Goal: Task Accomplishment & Management: Use online tool/utility

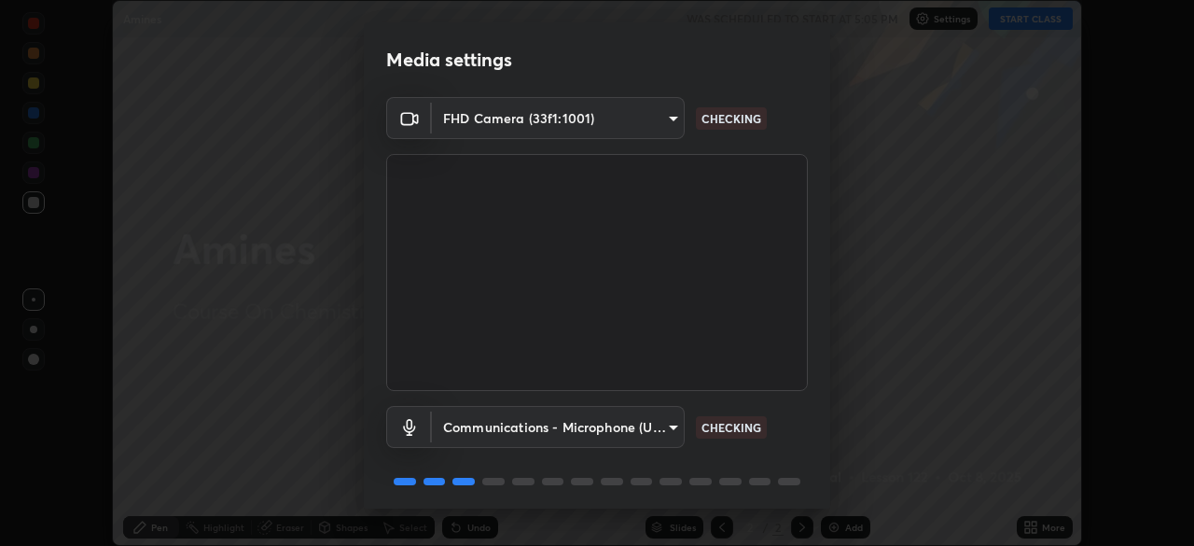
scroll to position [66, 0]
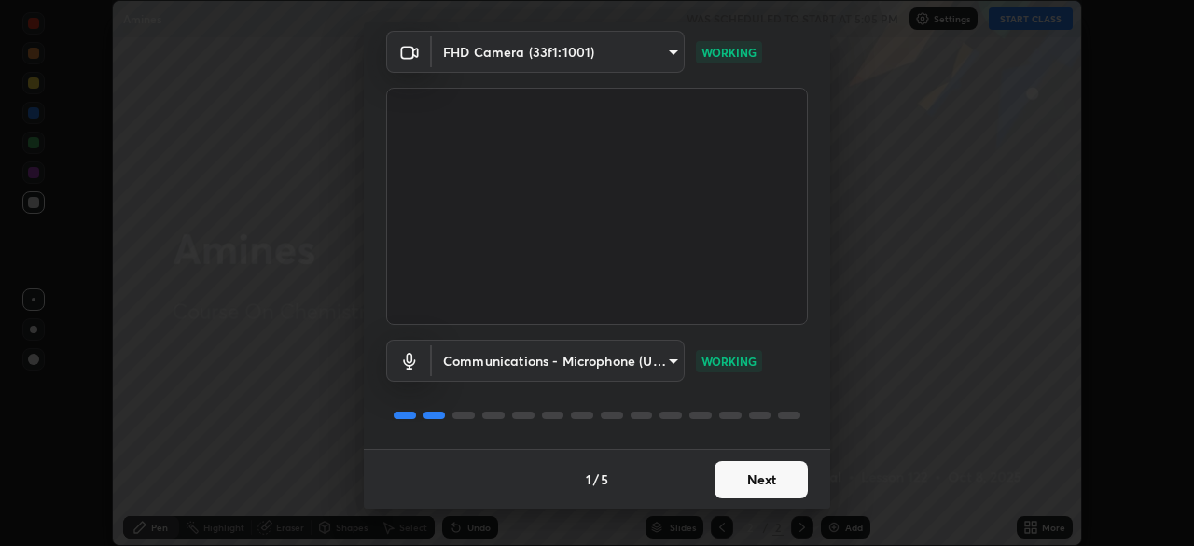
click at [750, 495] on button "Next" at bounding box center [760, 479] width 93 height 37
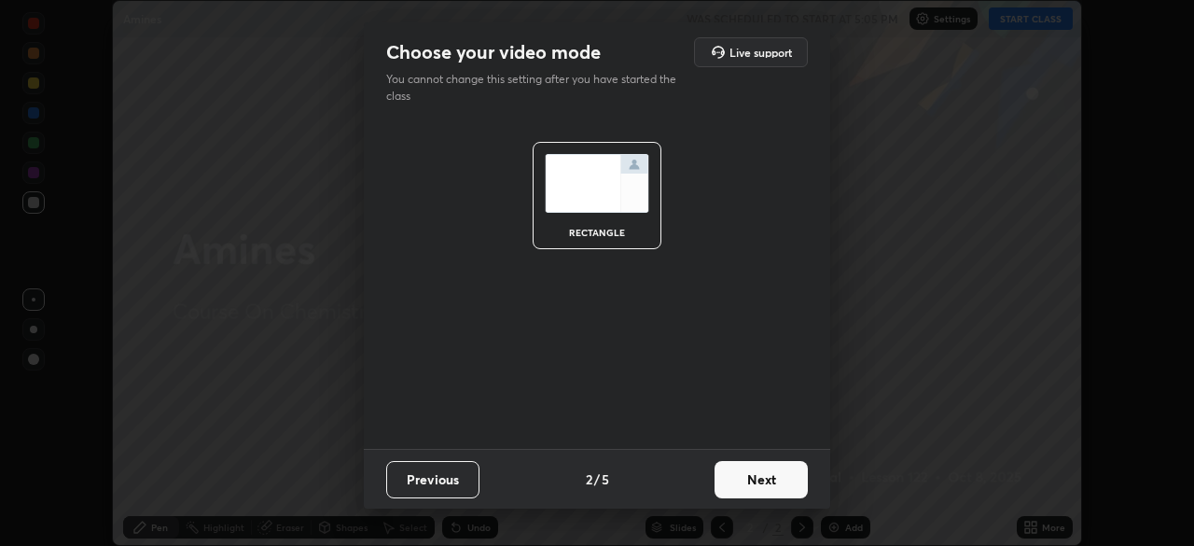
click at [754, 486] on button "Next" at bounding box center [760, 479] width 93 height 37
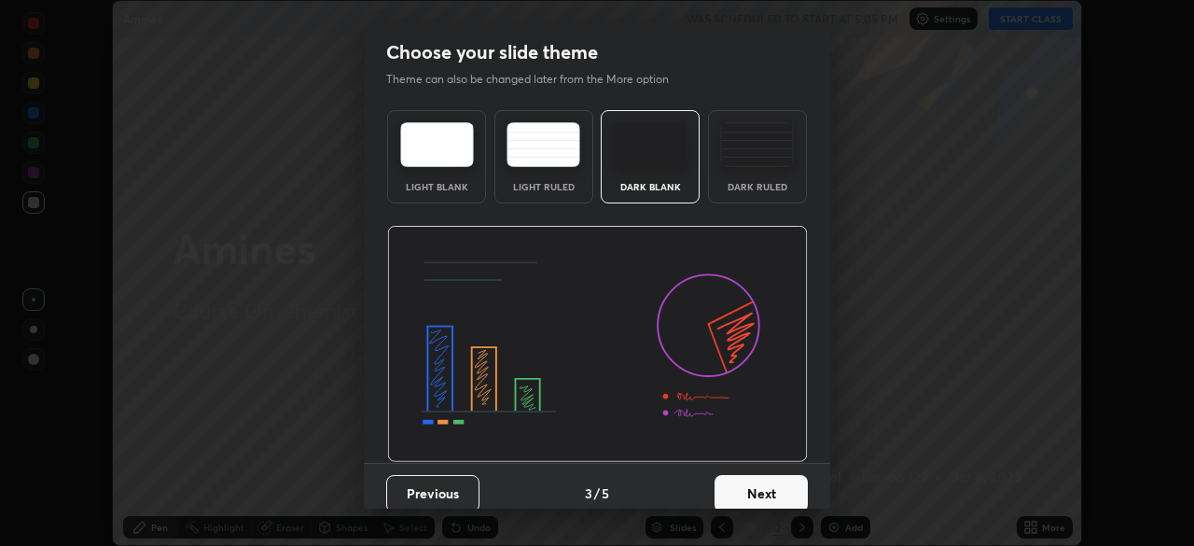
click at [755, 492] on button "Next" at bounding box center [760, 493] width 93 height 37
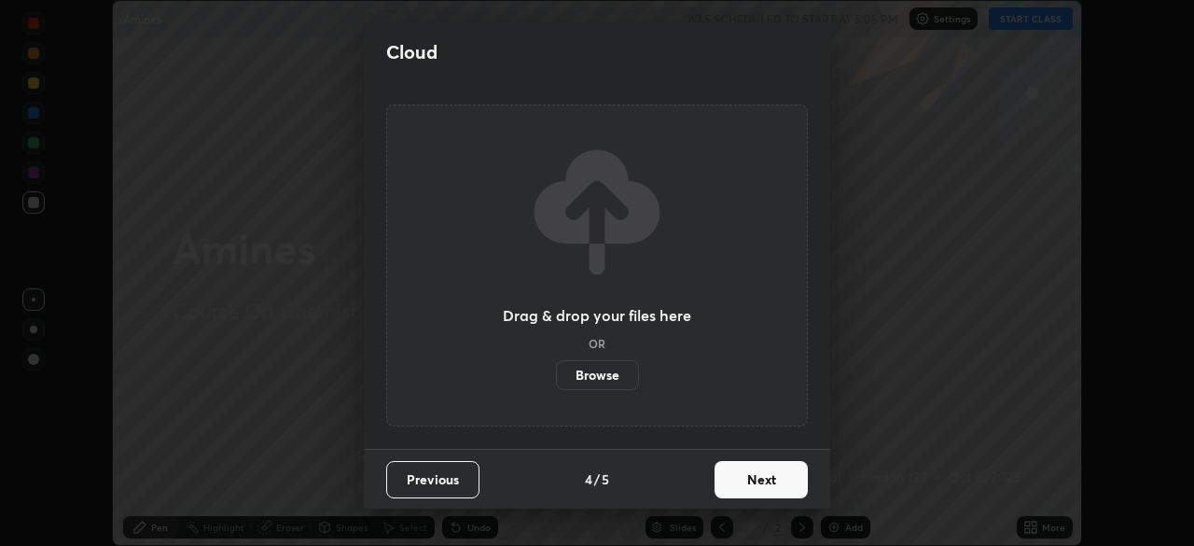
click at [756, 497] on button "Next" at bounding box center [760, 479] width 93 height 37
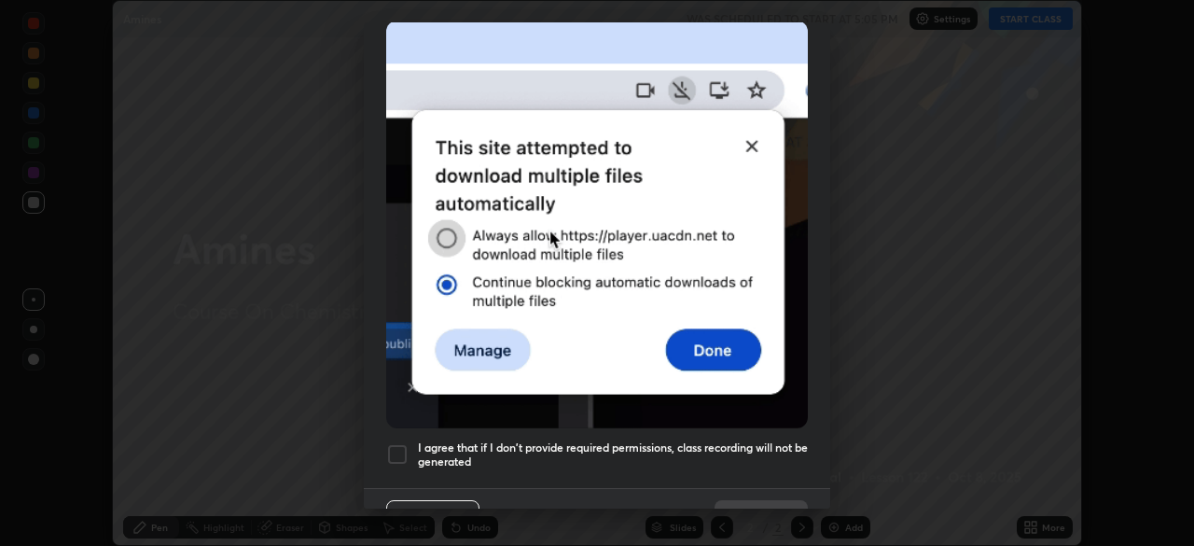
scroll to position [447, 0]
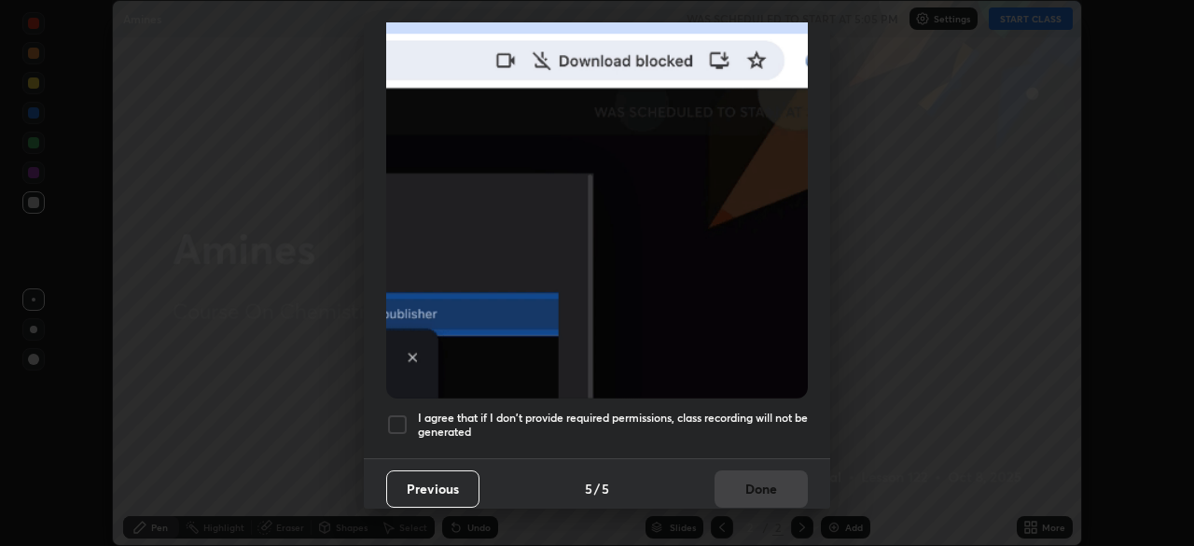
click at [767, 426] on h5 "I agree that if I don't provide required permissions, class recording will not …" at bounding box center [613, 424] width 390 height 29
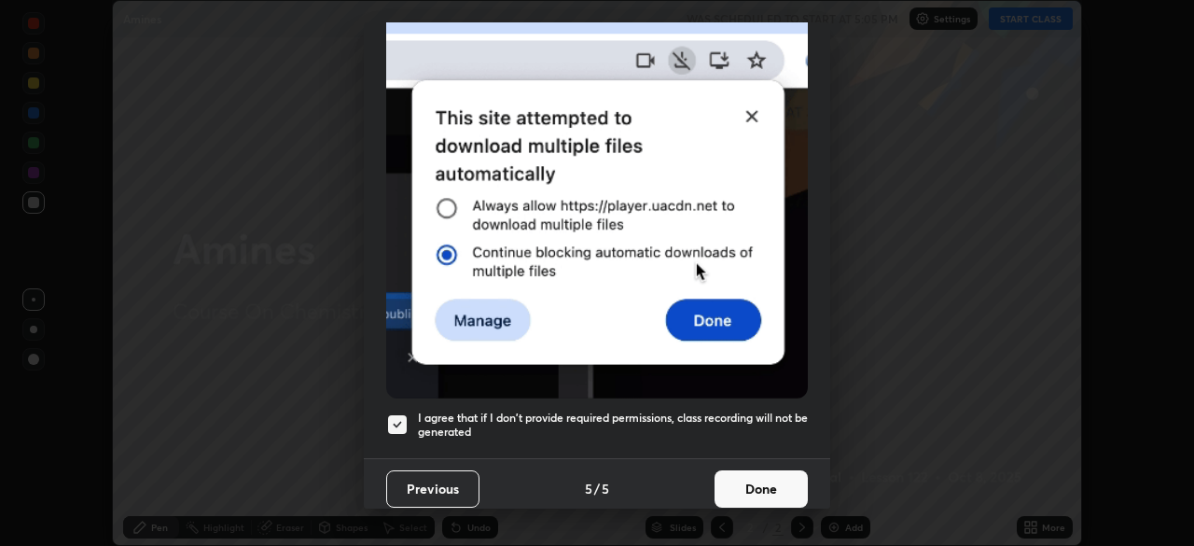
click at [726, 473] on button "Done" at bounding box center [760, 488] width 93 height 37
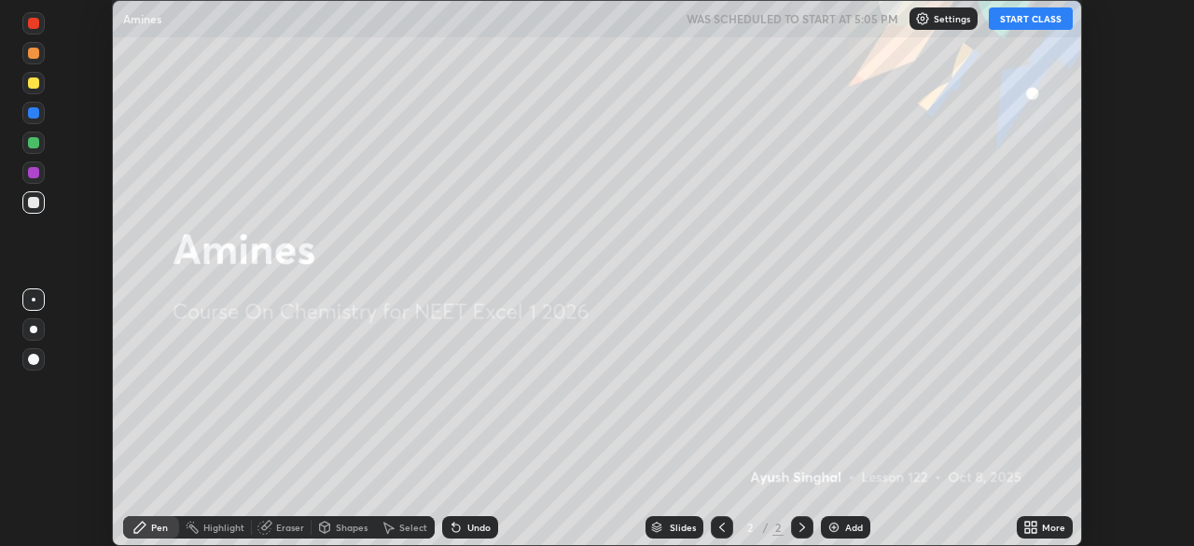
click at [1034, 526] on icon at bounding box center [1030, 526] width 15 height 15
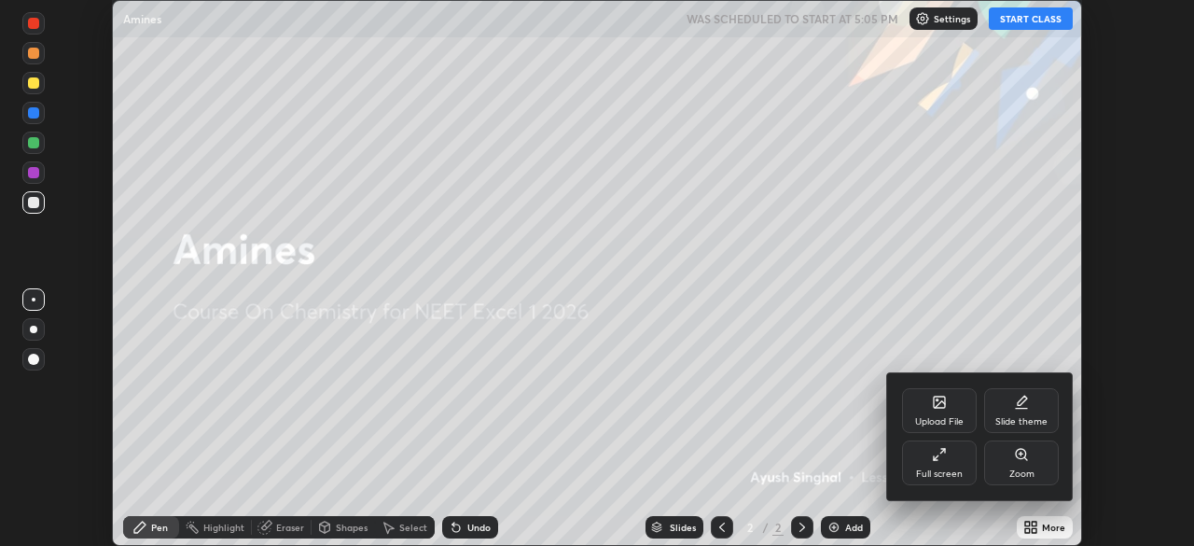
click at [936, 413] on div "Upload File" at bounding box center [939, 410] width 75 height 45
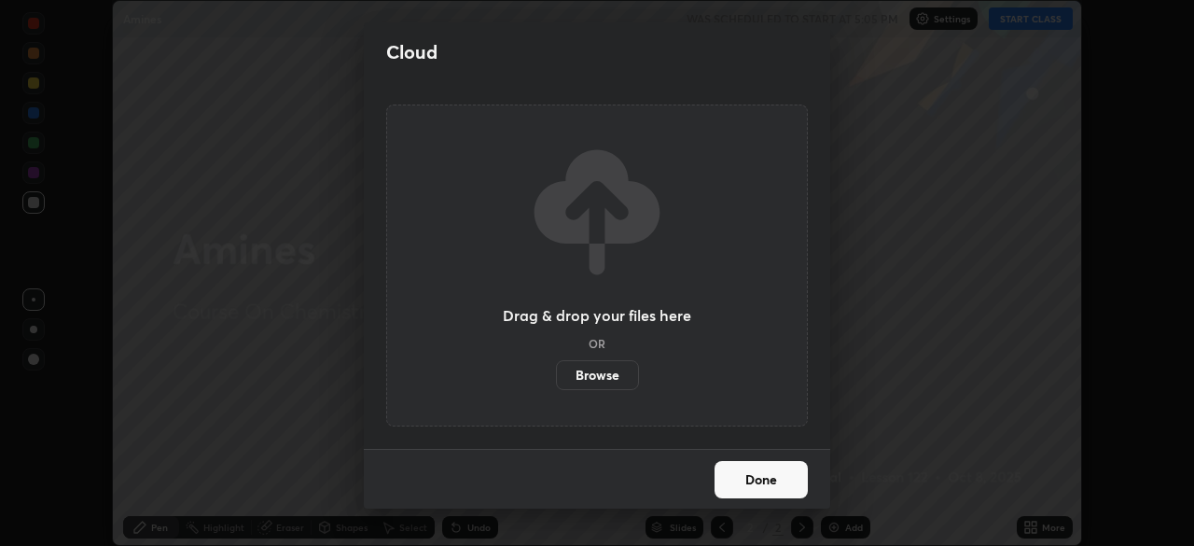
click at [614, 365] on label "Browse" at bounding box center [597, 375] width 83 height 30
click at [556, 365] on input "Browse" at bounding box center [556, 375] width 0 height 30
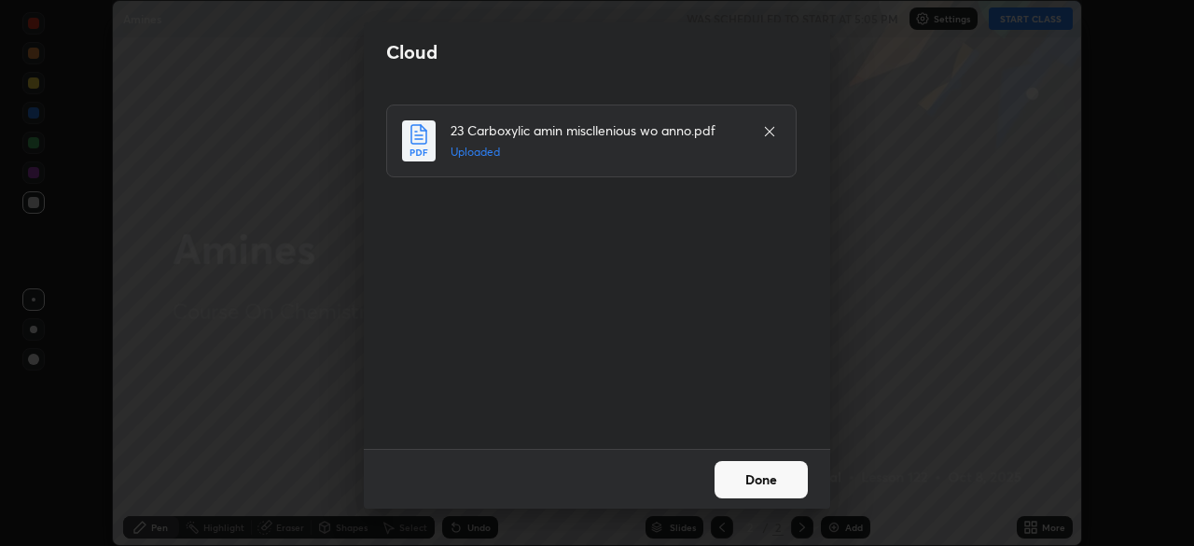
click at [778, 485] on button "Done" at bounding box center [760, 479] width 93 height 37
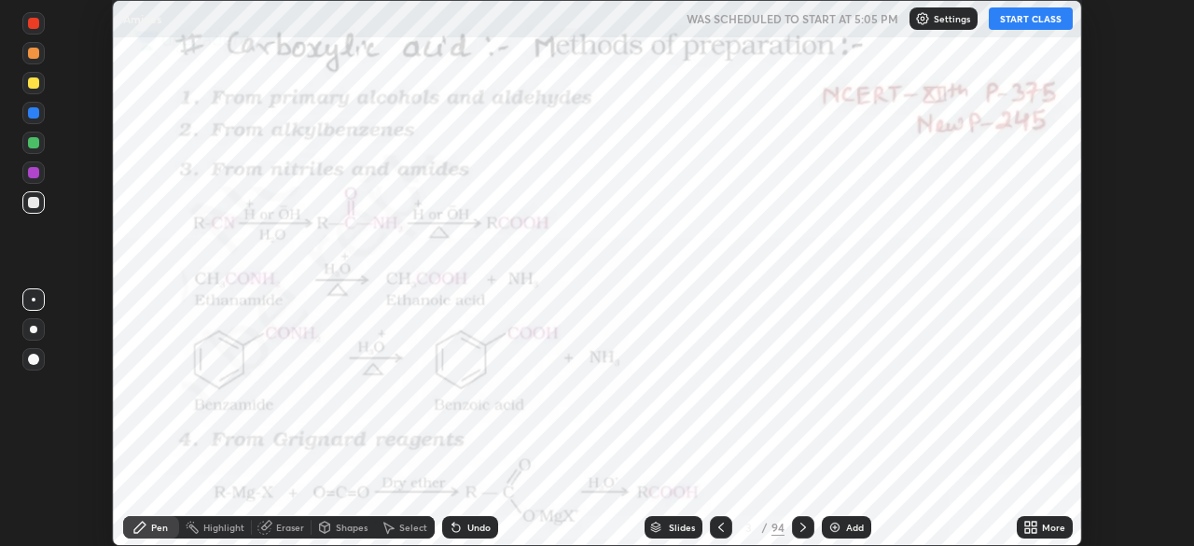
click at [688, 526] on div "Slides" at bounding box center [682, 526] width 26 height 9
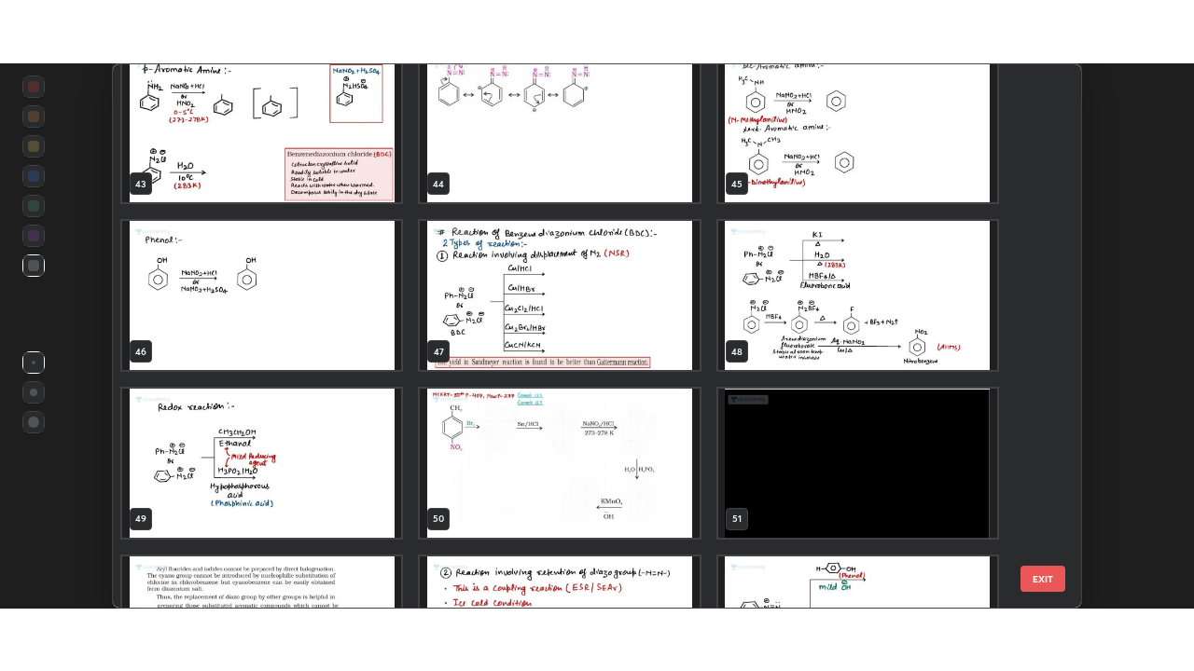
scroll to position [2354, 0]
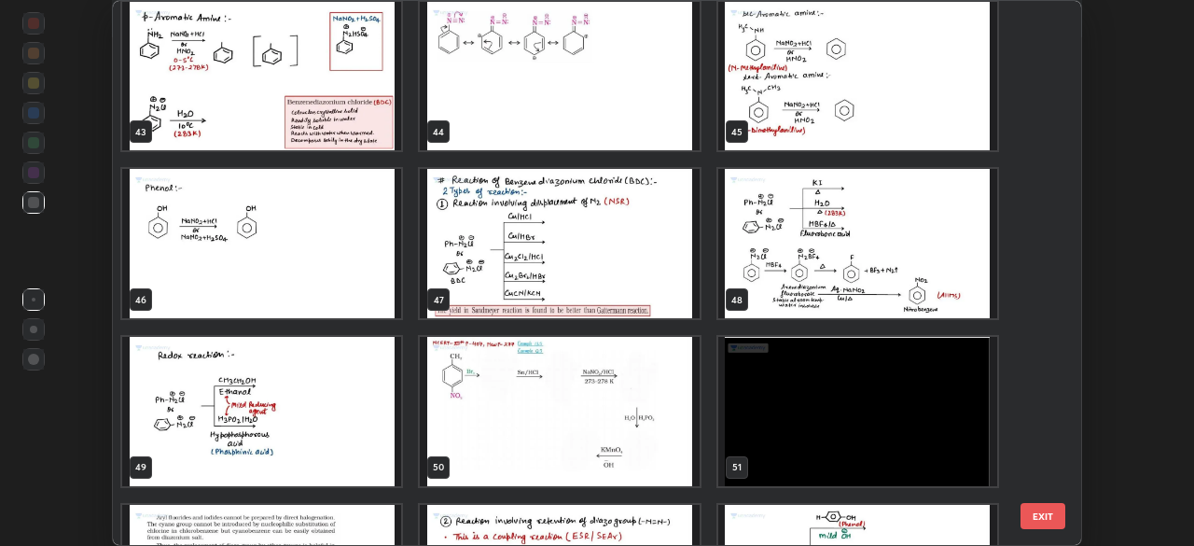
click at [626, 292] on img "grid" at bounding box center [559, 243] width 279 height 149
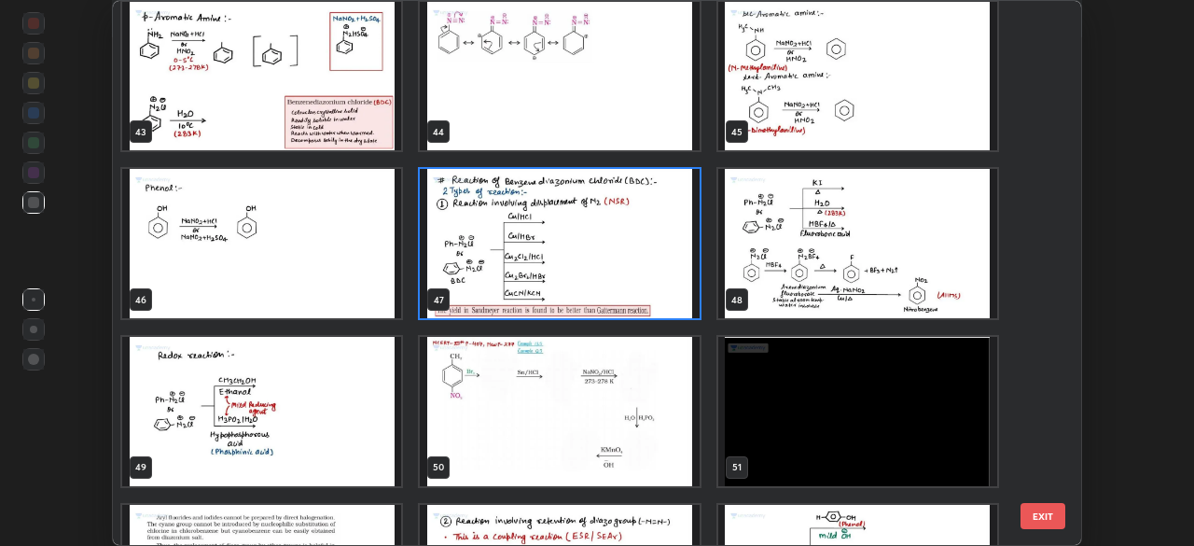
click at [627, 292] on img "grid" at bounding box center [559, 243] width 279 height 149
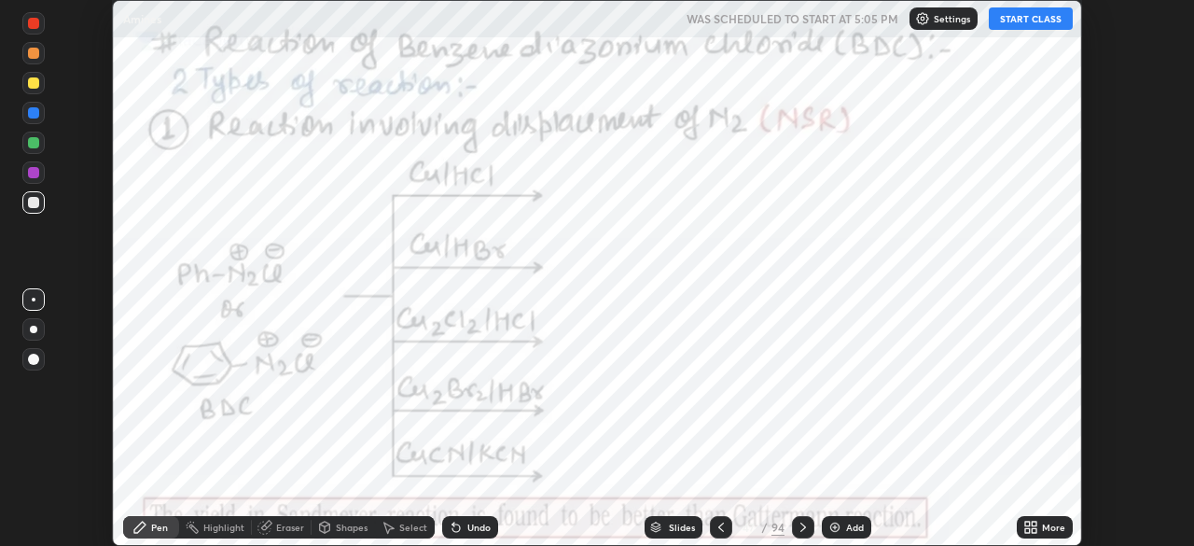
click at [1033, 522] on icon at bounding box center [1033, 523] width 5 height 5
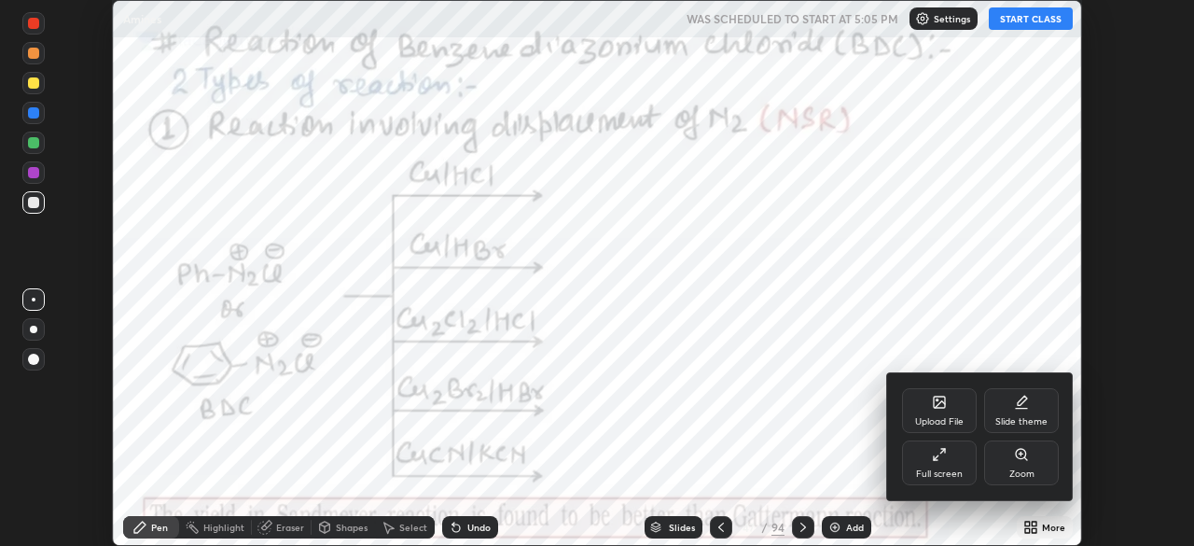
click at [946, 464] on div "Full screen" at bounding box center [939, 462] width 75 height 45
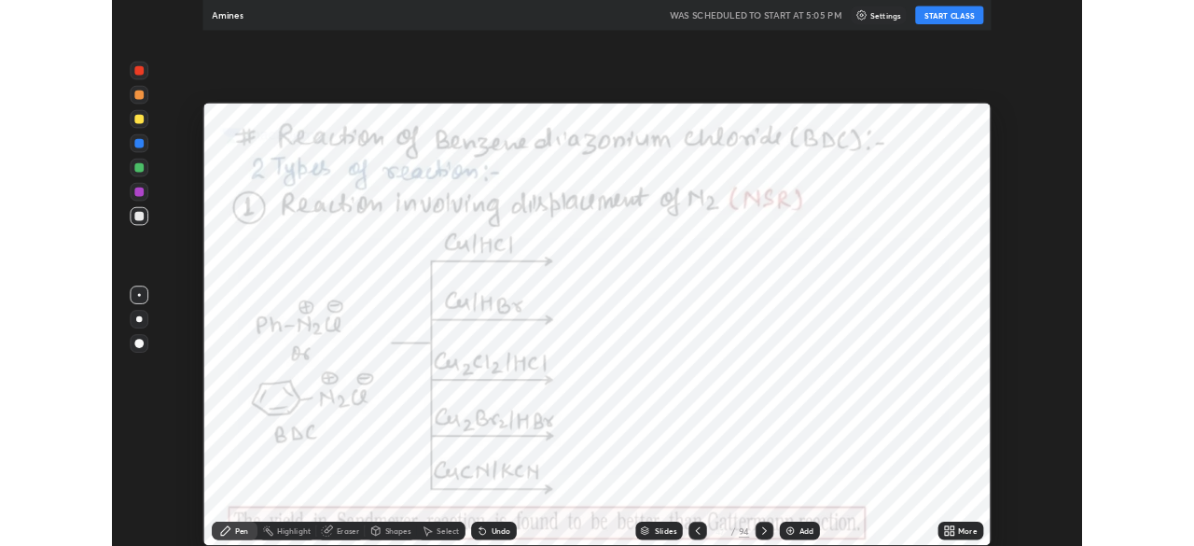
scroll to position [671, 1194]
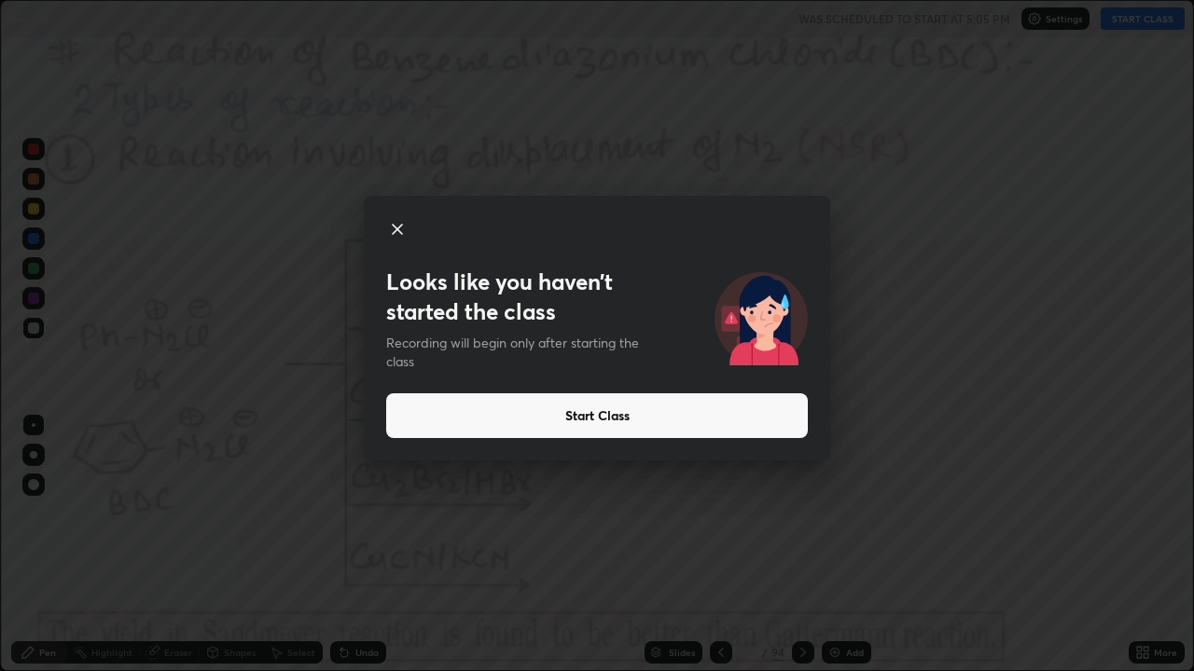
click at [646, 423] on button "Start Class" at bounding box center [596, 416] width 421 height 45
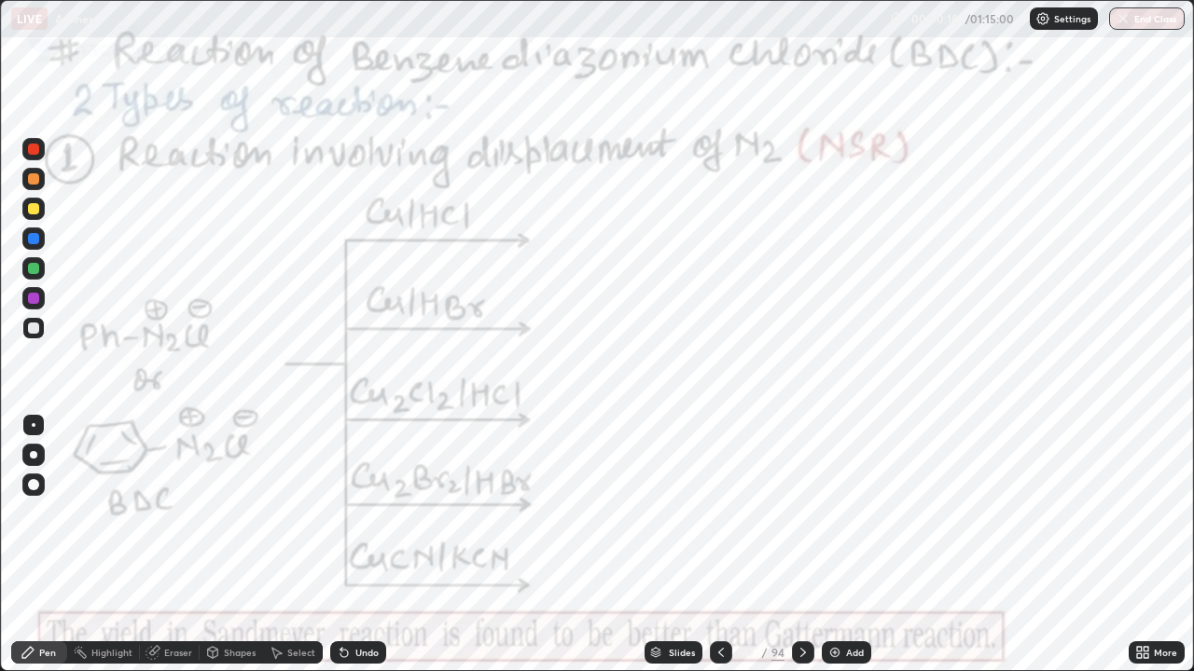
click at [25, 299] on div at bounding box center [33, 298] width 22 height 22
click at [801, 545] on icon at bounding box center [802, 652] width 15 height 15
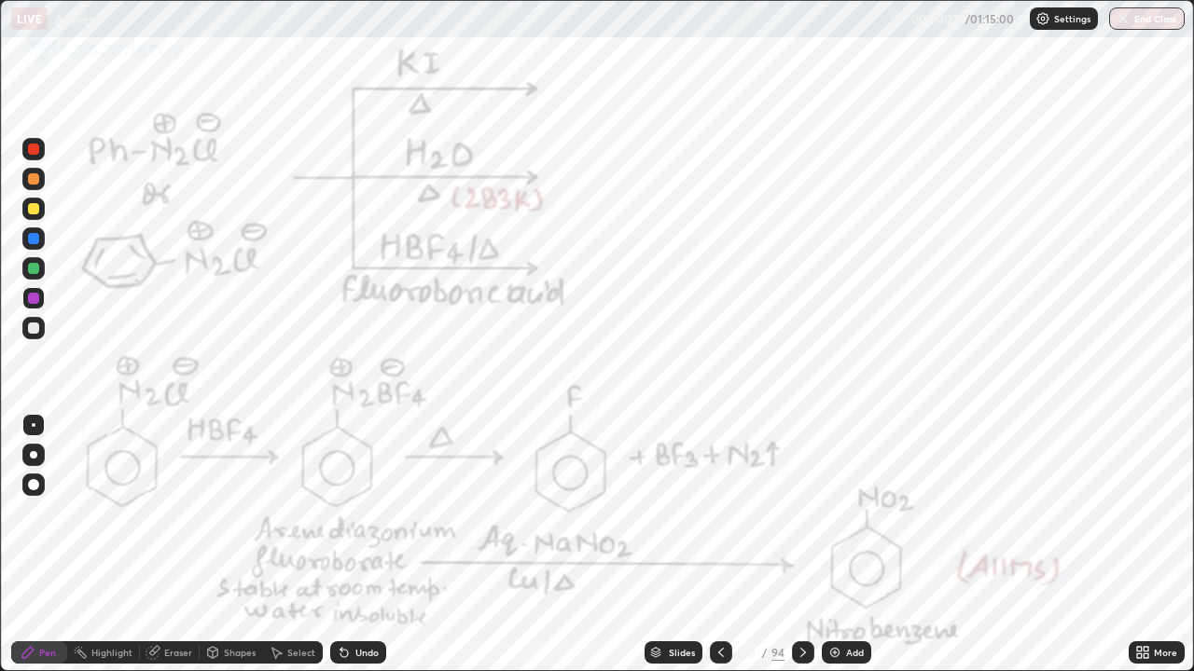
click at [719, 545] on icon at bounding box center [720, 652] width 15 height 15
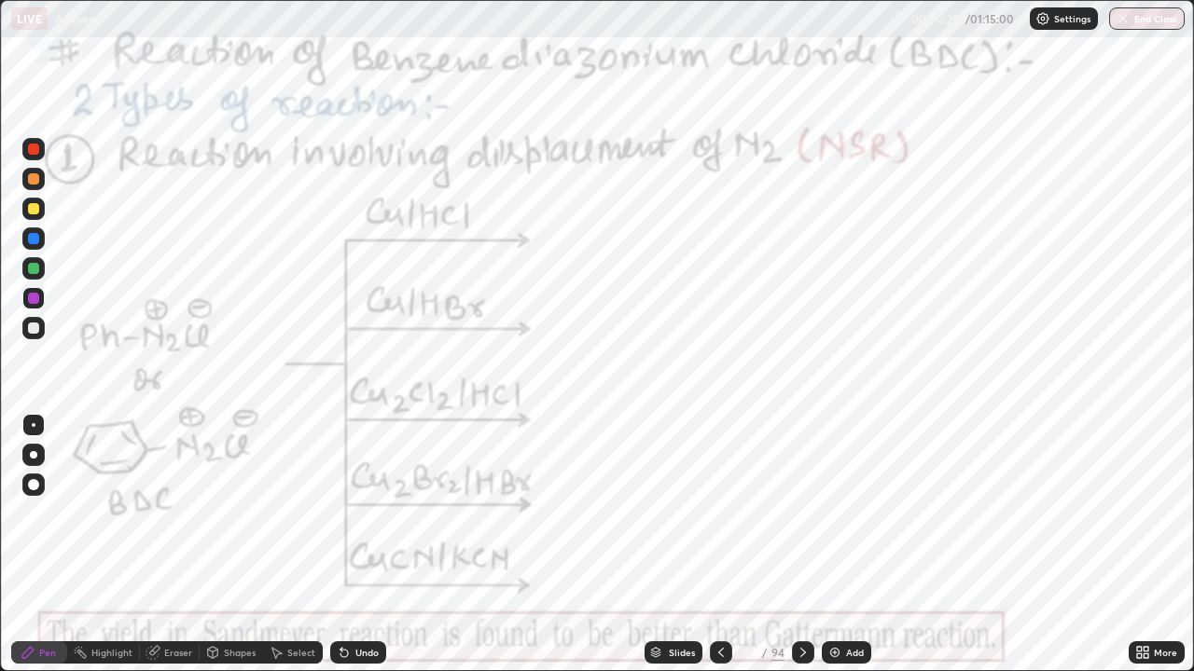
click at [839, 545] on img at bounding box center [834, 652] width 15 height 15
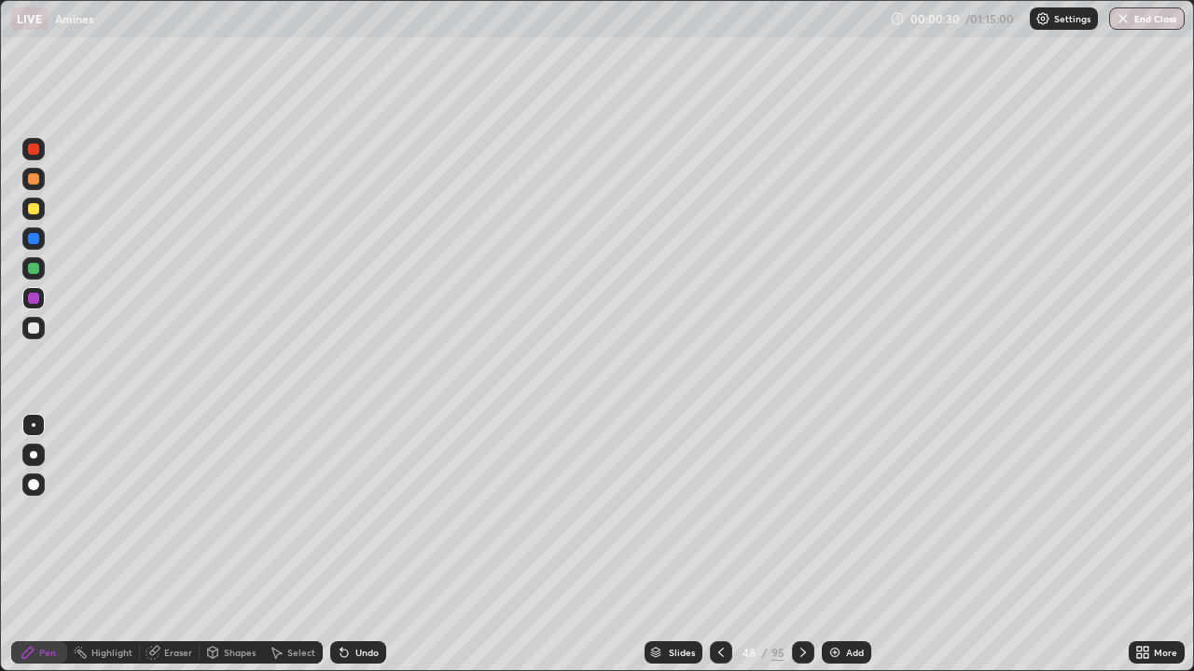
click at [712, 545] on div at bounding box center [721, 653] width 22 height 22
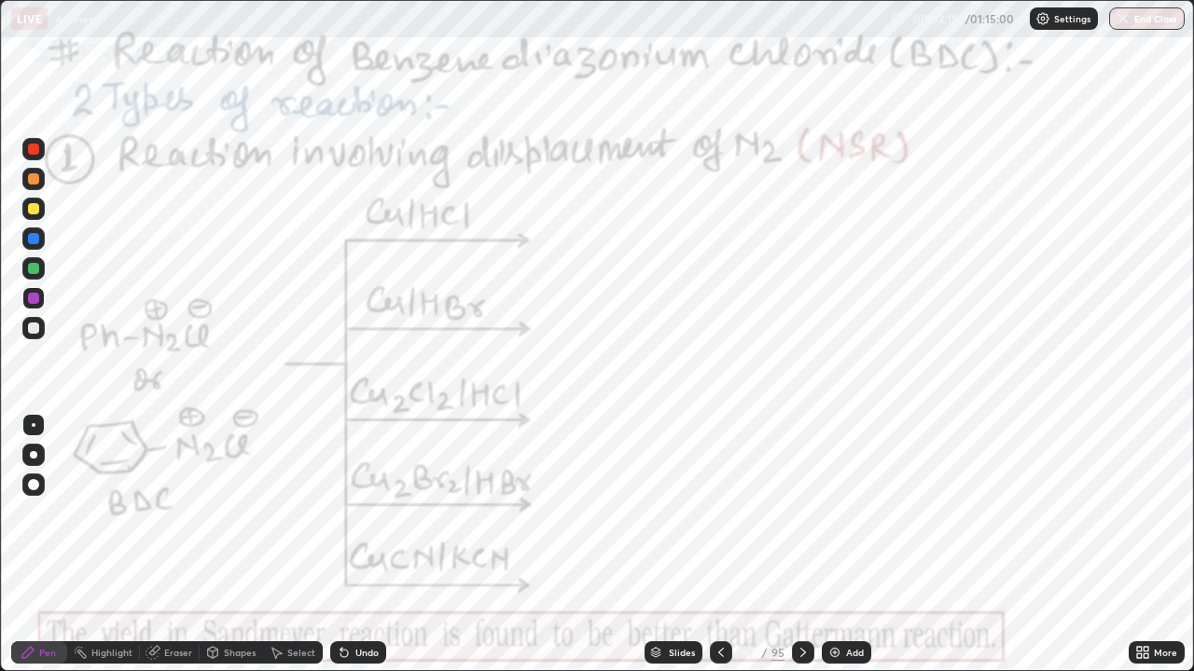
click at [42, 270] on div at bounding box center [33, 268] width 22 height 22
click at [41, 307] on div at bounding box center [33, 298] width 22 height 22
click at [41, 152] on div at bounding box center [33, 149] width 22 height 22
click at [803, 545] on icon at bounding box center [802, 652] width 15 height 15
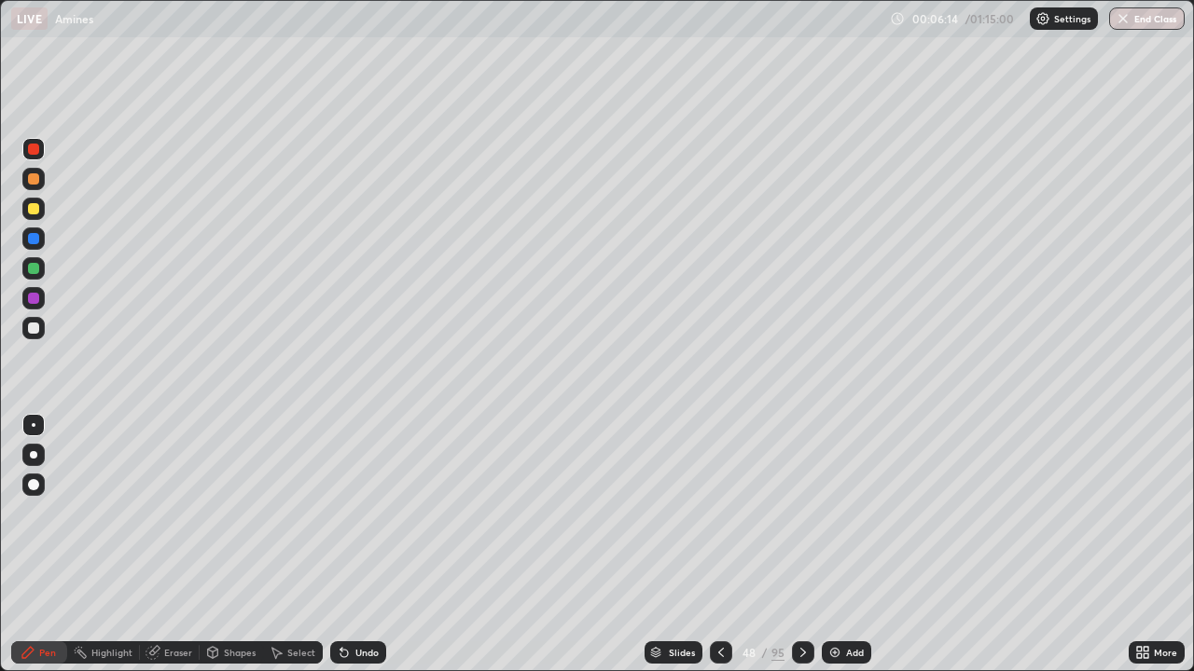
click at [803, 545] on icon at bounding box center [802, 652] width 15 height 15
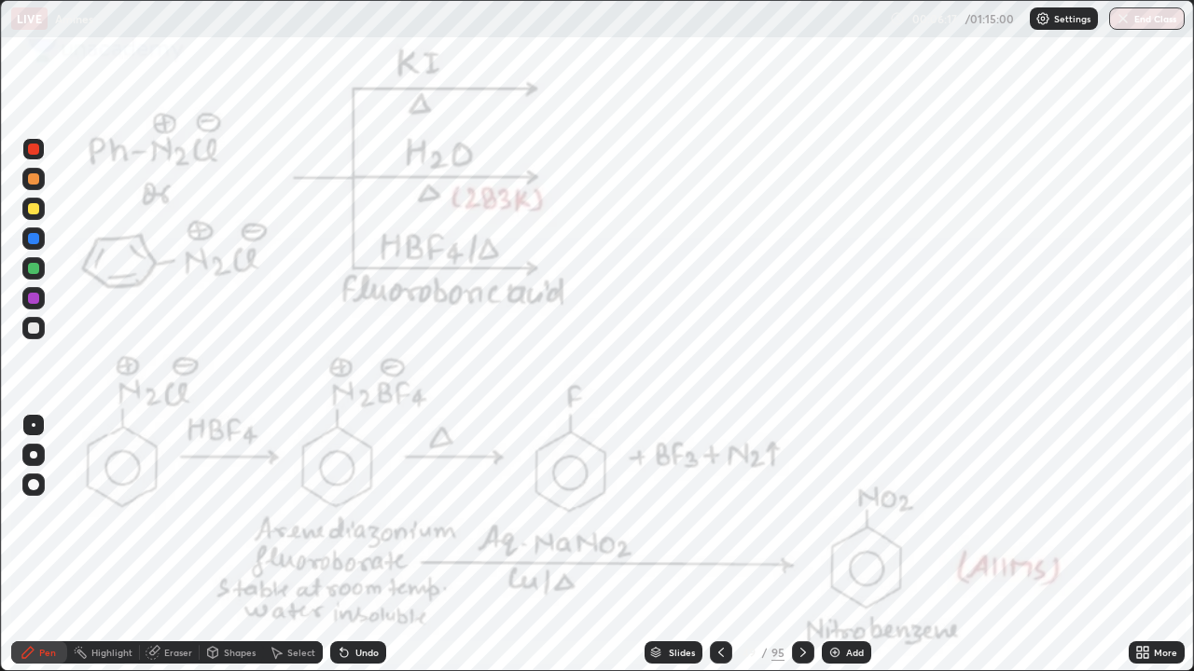
click at [719, 545] on icon at bounding box center [720, 652] width 15 height 15
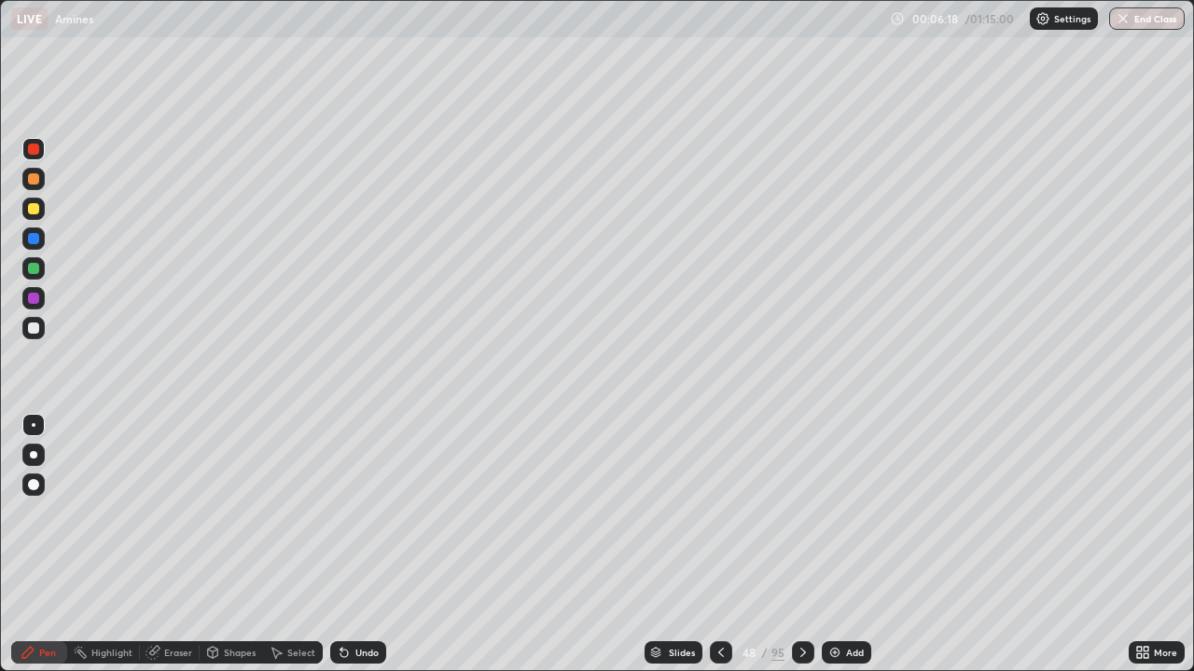
click at [721, 545] on icon at bounding box center [721, 652] width 6 height 9
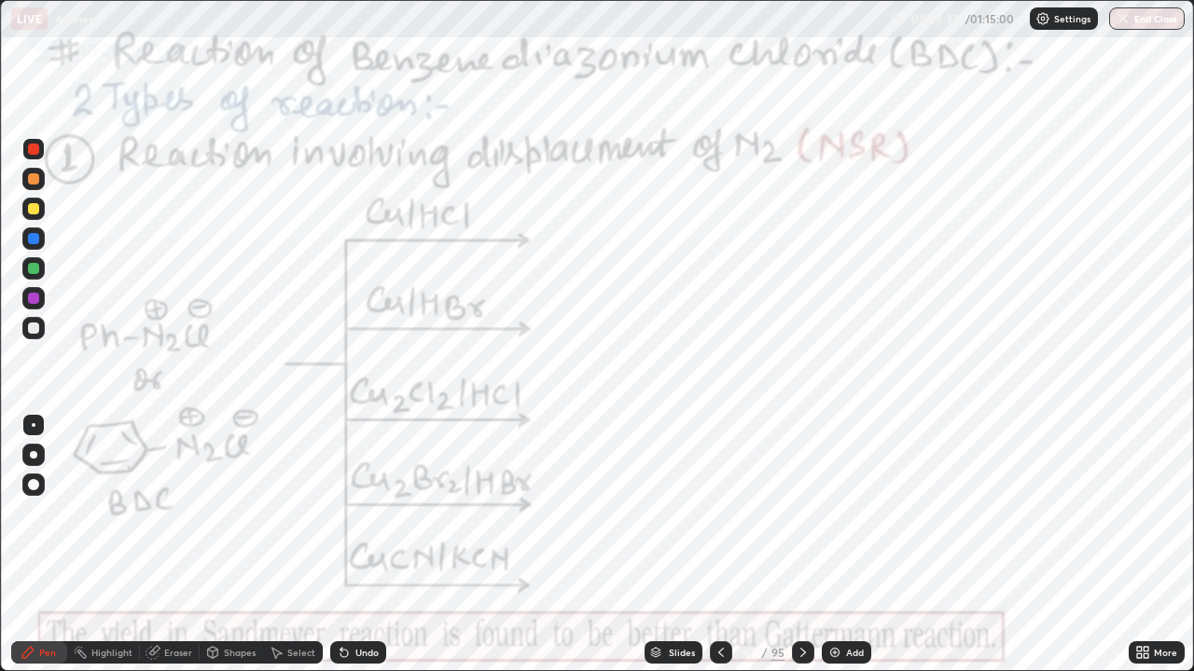
click at [798, 545] on icon at bounding box center [802, 652] width 15 height 15
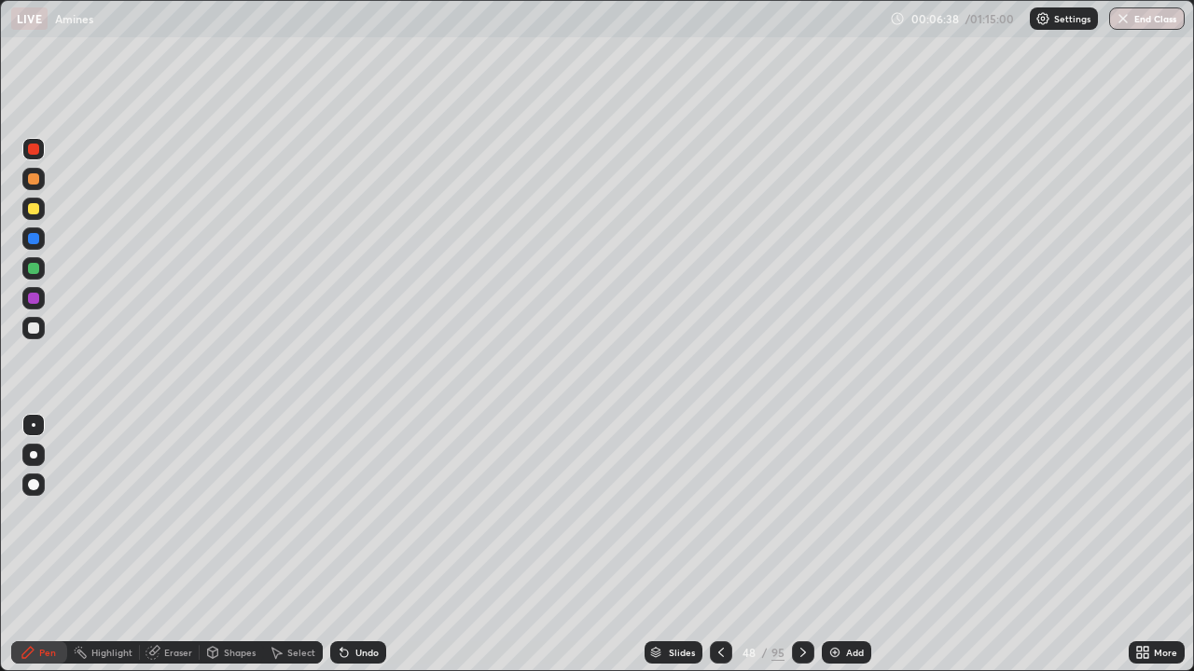
click at [802, 545] on icon at bounding box center [802, 652] width 15 height 15
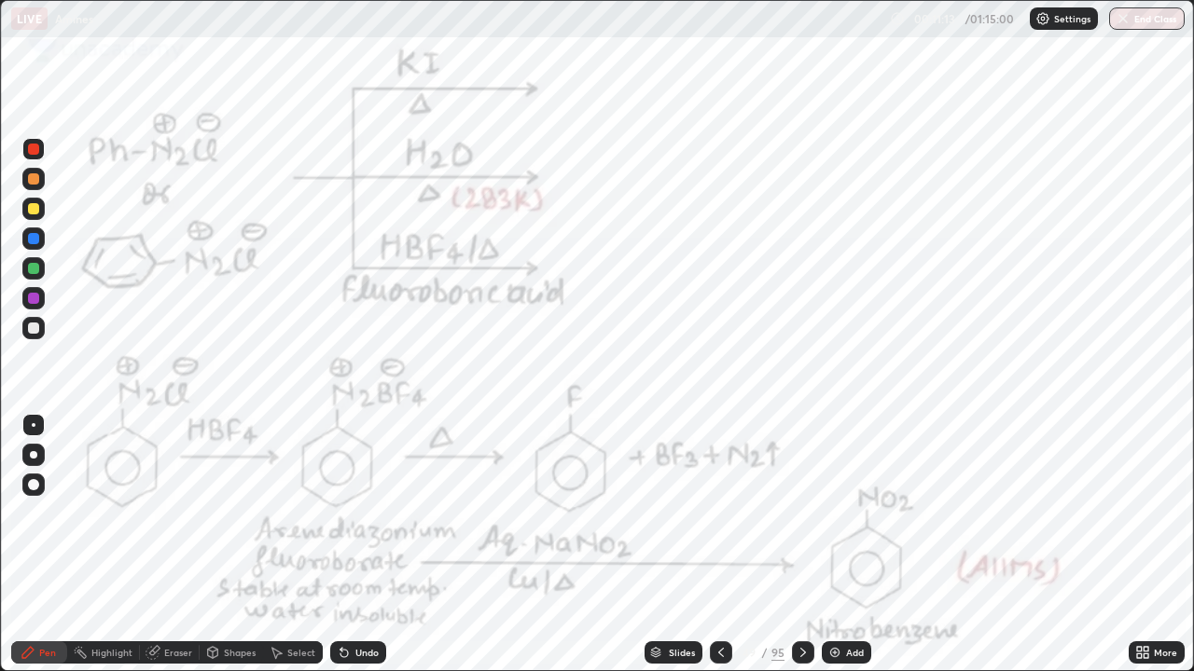
click at [719, 545] on icon at bounding box center [720, 652] width 15 height 15
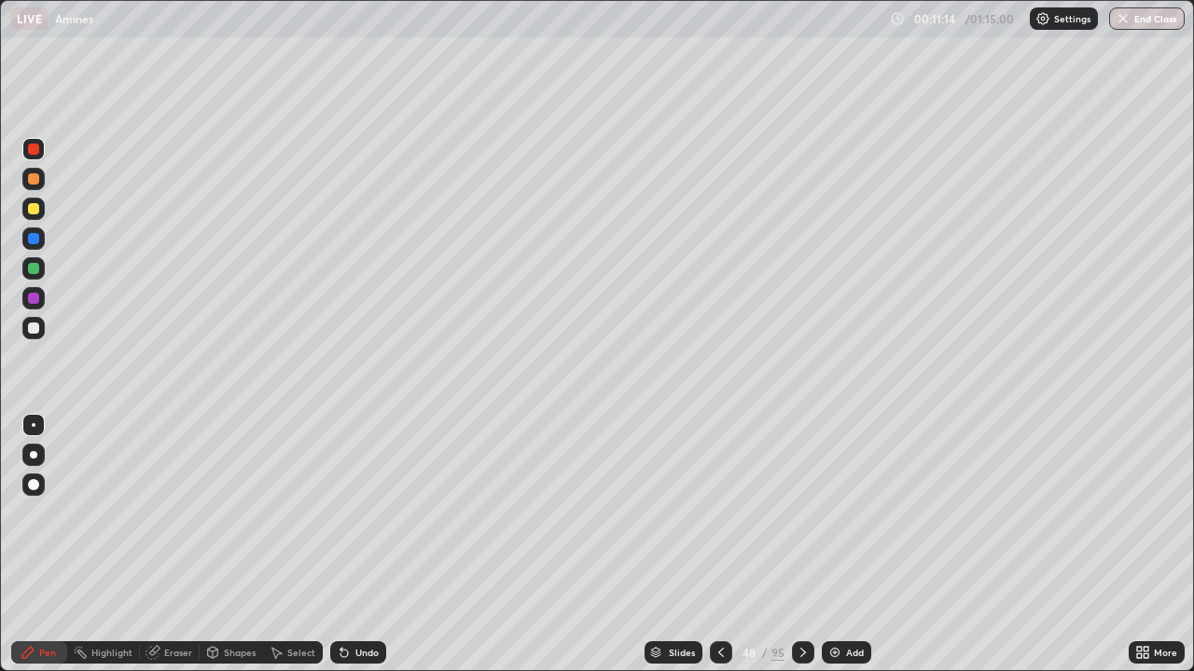
click at [721, 545] on icon at bounding box center [720, 652] width 15 height 15
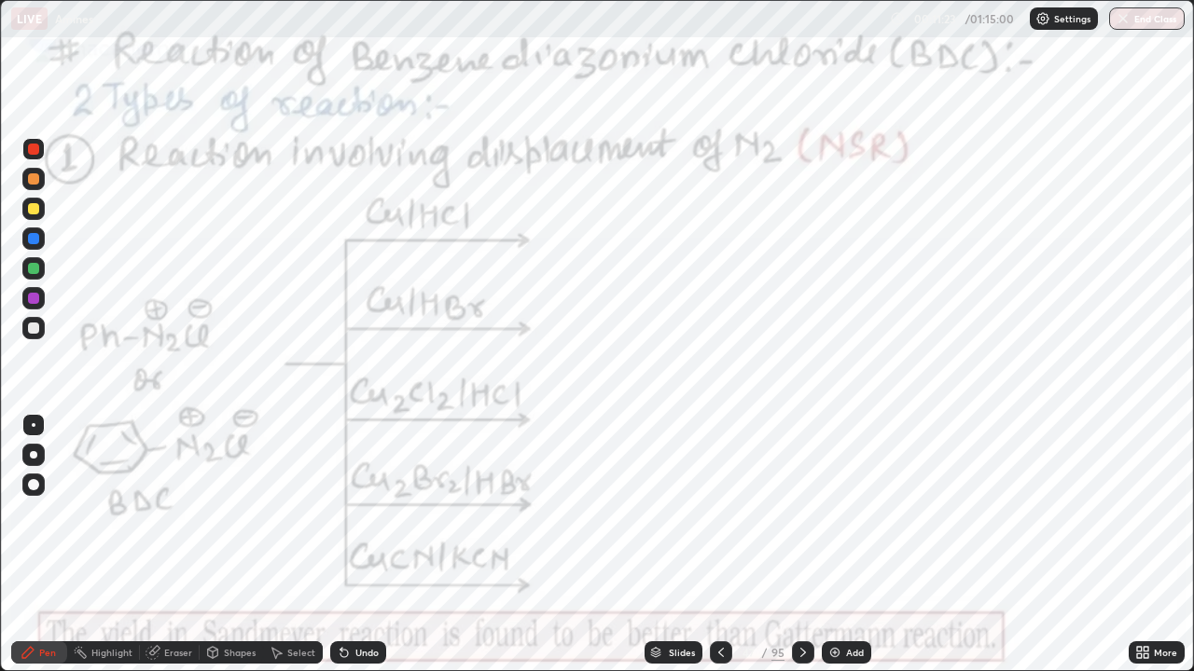
click at [362, 545] on div "Undo" at bounding box center [366, 652] width 23 height 9
click at [359, 545] on div "Undo" at bounding box center [366, 652] width 23 height 9
click at [803, 545] on icon at bounding box center [802, 652] width 15 height 15
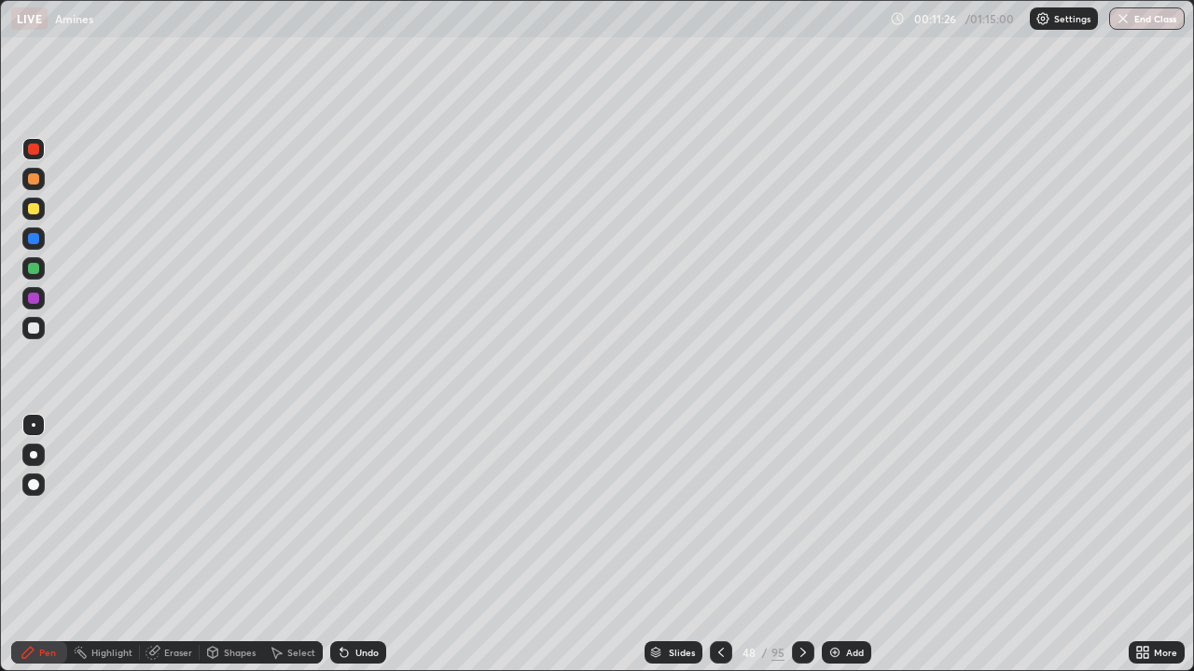
click at [800, 545] on icon at bounding box center [802, 652] width 15 height 15
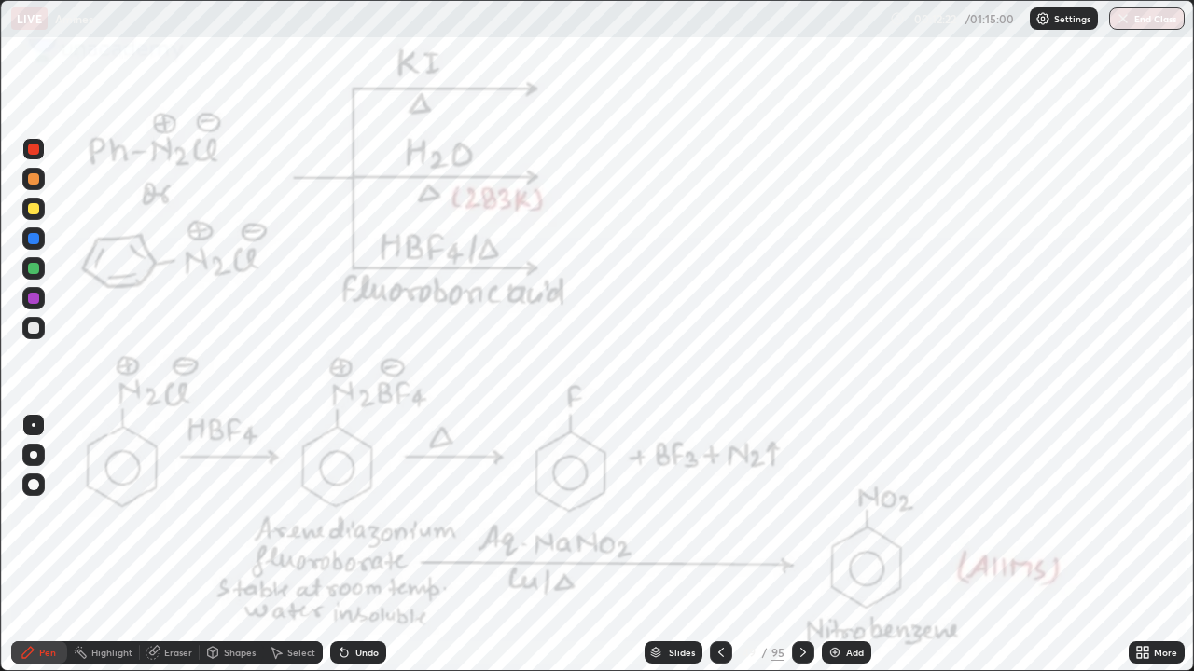
click at [800, 545] on icon at bounding box center [802, 652] width 15 height 15
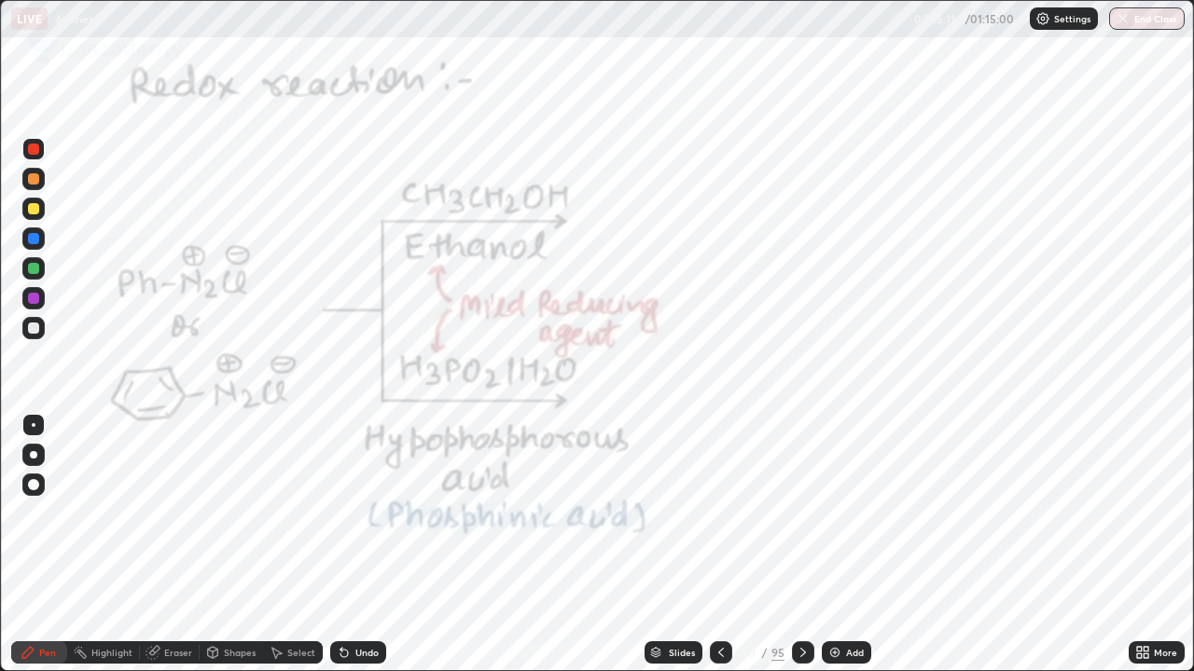
click at [803, 545] on icon at bounding box center [802, 652] width 15 height 15
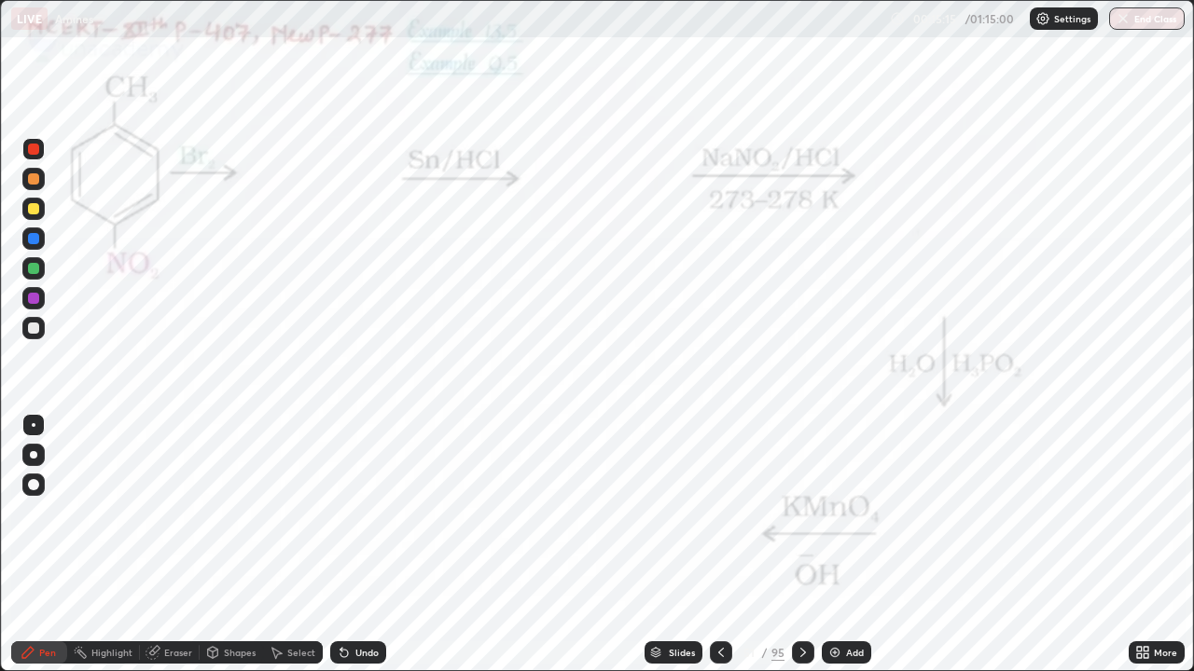
click at [41, 155] on div at bounding box center [33, 149] width 22 height 22
click at [717, 545] on icon at bounding box center [720, 652] width 15 height 15
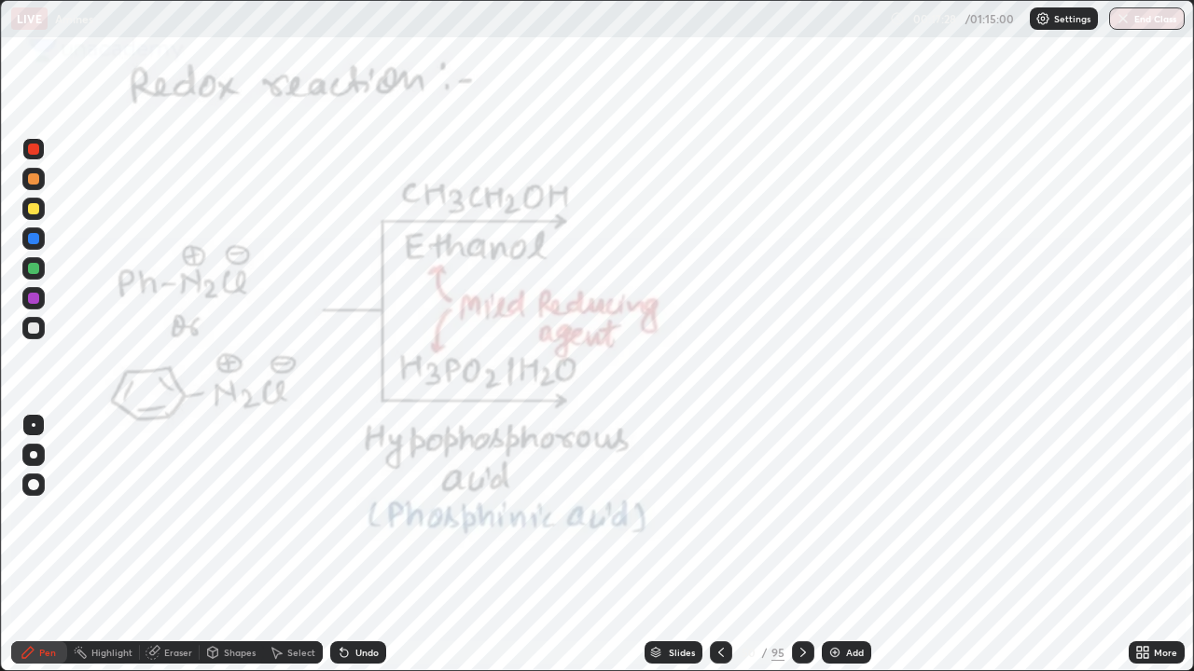
click at [799, 545] on icon at bounding box center [802, 652] width 15 height 15
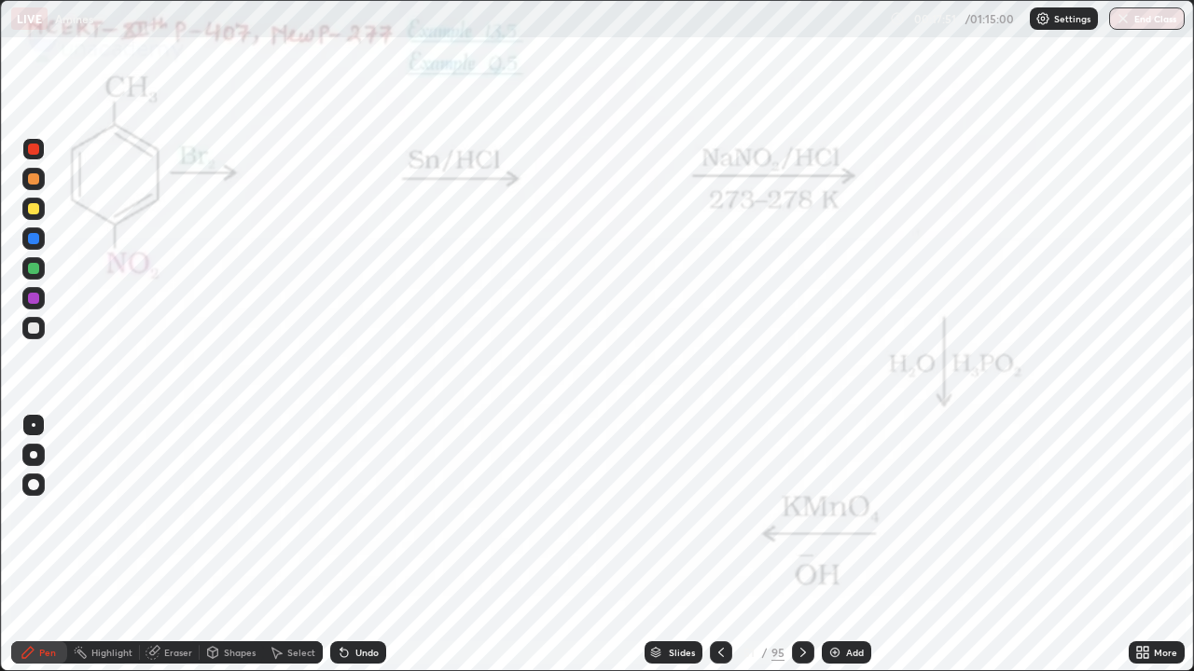
click at [287, 545] on div "Select" at bounding box center [293, 653] width 60 height 22
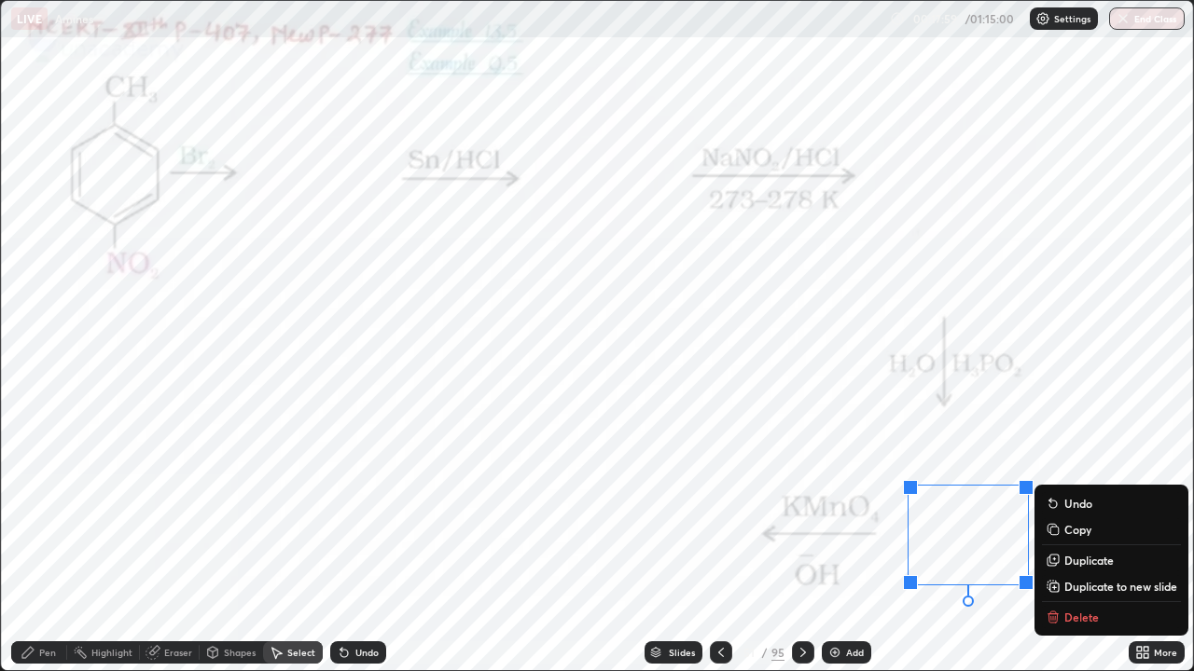
click at [44, 545] on div "Pen" at bounding box center [39, 653] width 56 height 22
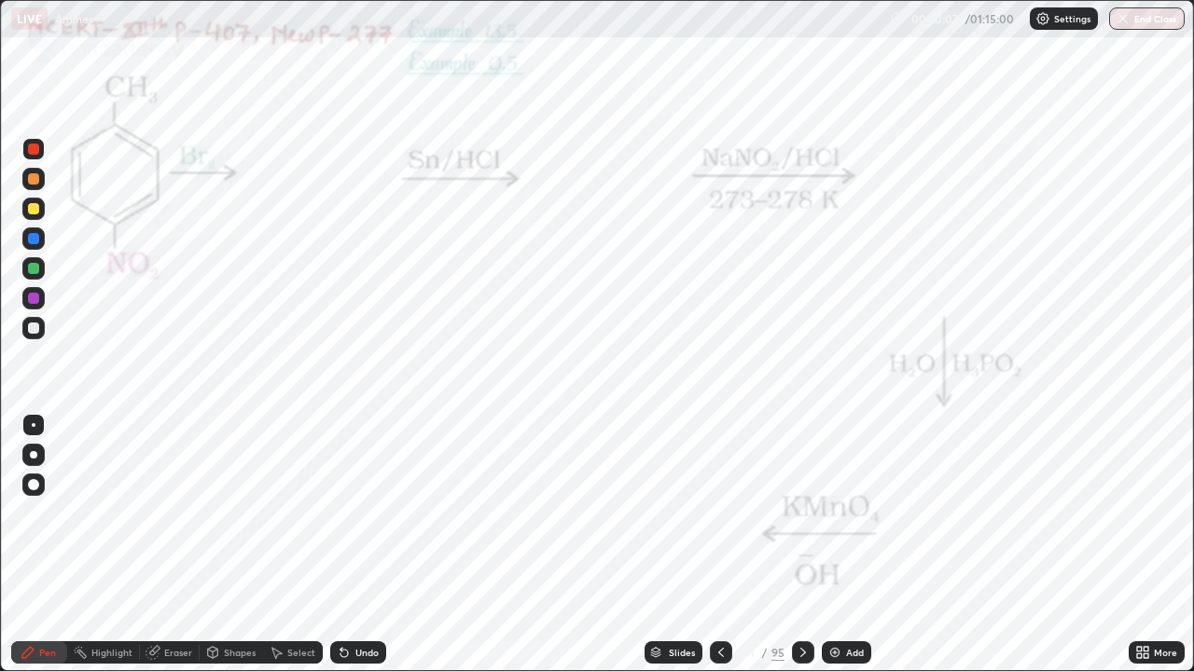
click at [800, 545] on icon at bounding box center [802, 652] width 15 height 15
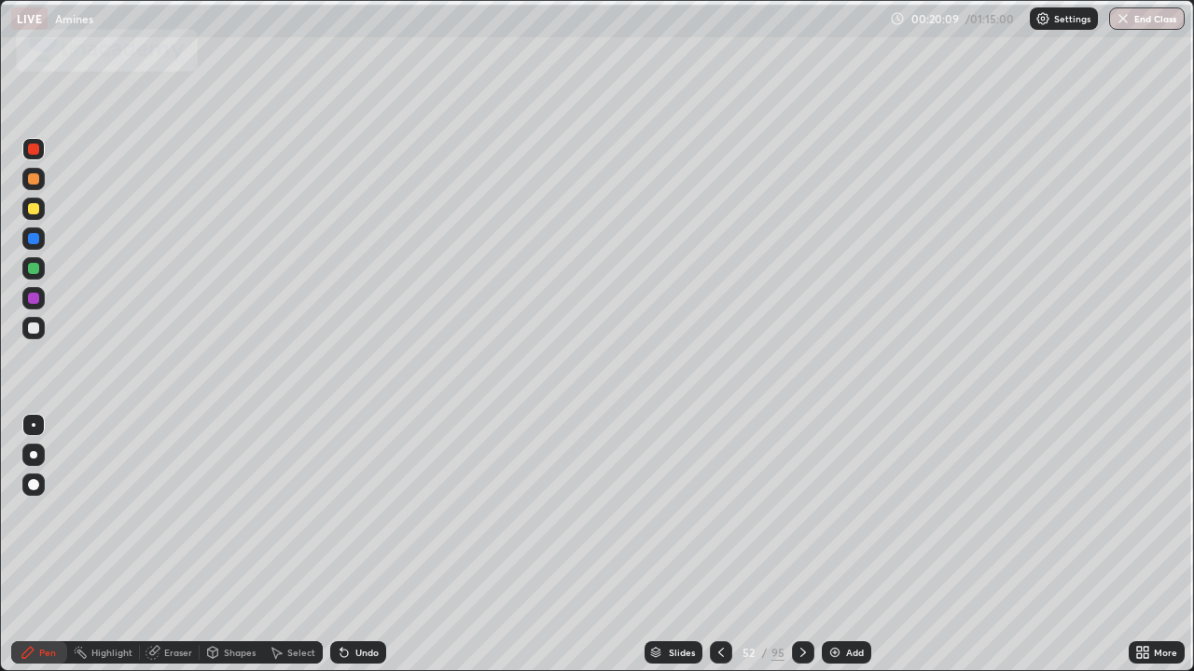
click at [800, 545] on icon at bounding box center [802, 652] width 15 height 15
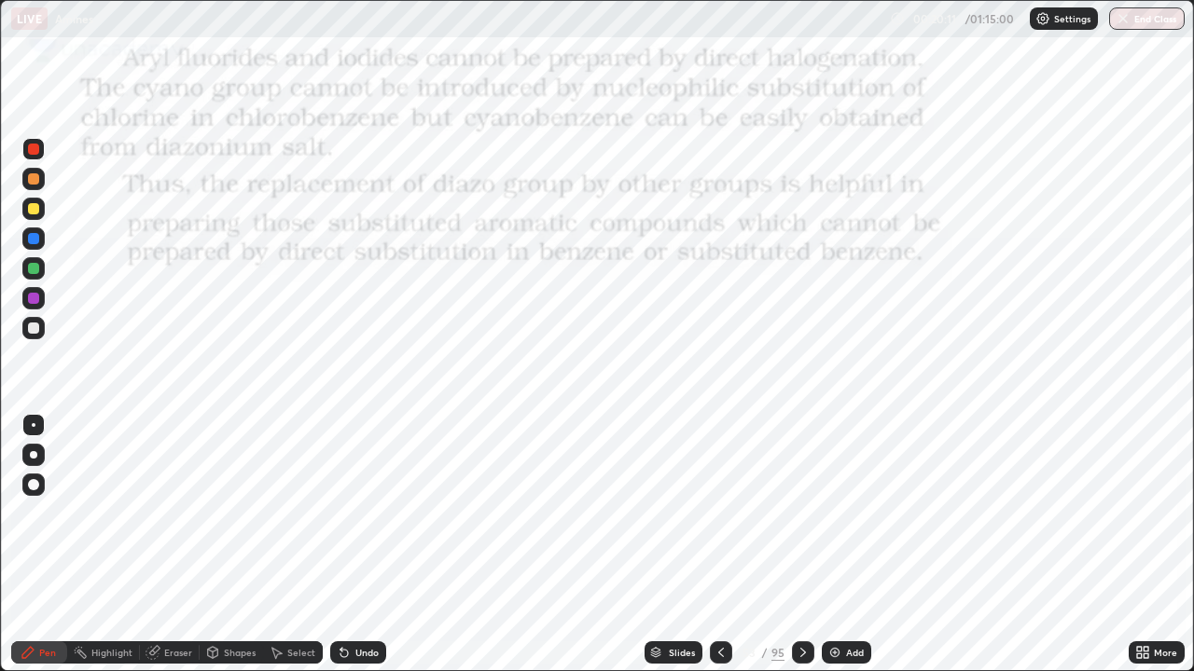
click at [36, 157] on div at bounding box center [33, 149] width 22 height 22
click at [44, 151] on div at bounding box center [33, 149] width 22 height 22
click at [36, 151] on div at bounding box center [33, 149] width 11 height 11
click at [32, 148] on div at bounding box center [33, 149] width 11 height 11
click at [32, 147] on div at bounding box center [33, 149] width 11 height 11
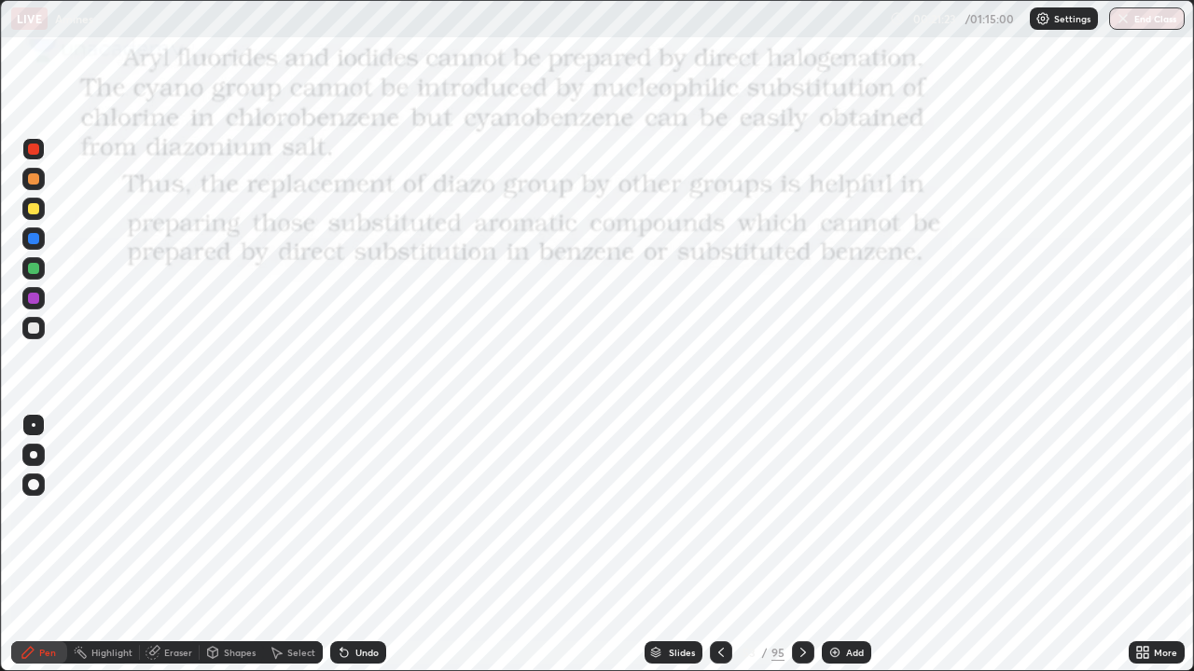
click at [798, 545] on icon at bounding box center [802, 652] width 15 height 15
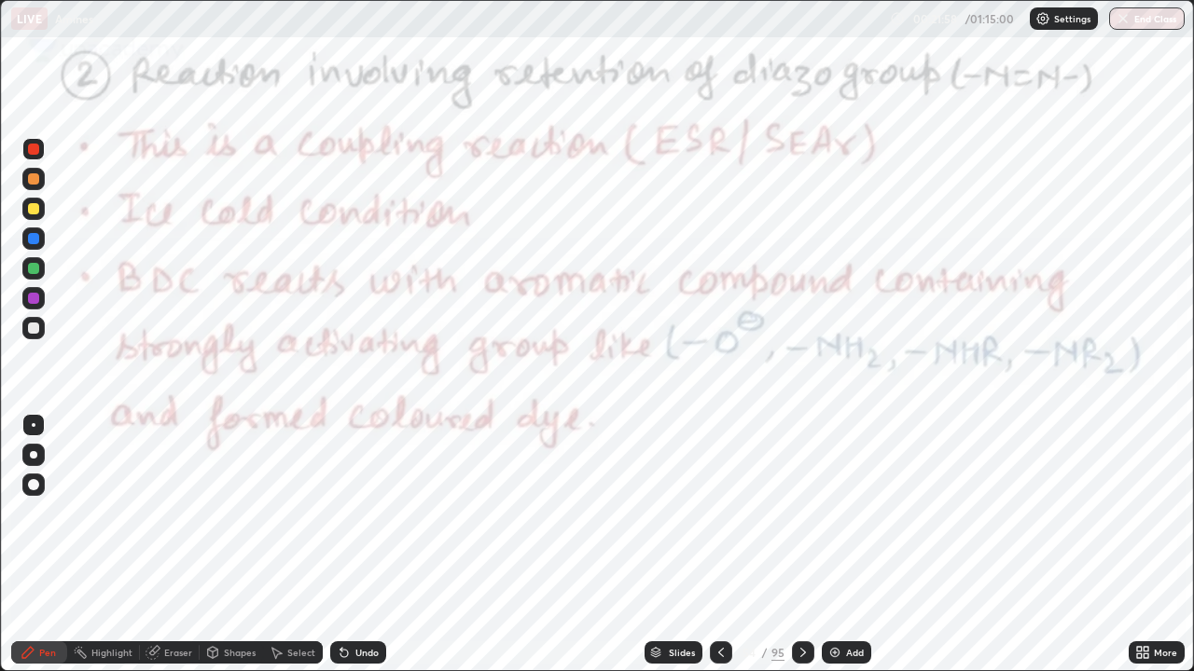
click at [35, 208] on div at bounding box center [33, 208] width 11 height 11
click at [800, 545] on icon at bounding box center [802, 652] width 15 height 15
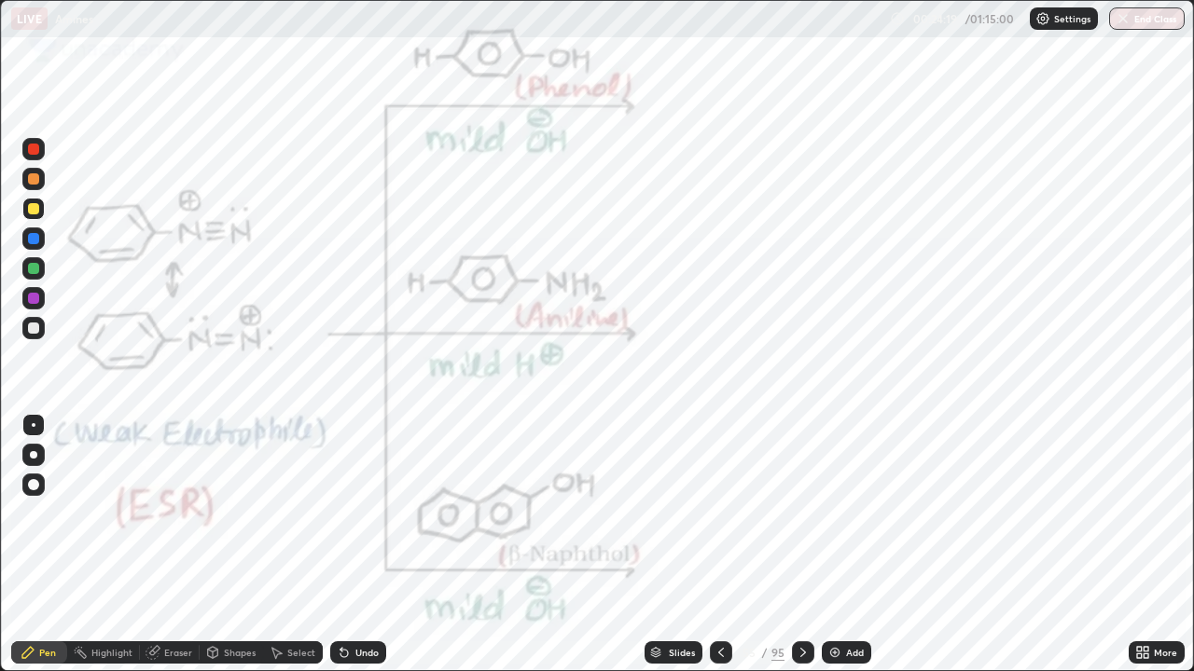
click at [35, 152] on div at bounding box center [33, 149] width 11 height 11
click at [340, 545] on icon at bounding box center [341, 649] width 2 height 2
click at [330, 545] on div "Undo" at bounding box center [358, 653] width 56 height 22
click at [340, 545] on icon at bounding box center [341, 649] width 2 height 2
click at [35, 299] on div at bounding box center [33, 298] width 11 height 11
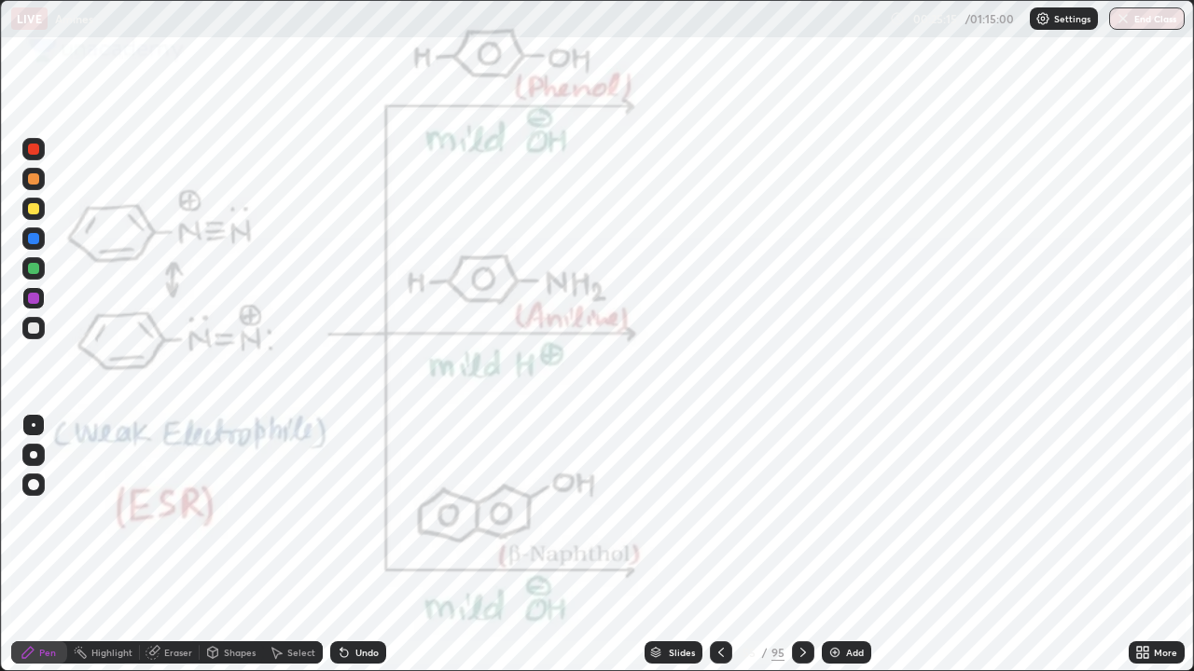
click at [355, 545] on div "Undo" at bounding box center [366, 652] width 23 height 9
click at [351, 545] on div "Undo" at bounding box center [358, 653] width 56 height 22
click at [355, 545] on div "Undo" at bounding box center [366, 652] width 23 height 9
click at [366, 545] on div "Undo" at bounding box center [366, 652] width 23 height 9
click at [41, 152] on div at bounding box center [33, 149] width 22 height 22
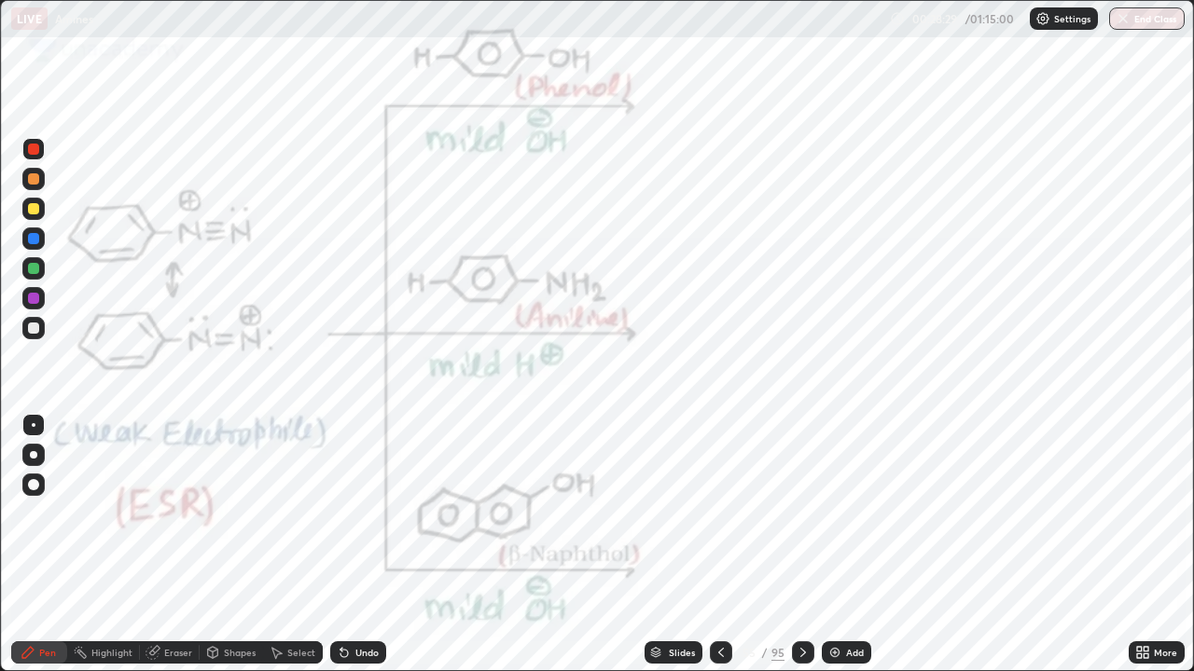
click at [356, 545] on div "Undo" at bounding box center [358, 653] width 56 height 22
click at [341, 545] on icon at bounding box center [343, 653] width 7 height 7
click at [355, 545] on div "Undo" at bounding box center [366, 652] width 23 height 9
click at [41, 278] on div at bounding box center [33, 269] width 22 height 30
click at [38, 269] on div at bounding box center [33, 268] width 11 height 11
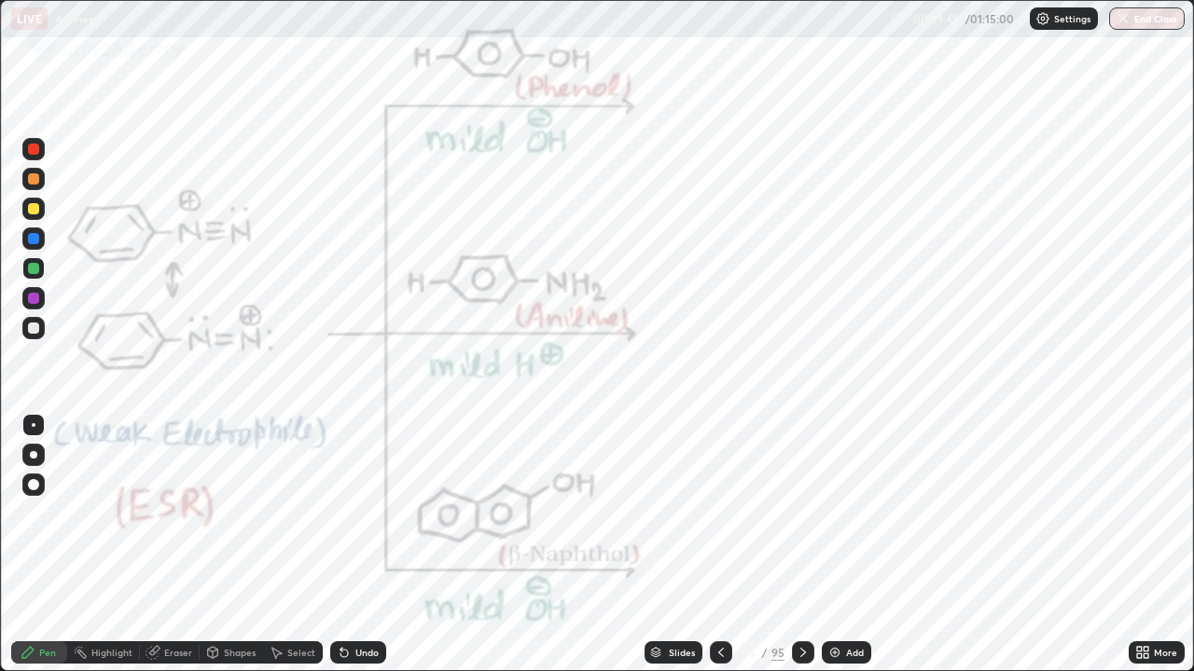
click at [32, 301] on div at bounding box center [33, 298] width 11 height 11
click at [37, 333] on div at bounding box center [33, 328] width 11 height 11
click at [36, 275] on div at bounding box center [33, 268] width 22 height 22
click at [35, 271] on div at bounding box center [33, 268] width 11 height 11
click at [168, 545] on div "Eraser" at bounding box center [170, 653] width 60 height 22
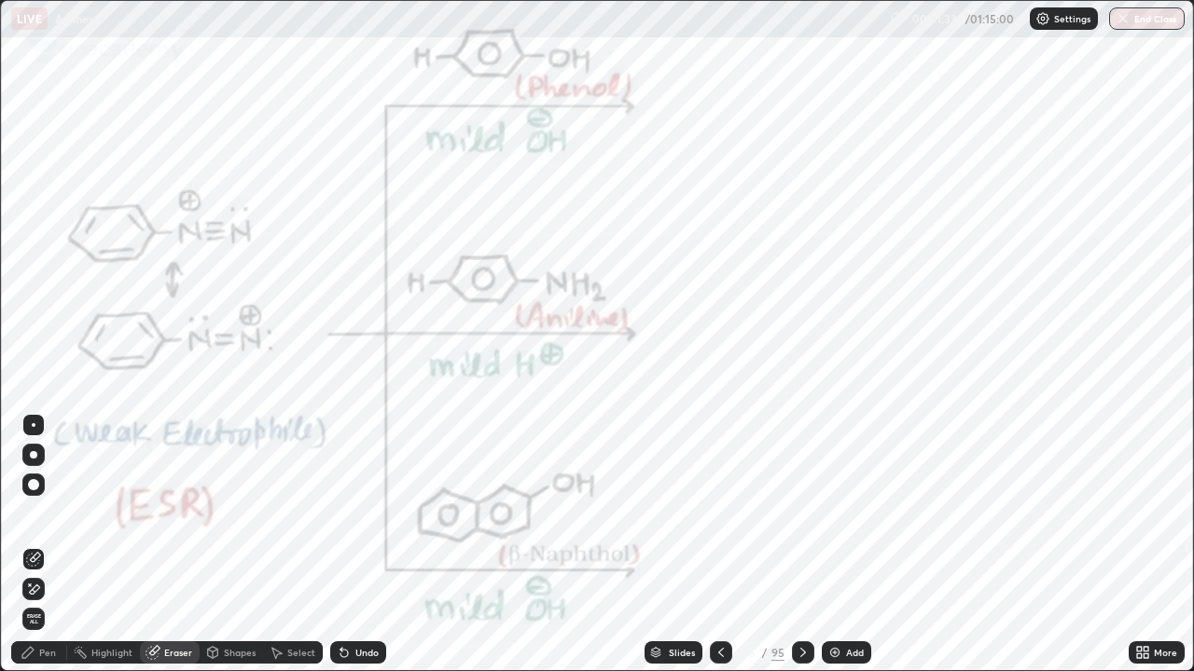
click at [38, 545] on div "Pen" at bounding box center [39, 653] width 56 height 22
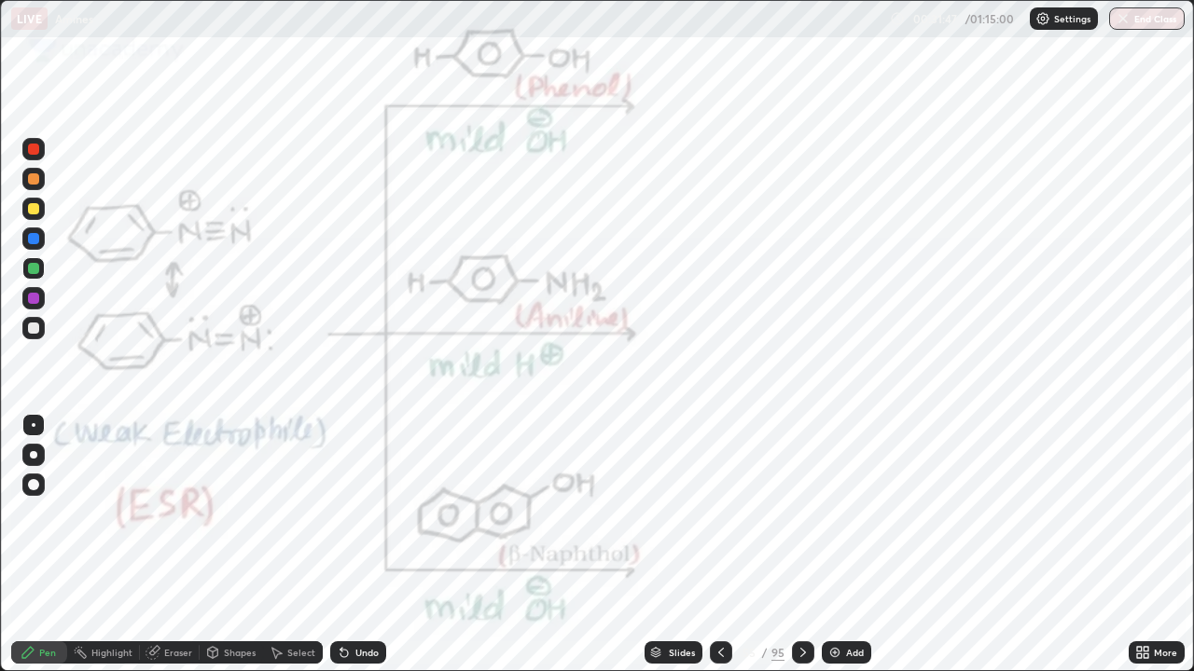
click at [355, 545] on div "Undo" at bounding box center [358, 653] width 56 height 22
click at [349, 545] on icon at bounding box center [344, 652] width 15 height 15
click at [341, 545] on icon at bounding box center [343, 653] width 7 height 7
click at [37, 302] on div at bounding box center [33, 298] width 11 height 11
click at [31, 184] on div at bounding box center [33, 178] width 11 height 11
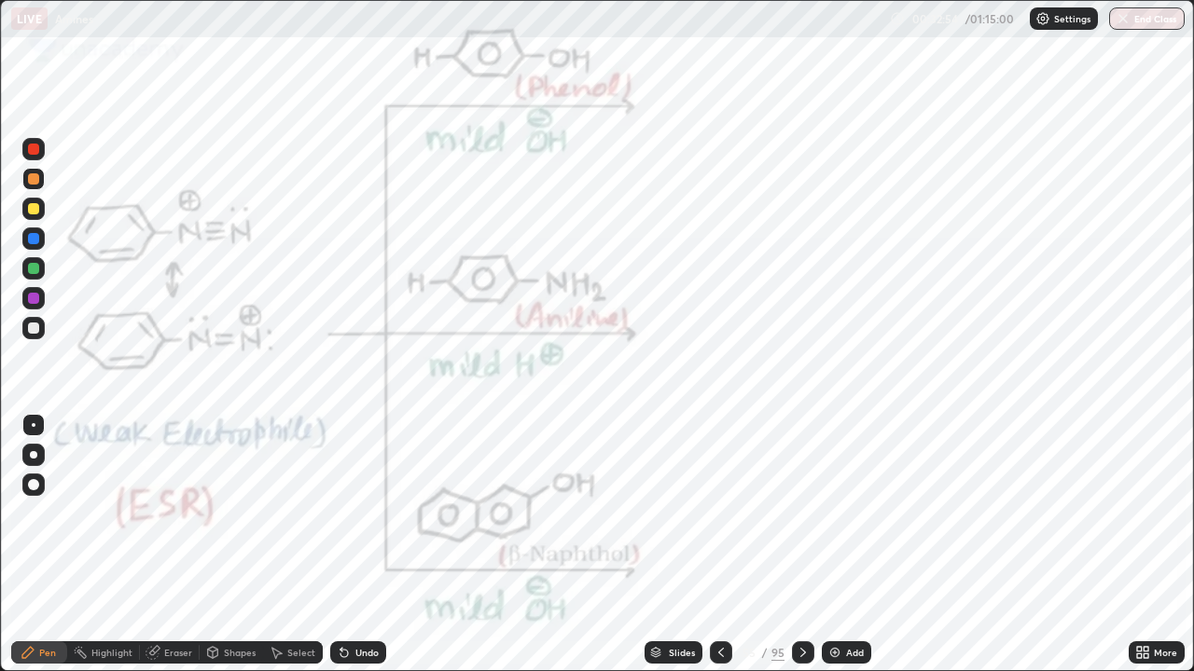
click at [41, 179] on div at bounding box center [33, 179] width 22 height 22
click at [32, 176] on div at bounding box center [33, 178] width 11 height 11
click at [35, 174] on div at bounding box center [33, 178] width 11 height 11
click at [1060, 545] on div "Slides 55 / 95 Add" at bounding box center [757, 652] width 742 height 37
click at [799, 545] on icon at bounding box center [802, 652] width 15 height 15
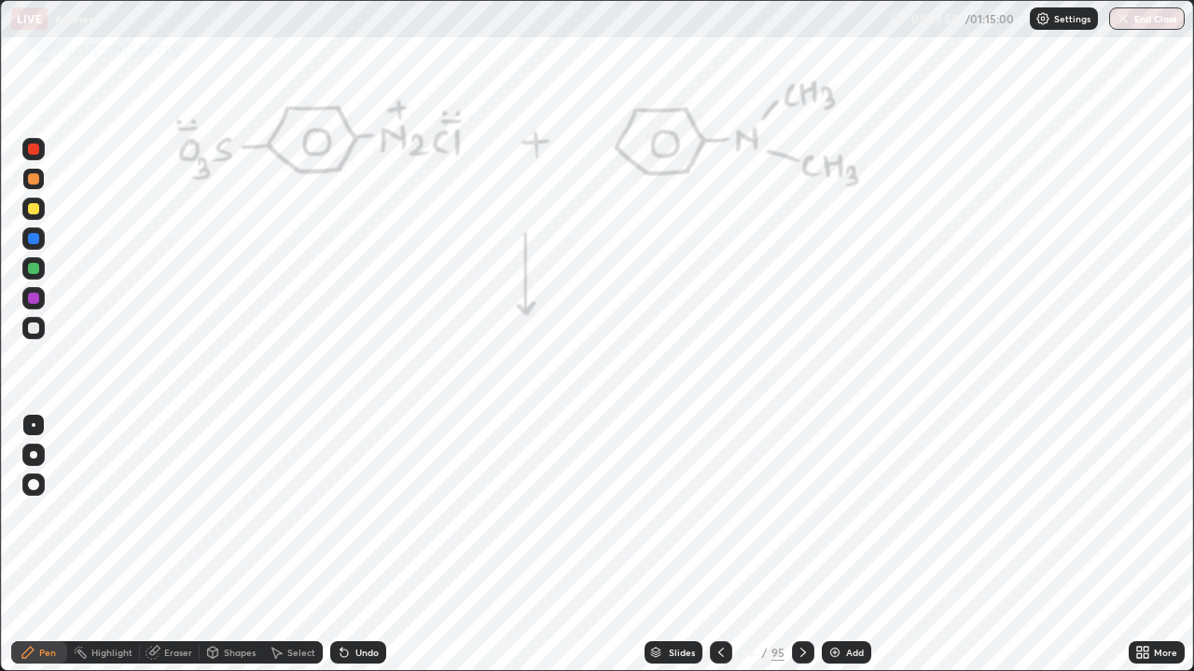
click at [720, 545] on icon at bounding box center [720, 652] width 15 height 15
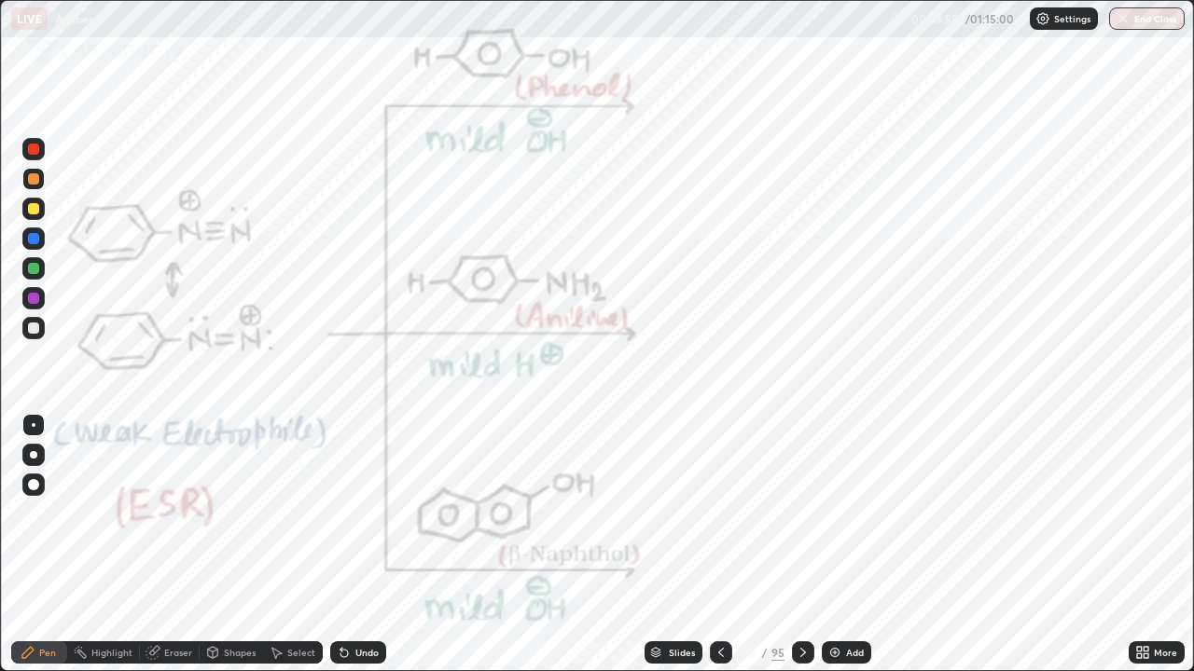
click at [800, 545] on icon at bounding box center [802, 652] width 15 height 15
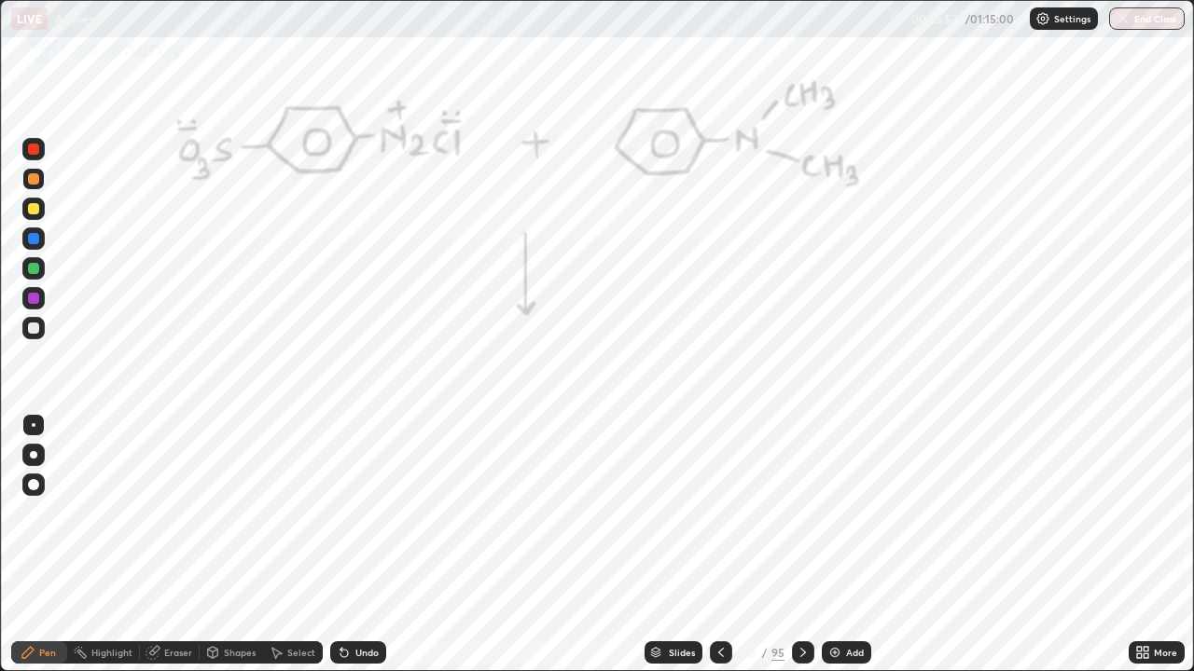
click at [800, 545] on icon at bounding box center [802, 652] width 15 height 15
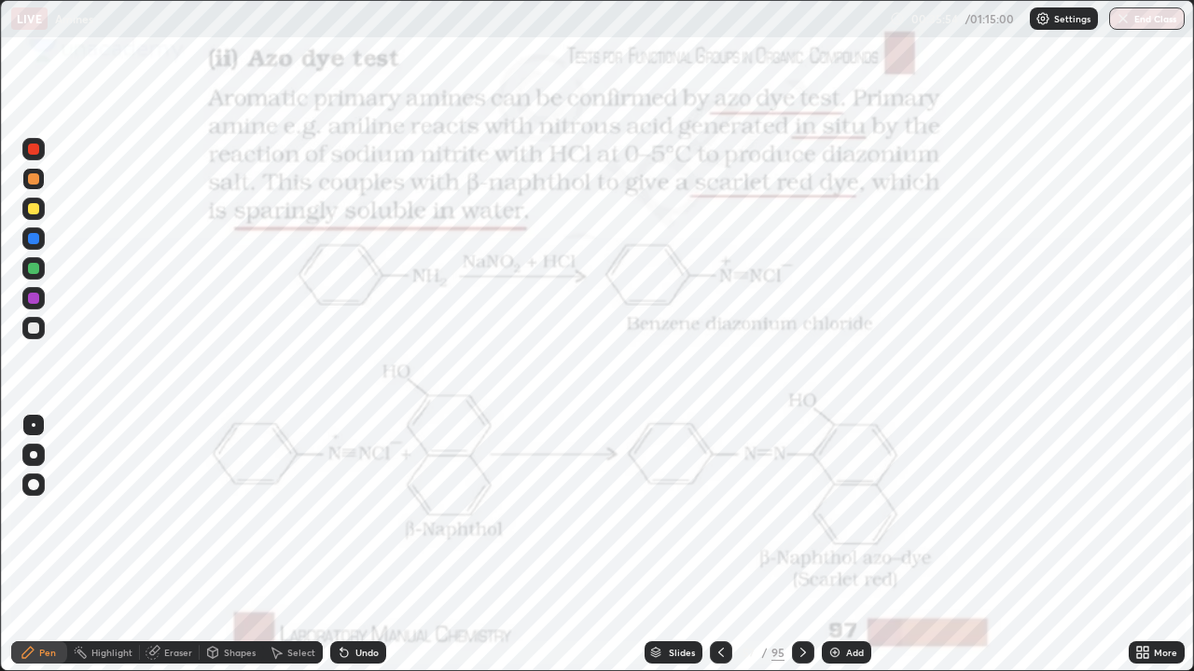
click at [717, 545] on icon at bounding box center [720, 652] width 15 height 15
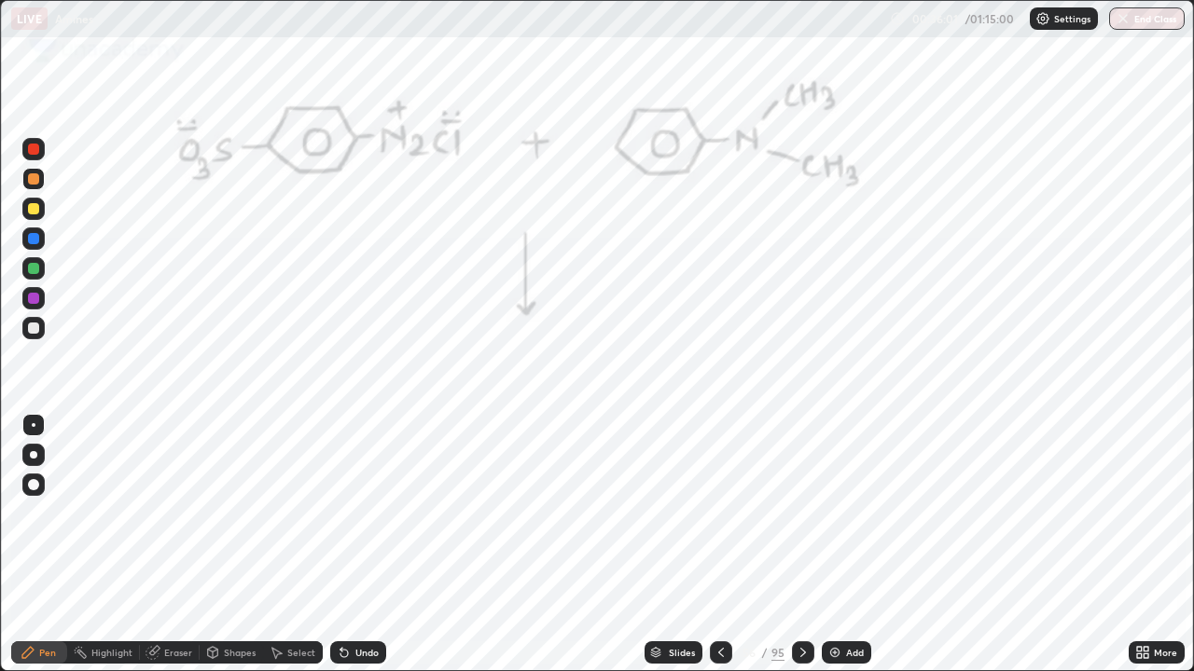
click at [800, 545] on icon at bounding box center [802, 652] width 15 height 15
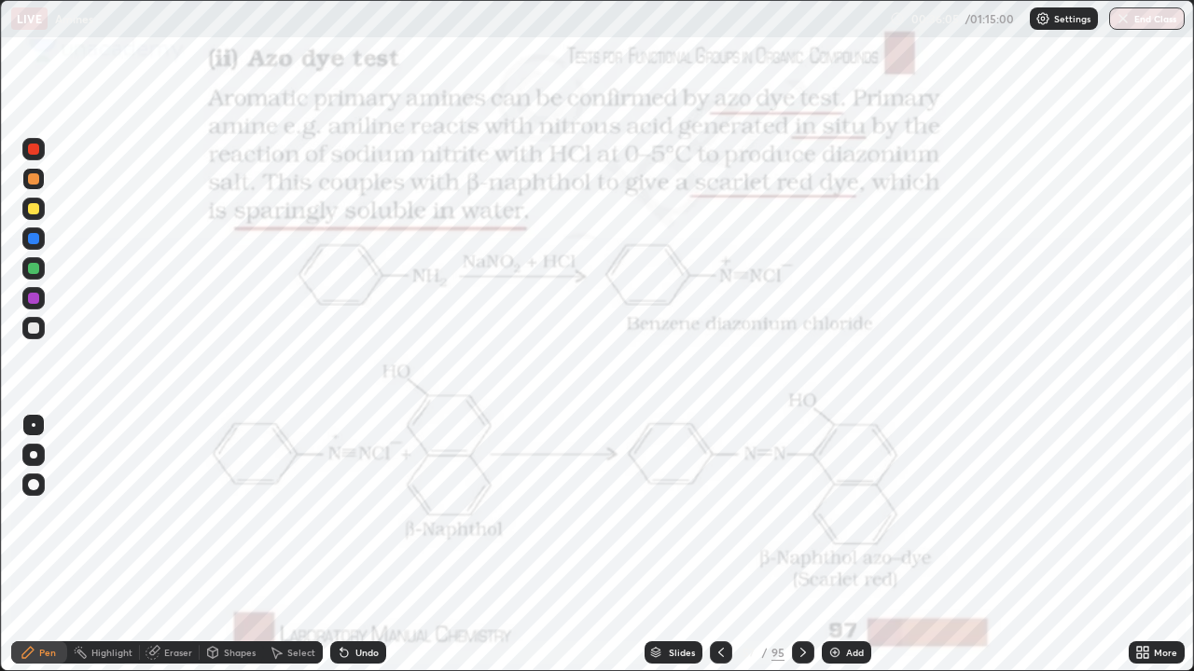
click at [715, 545] on icon at bounding box center [720, 652] width 15 height 15
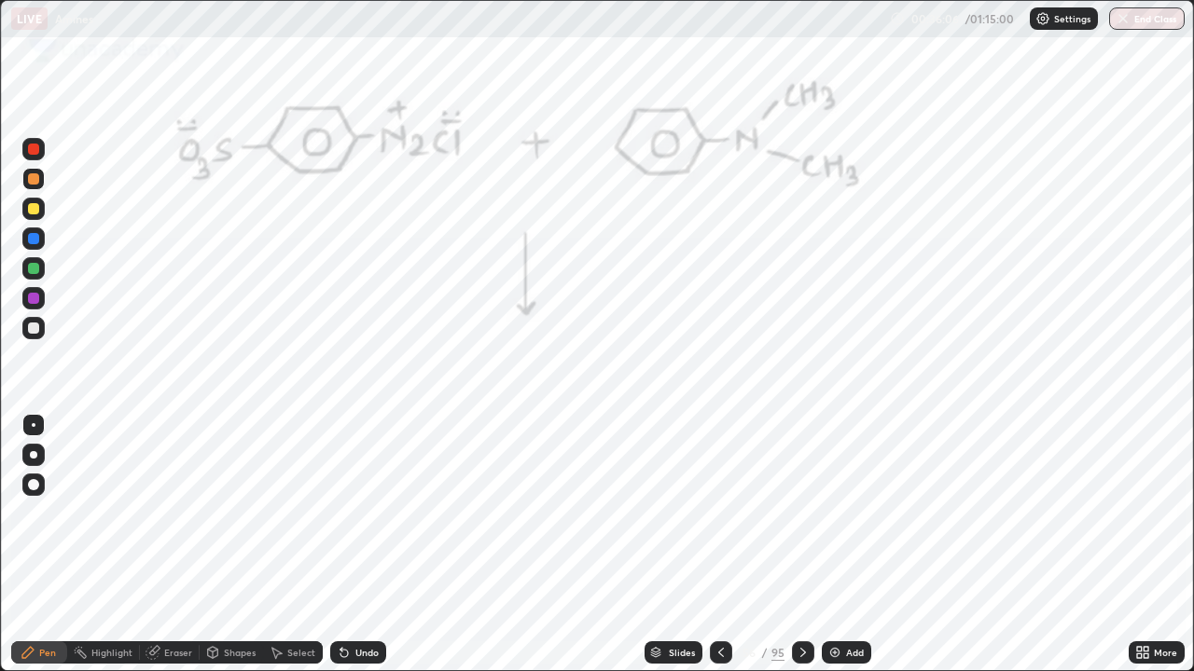
click at [716, 545] on icon at bounding box center [720, 652] width 15 height 15
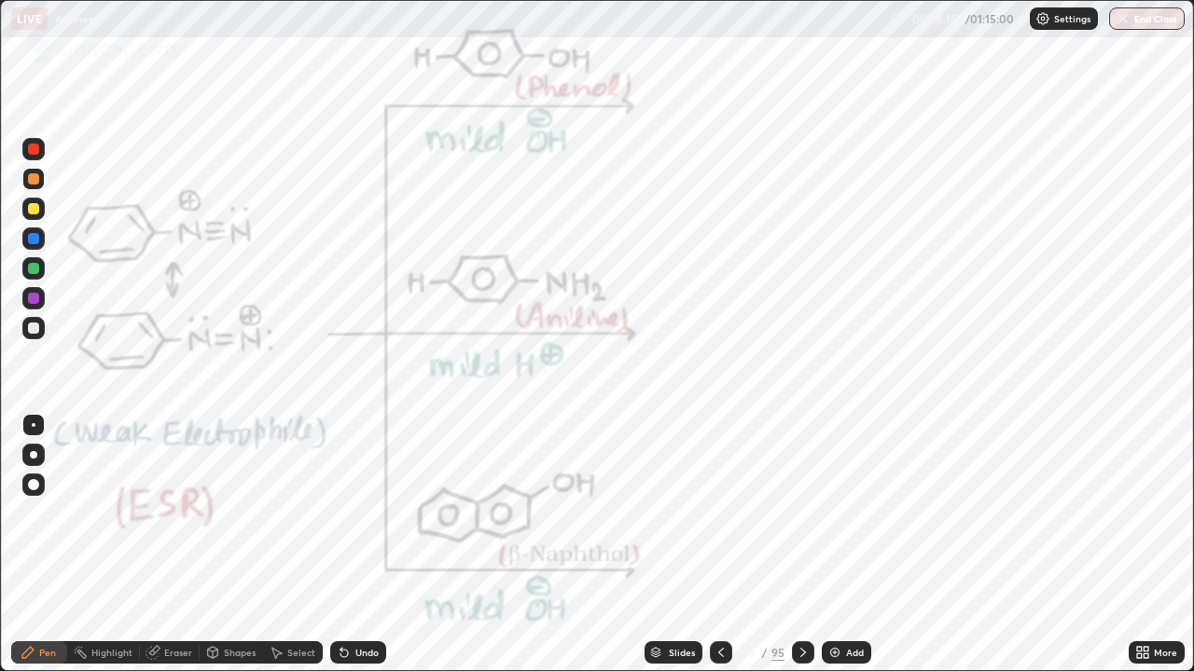
click at [800, 545] on icon at bounding box center [802, 652] width 15 height 15
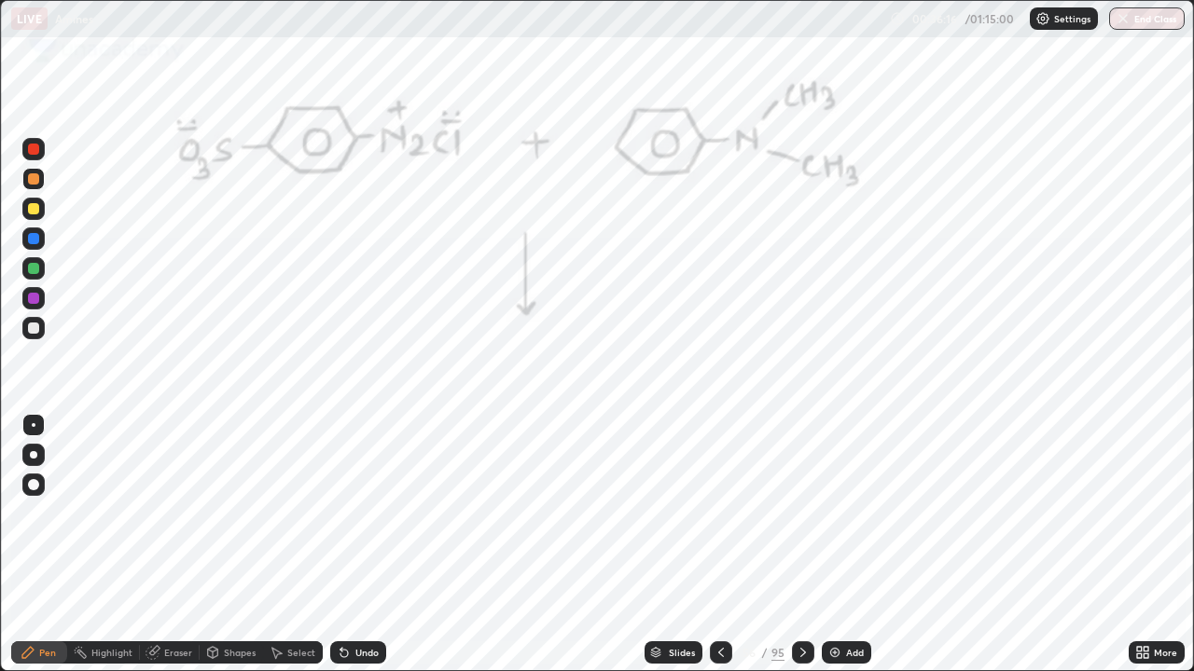
click at [801, 545] on icon at bounding box center [803, 652] width 6 height 9
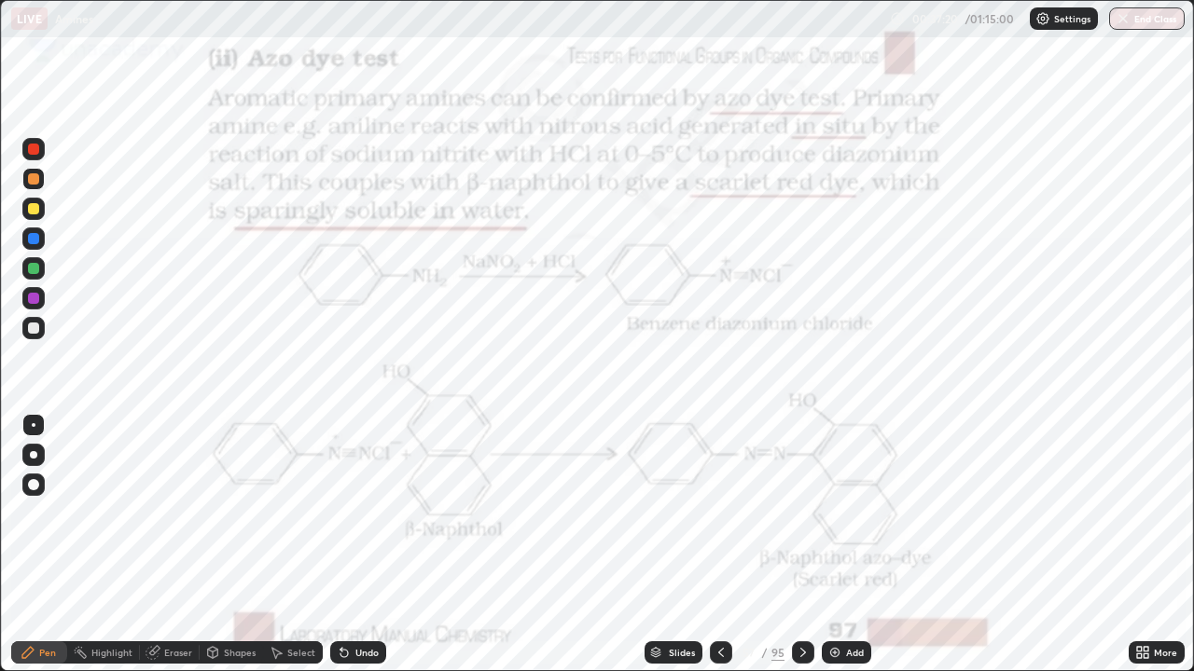
click at [796, 545] on icon at bounding box center [802, 652] width 15 height 15
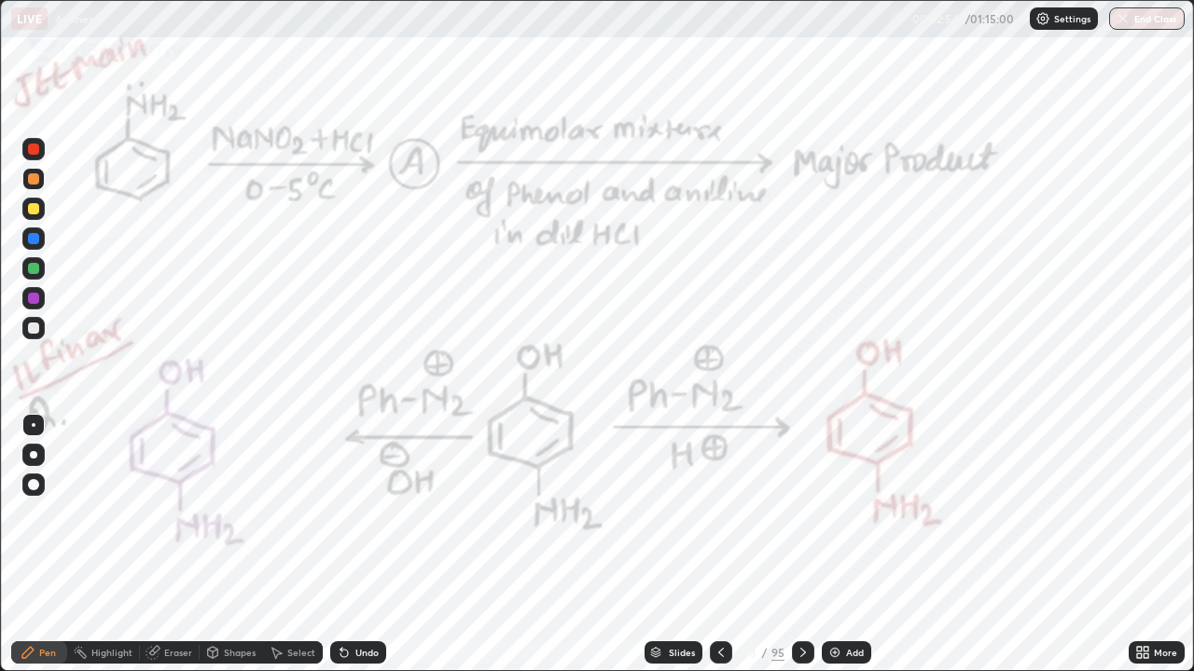
click at [803, 545] on icon at bounding box center [802, 652] width 15 height 15
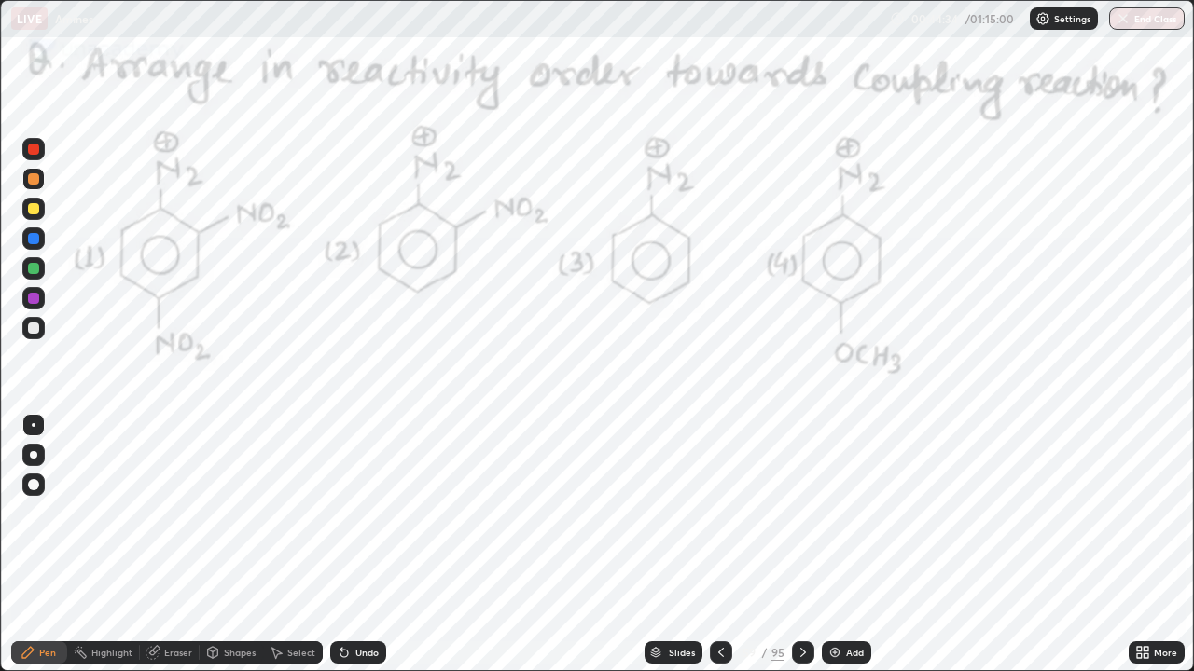
click at [41, 156] on div at bounding box center [33, 149] width 22 height 22
click at [799, 545] on icon at bounding box center [802, 652] width 15 height 15
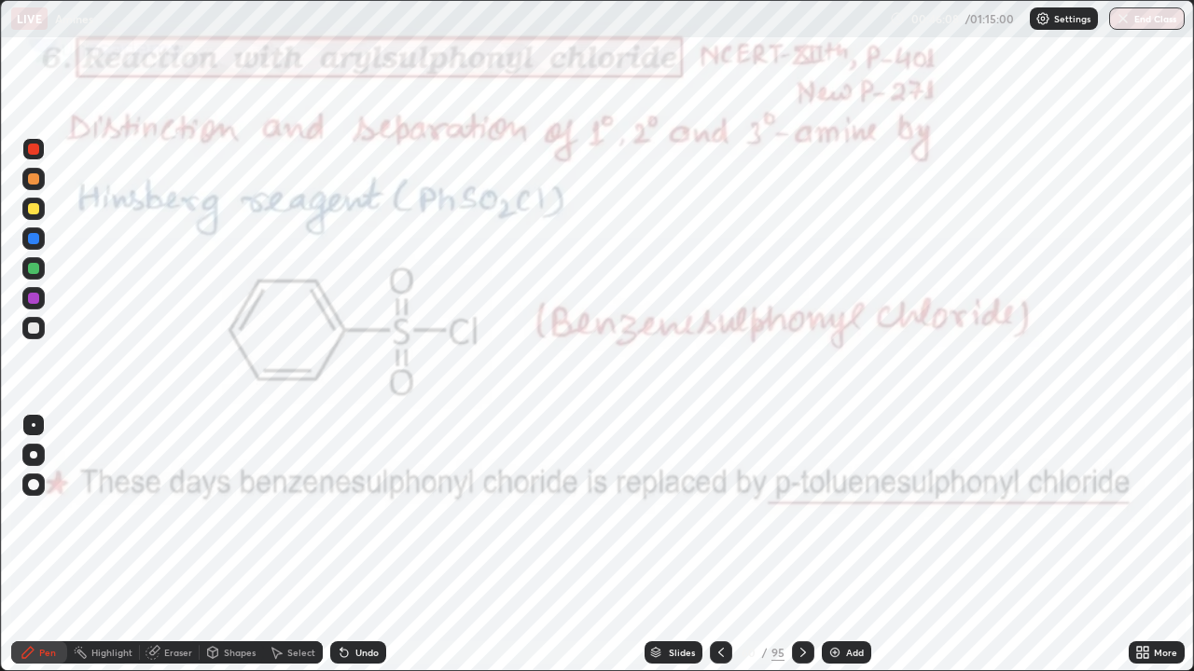
click at [31, 247] on div at bounding box center [33, 239] width 22 height 22
click at [340, 545] on icon at bounding box center [341, 649] width 2 height 2
click at [345, 545] on icon at bounding box center [344, 652] width 15 height 15
click at [340, 545] on icon at bounding box center [341, 649] width 2 height 2
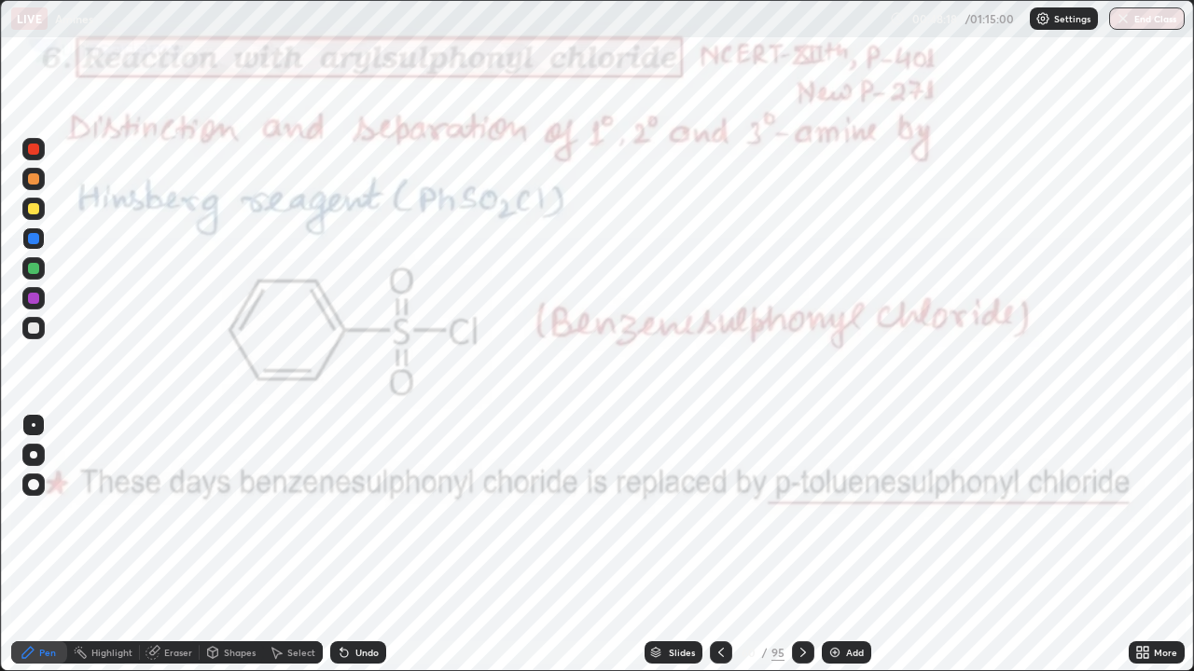
click at [340, 545] on icon at bounding box center [341, 649] width 2 height 2
click at [800, 545] on icon at bounding box center [802, 652] width 15 height 15
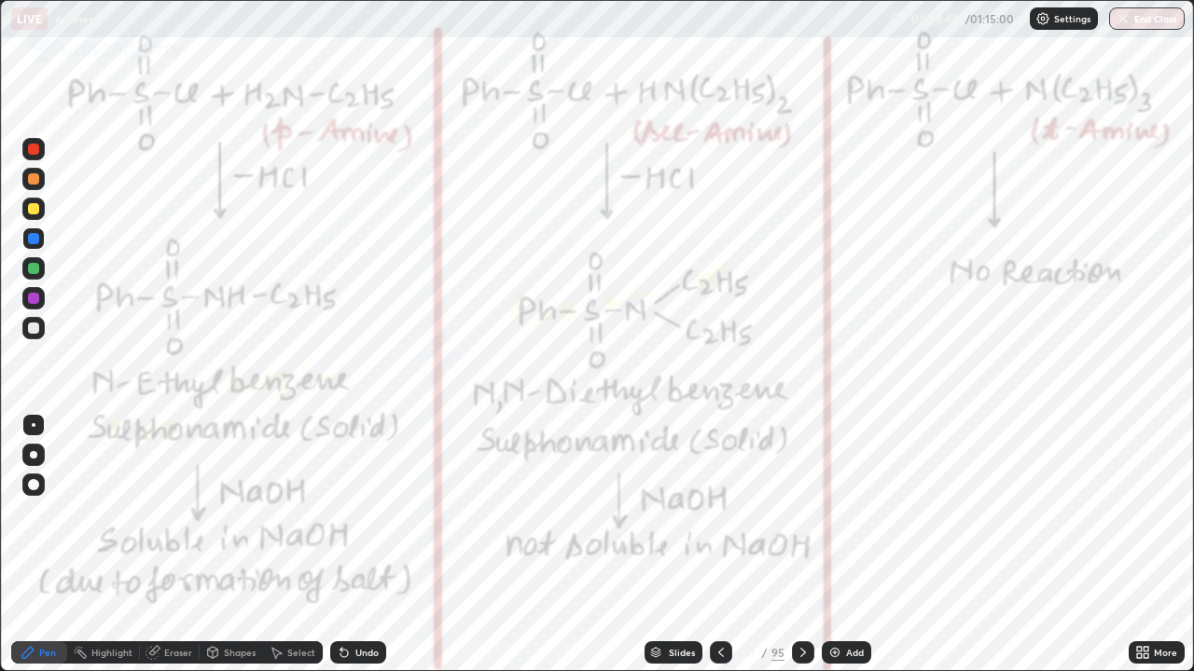
click at [34, 148] on div at bounding box center [33, 149] width 11 height 11
click at [165, 545] on div "Eraser" at bounding box center [170, 653] width 60 height 22
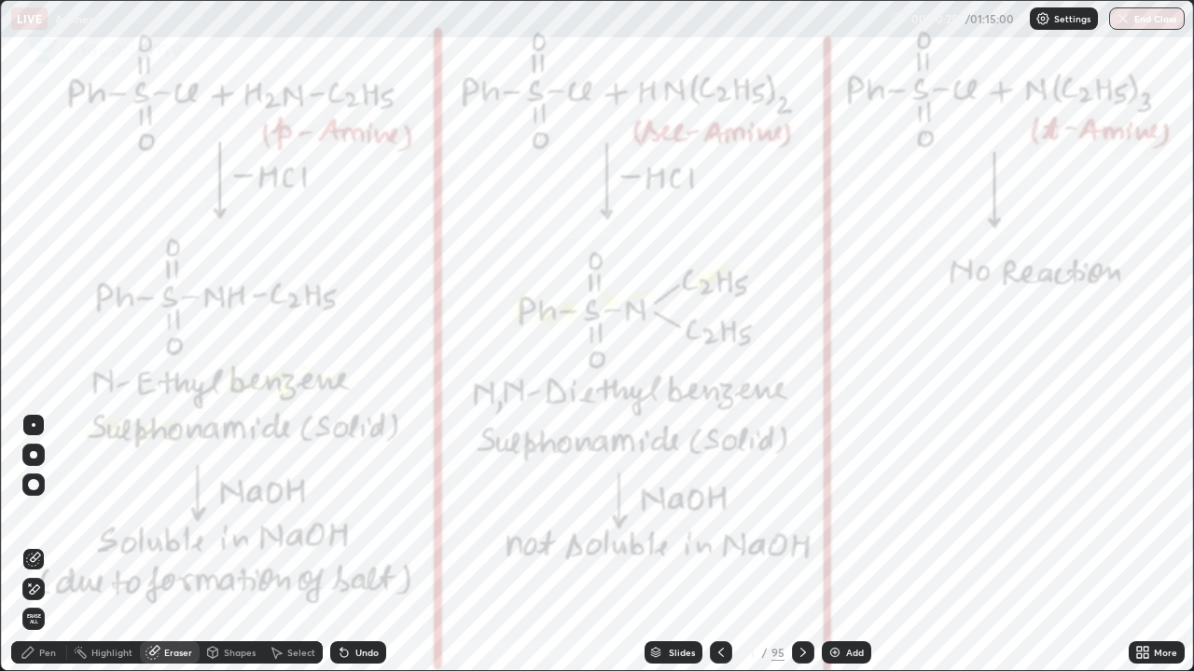
click at [226, 545] on div "Shapes" at bounding box center [240, 652] width 32 height 9
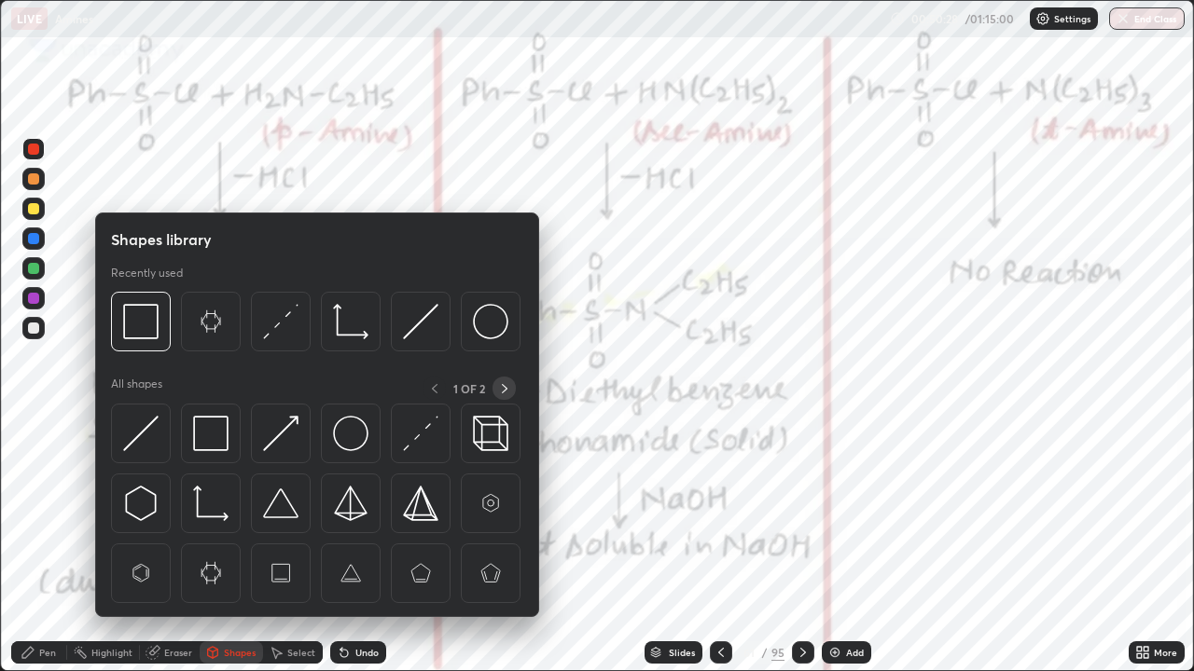
click at [504, 388] on icon at bounding box center [504, 388] width 15 height 15
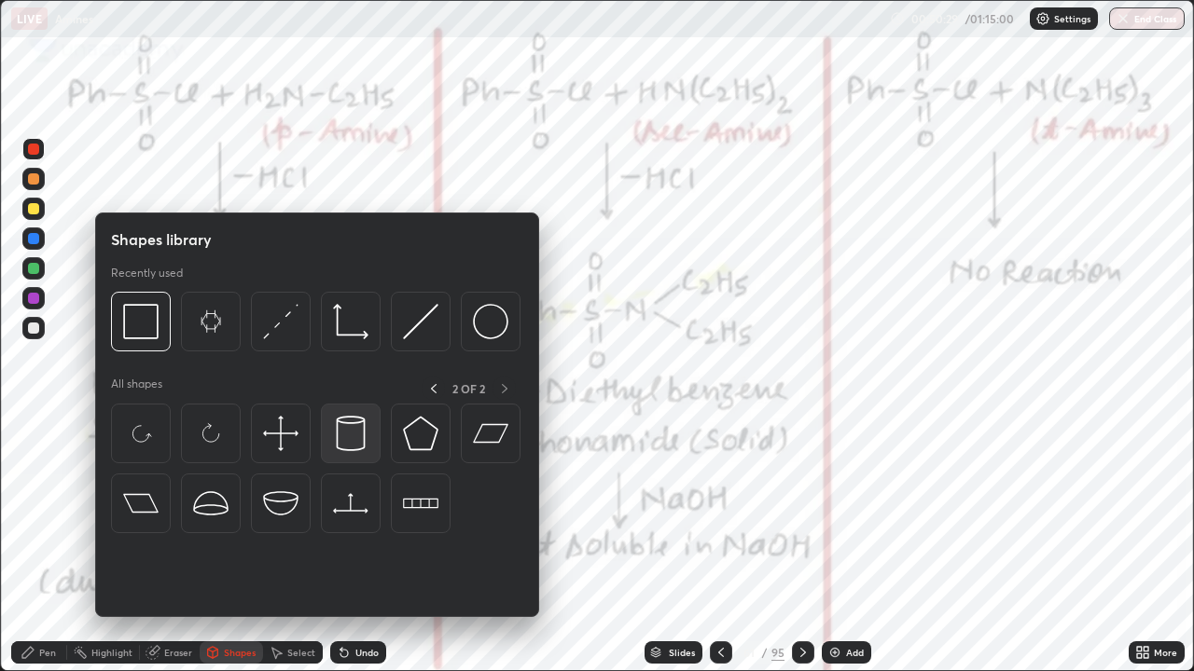
click at [348, 437] on img at bounding box center [350, 433] width 35 height 35
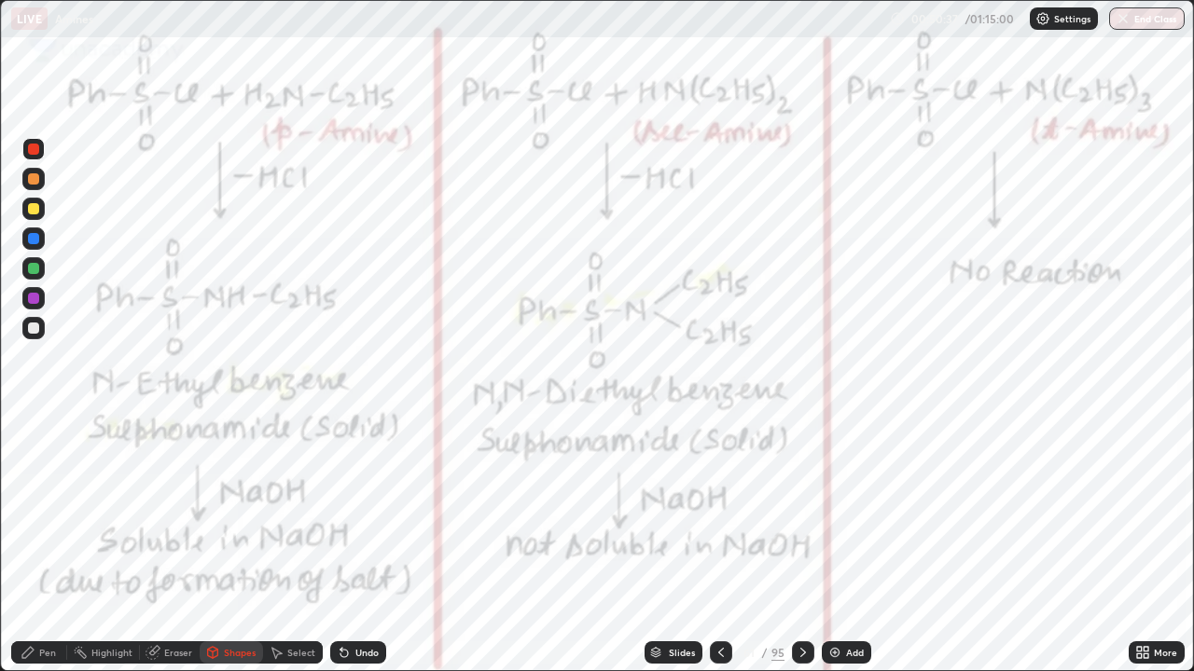
click at [37, 303] on div at bounding box center [33, 298] width 22 height 22
click at [366, 545] on div "Undo" at bounding box center [366, 652] width 23 height 9
click at [352, 545] on div "Undo" at bounding box center [358, 653] width 56 height 22
click at [50, 545] on div "Pen" at bounding box center [47, 652] width 17 height 9
click at [113, 545] on div "Highlight" at bounding box center [111, 652] width 41 height 9
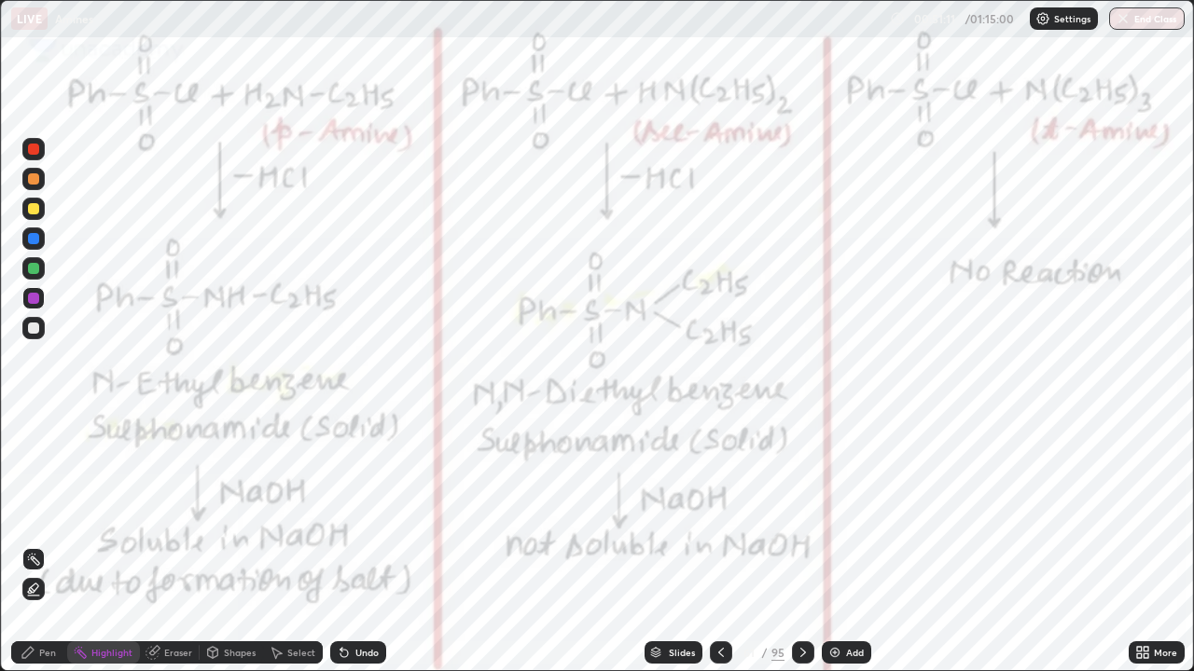
click at [35, 545] on icon at bounding box center [33, 588] width 9 height 9
click at [48, 545] on div "Pen" at bounding box center [47, 652] width 17 height 9
click at [340, 545] on icon at bounding box center [341, 649] width 2 height 2
click at [344, 545] on icon at bounding box center [344, 652] width 15 height 15
click at [29, 273] on div at bounding box center [33, 268] width 22 height 22
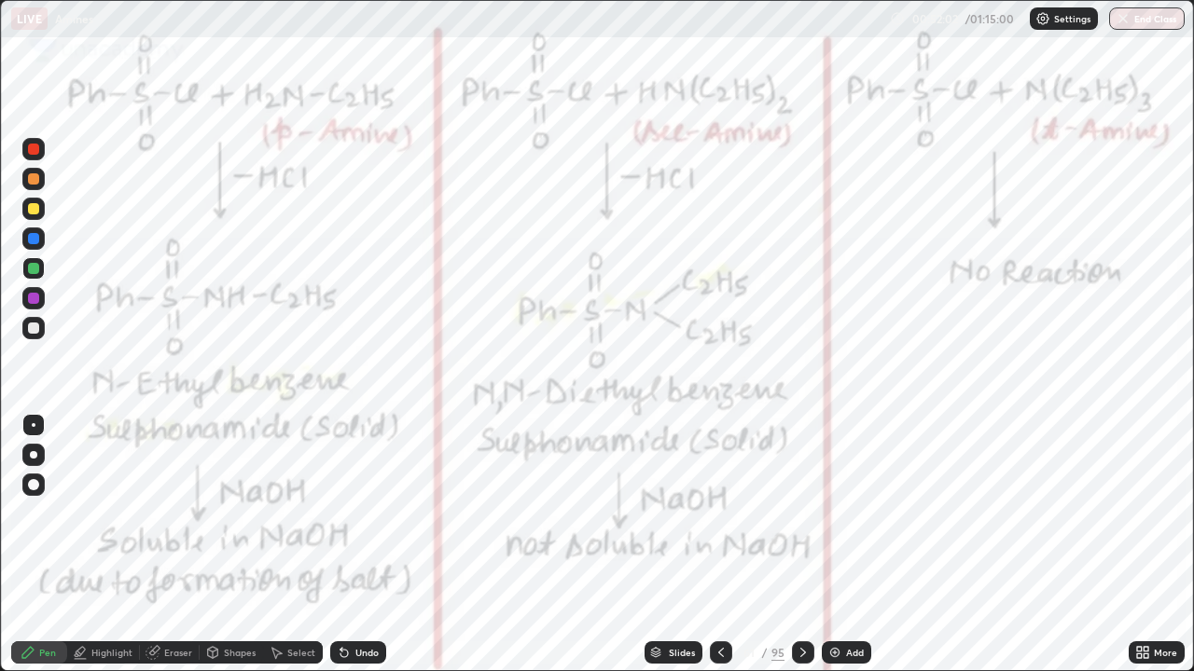
click at [36, 301] on div at bounding box center [33, 298] width 11 height 11
click at [33, 265] on div at bounding box center [33, 268] width 11 height 11
click at [36, 270] on div at bounding box center [33, 268] width 11 height 11
click at [102, 545] on div "Highlight" at bounding box center [111, 652] width 41 height 9
click at [35, 545] on icon at bounding box center [33, 588] width 9 height 9
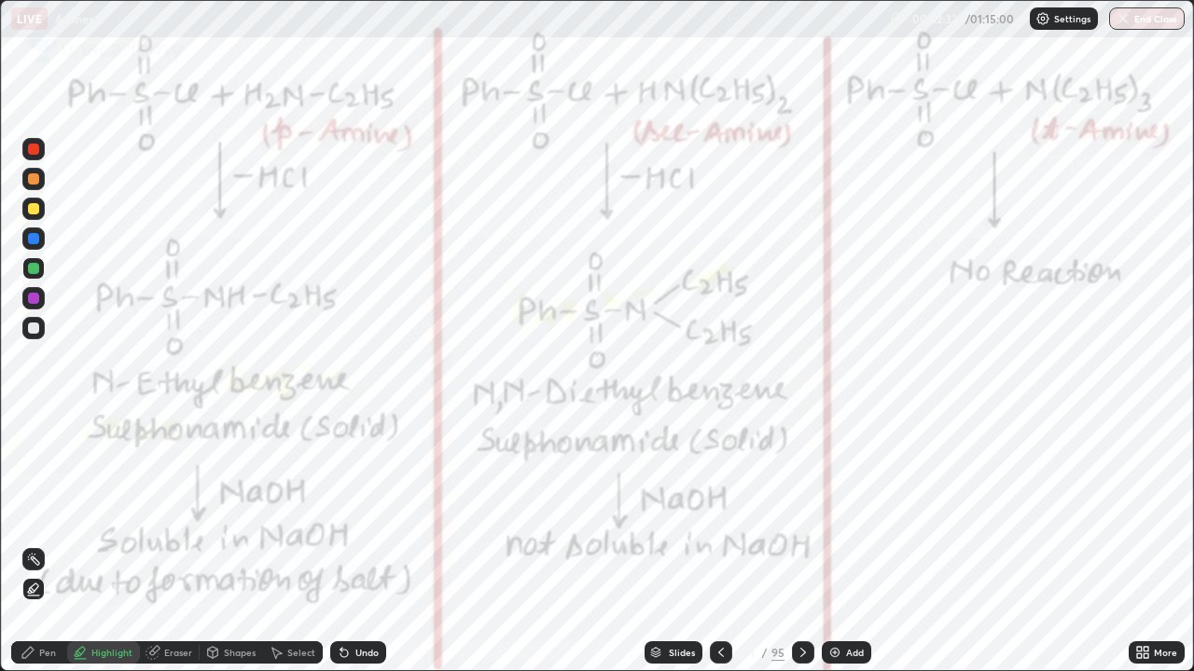
click at [40, 545] on div "Pen" at bounding box center [47, 652] width 17 height 9
click at [235, 545] on div "Shapes" at bounding box center [231, 653] width 63 height 22
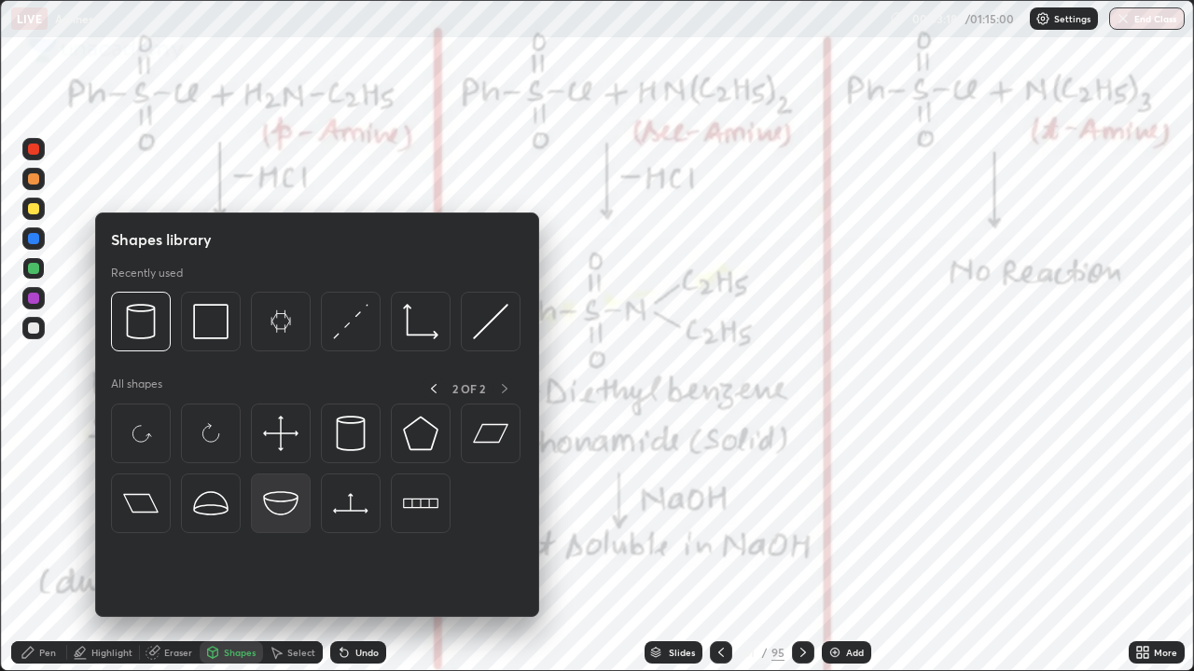
click at [278, 498] on img at bounding box center [280, 503] width 35 height 35
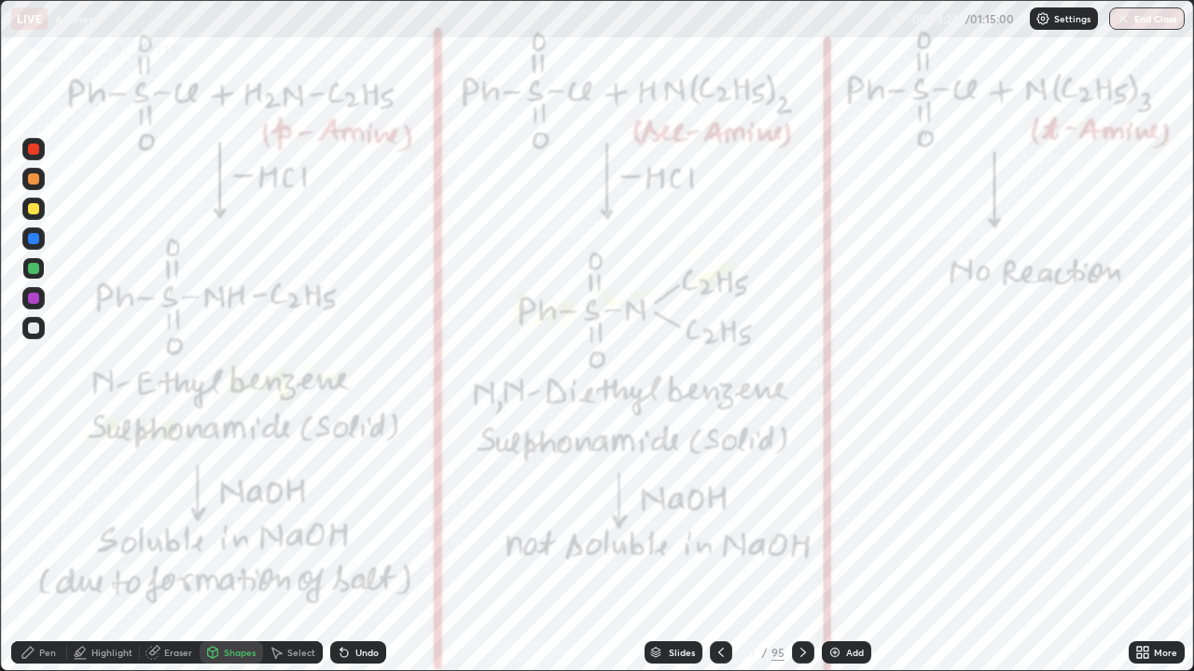
click at [34, 300] on div at bounding box center [33, 298] width 11 height 11
click at [35, 297] on div at bounding box center [33, 298] width 11 height 11
click at [33, 299] on div at bounding box center [33, 298] width 11 height 11
click at [32, 303] on div at bounding box center [33, 298] width 11 height 11
click at [35, 181] on div at bounding box center [33, 178] width 11 height 11
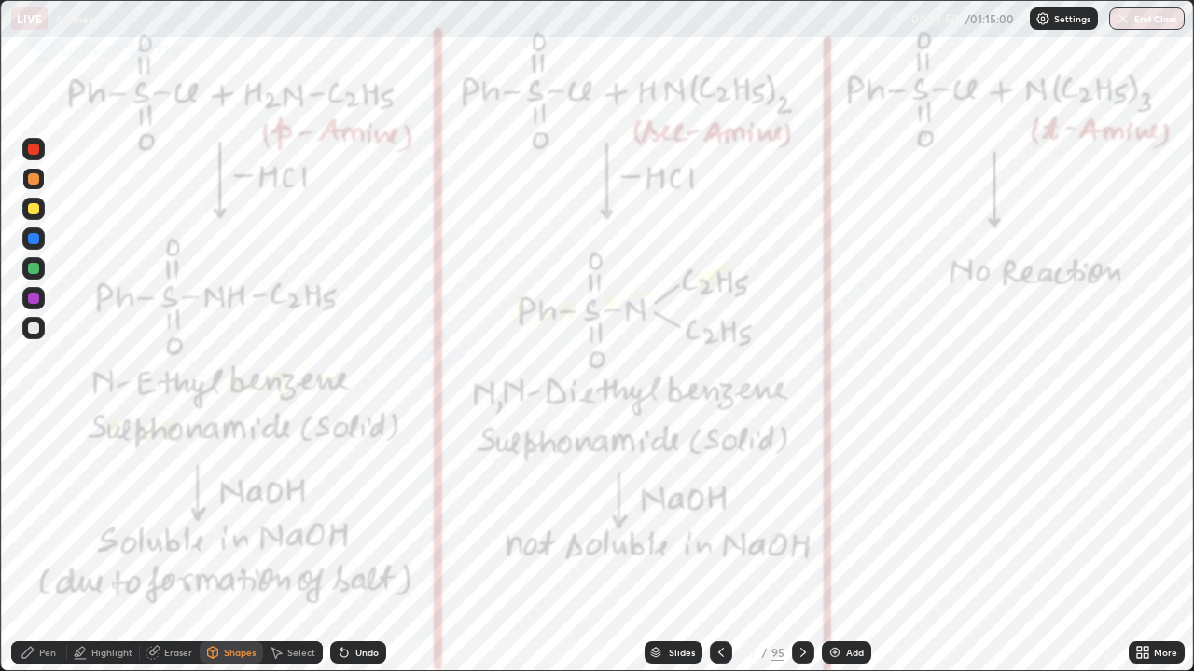
click at [364, 545] on div "Undo" at bounding box center [366, 652] width 23 height 9
click at [33, 545] on icon at bounding box center [27, 652] width 11 height 11
click at [370, 545] on div "Undo" at bounding box center [366, 652] width 23 height 9
click at [35, 184] on div at bounding box center [33, 178] width 11 height 11
click at [108, 545] on div "Highlight" at bounding box center [111, 652] width 41 height 9
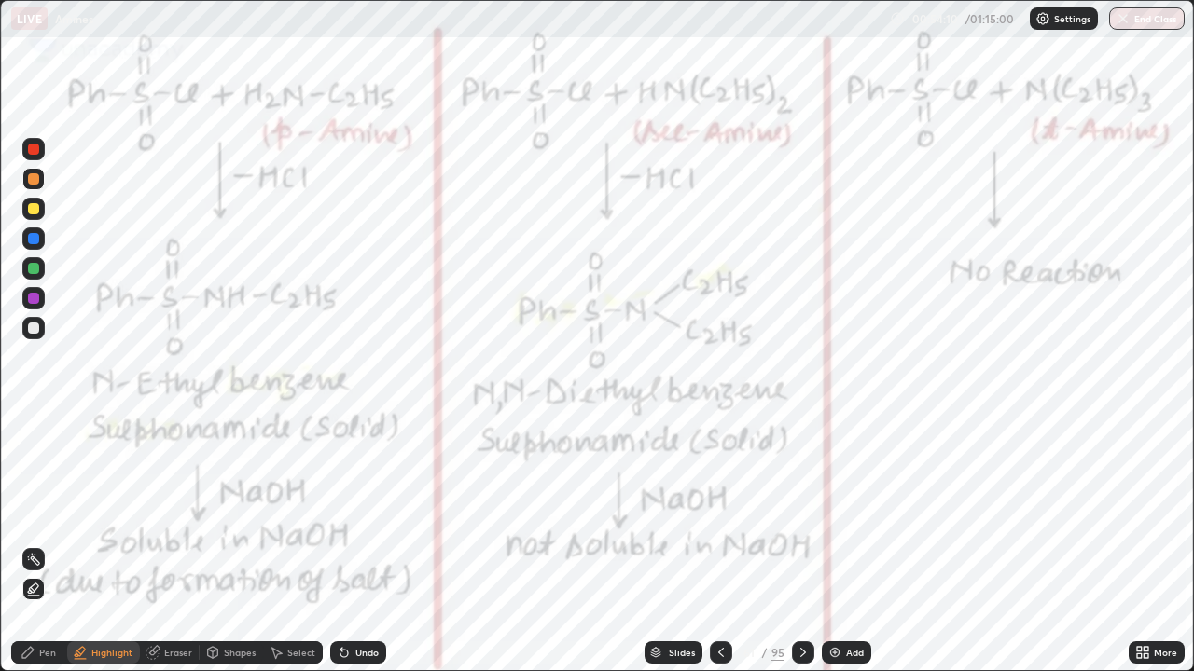
click at [53, 545] on div "Pen" at bounding box center [47, 652] width 17 height 9
click at [35, 269] on div at bounding box center [33, 268] width 11 height 11
click at [43, 545] on div "Pen" at bounding box center [47, 652] width 17 height 9
click at [113, 545] on div "Highlight" at bounding box center [103, 653] width 73 height 22
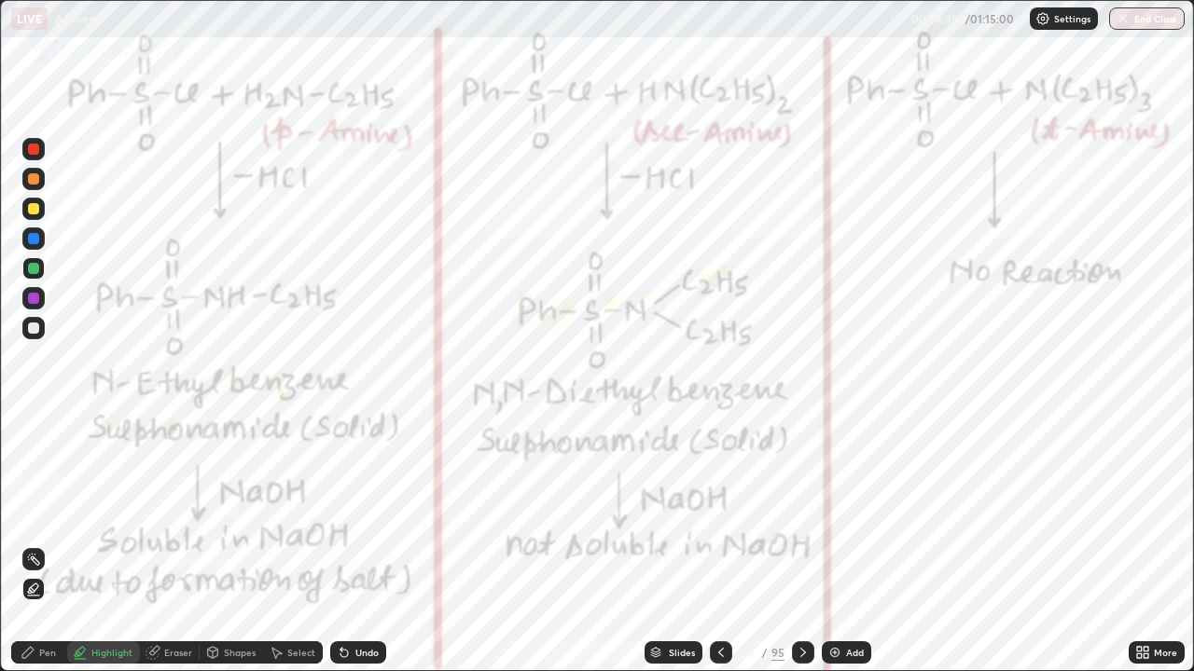
click at [49, 545] on div "Pen" at bounding box center [47, 652] width 17 height 9
click at [999, 545] on div "Slides 61 / 95 Add" at bounding box center [757, 652] width 742 height 37
click at [360, 545] on div "Undo" at bounding box center [366, 652] width 23 height 9
click at [369, 545] on div "Undo" at bounding box center [366, 652] width 23 height 9
click at [365, 545] on div "Undo" at bounding box center [358, 653] width 56 height 22
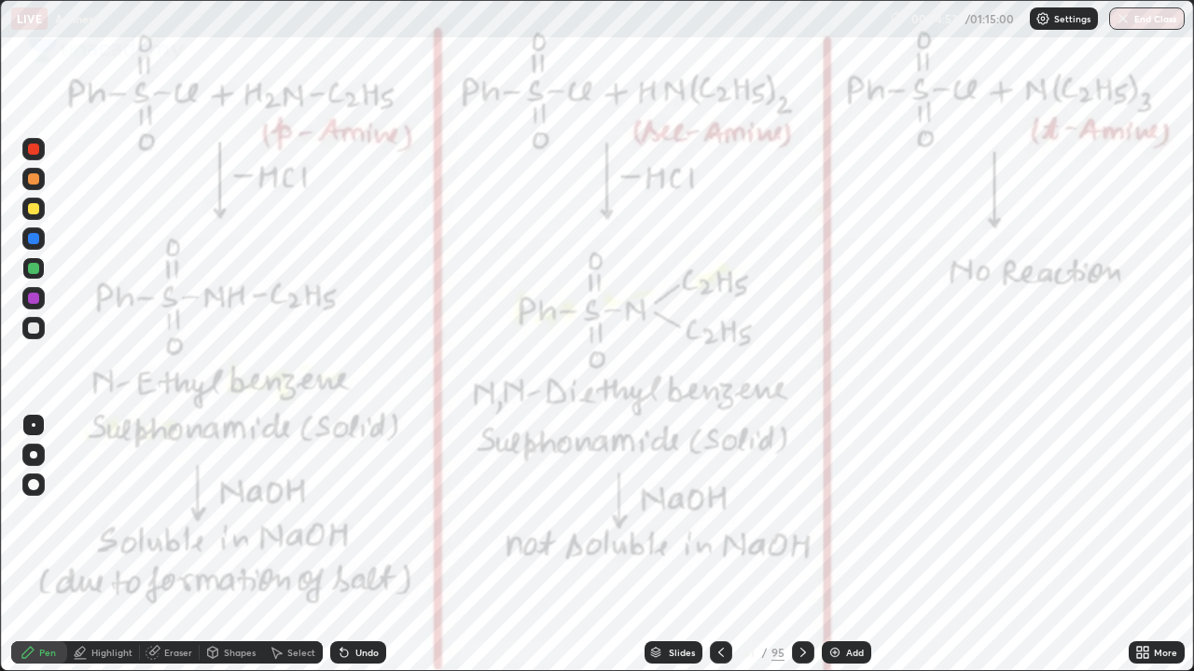
click at [361, 545] on div "Undo" at bounding box center [366, 652] width 23 height 9
click at [364, 545] on div "Undo" at bounding box center [366, 652] width 23 height 9
click at [367, 545] on div "Undo" at bounding box center [366, 652] width 23 height 9
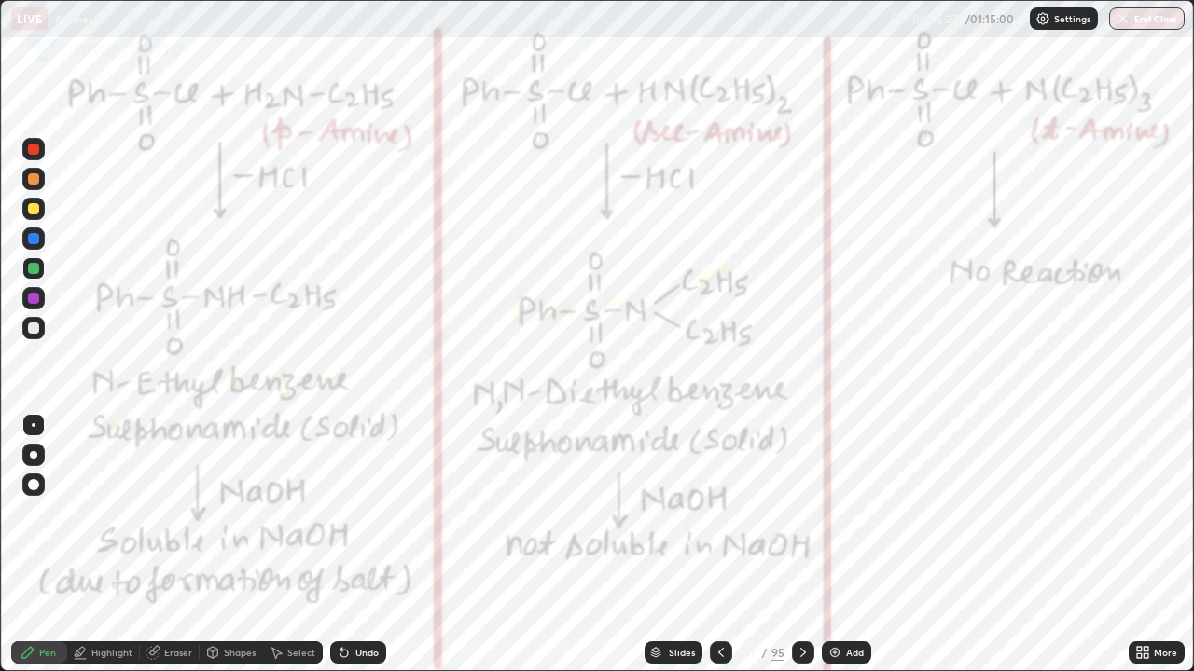
click at [800, 545] on icon at bounding box center [802, 652] width 15 height 15
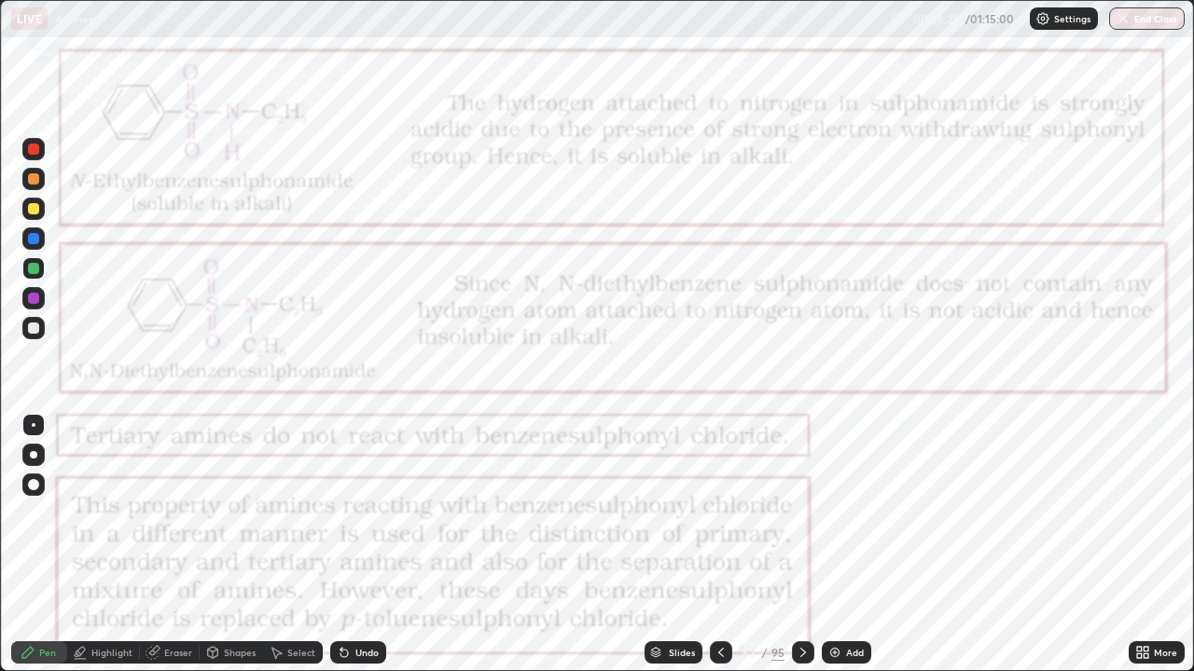
click at [798, 545] on icon at bounding box center [802, 652] width 15 height 15
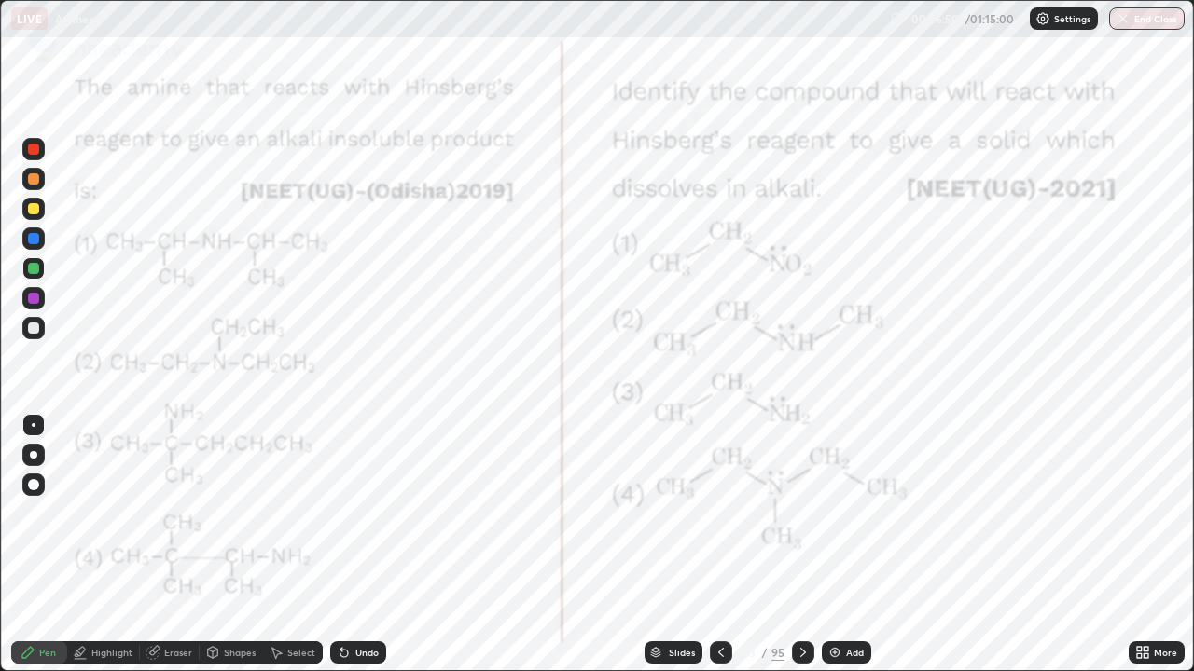
click at [340, 545] on icon at bounding box center [341, 649] width 2 height 2
click at [340, 545] on icon at bounding box center [343, 653] width 7 height 7
click at [341, 545] on icon at bounding box center [343, 653] width 7 height 7
click at [793, 545] on div at bounding box center [803, 653] width 22 height 22
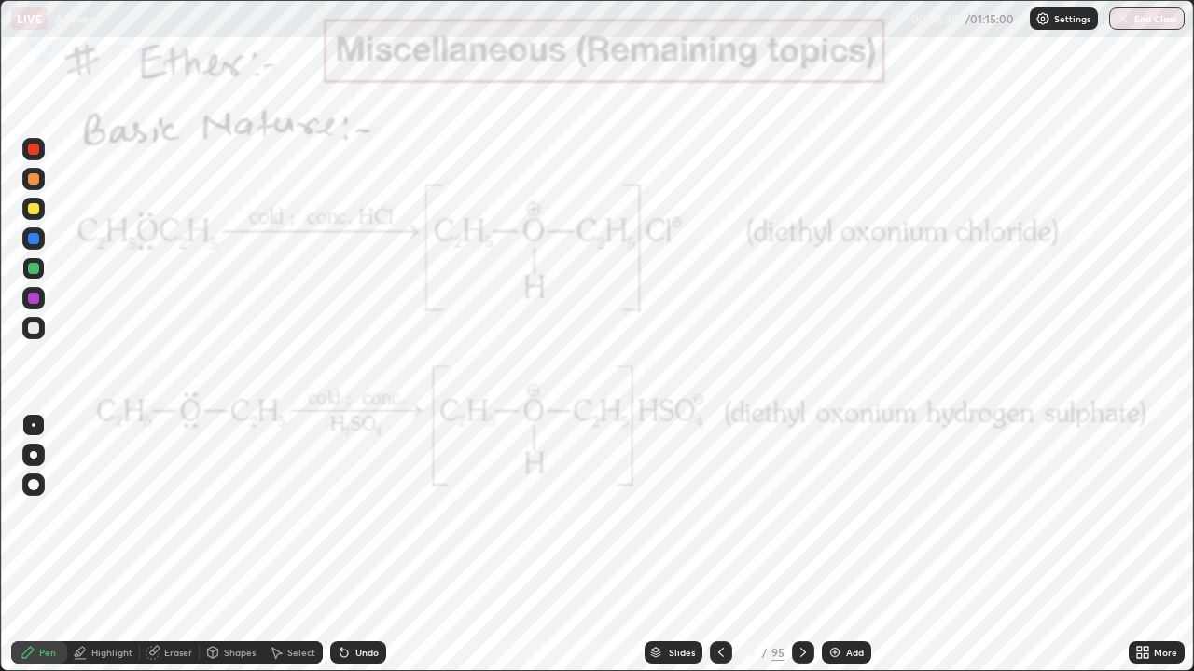
click at [800, 545] on icon at bounding box center [802, 652] width 15 height 15
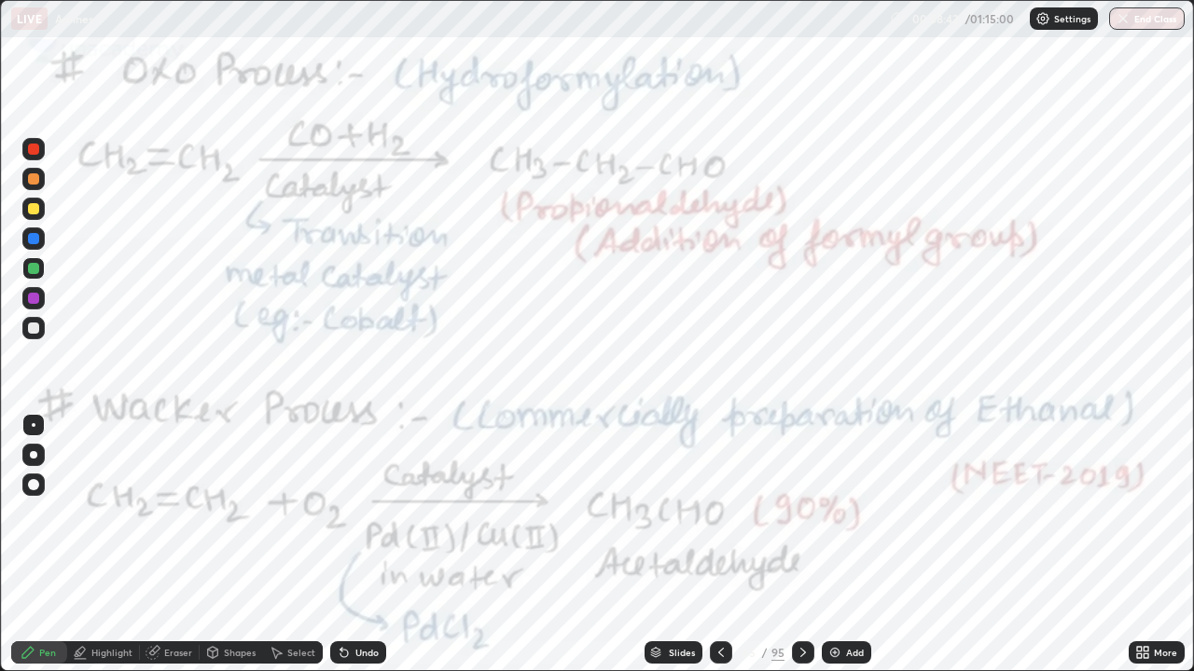
click at [795, 545] on div at bounding box center [803, 653] width 22 height 22
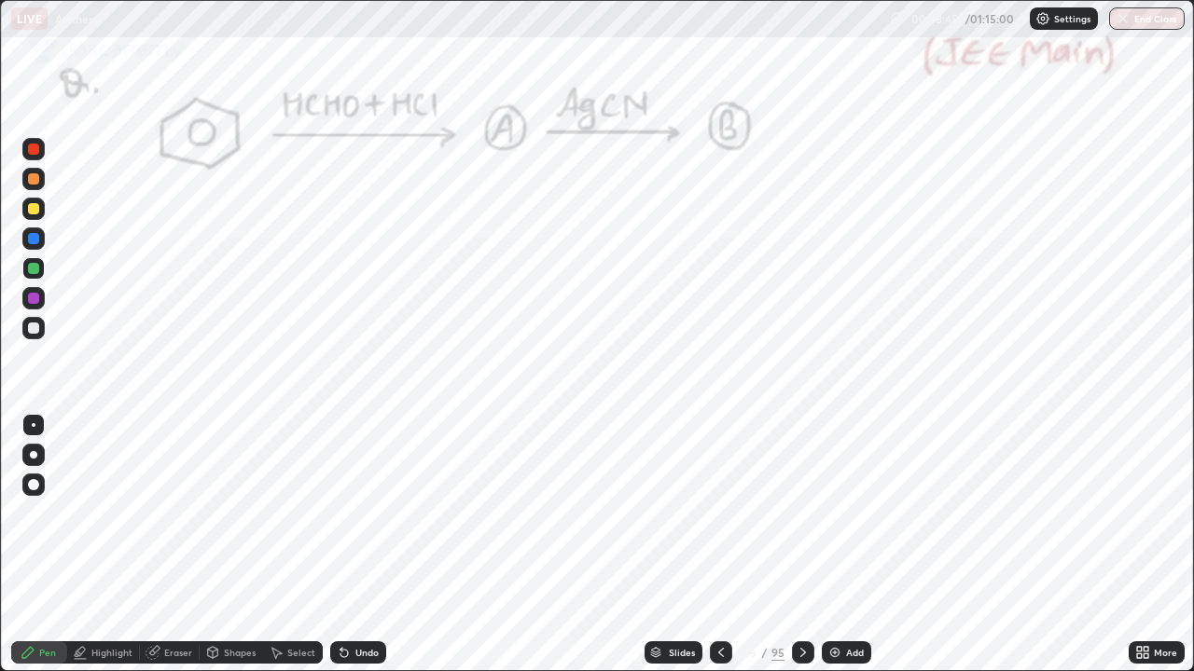
click at [795, 545] on icon at bounding box center [802, 652] width 15 height 15
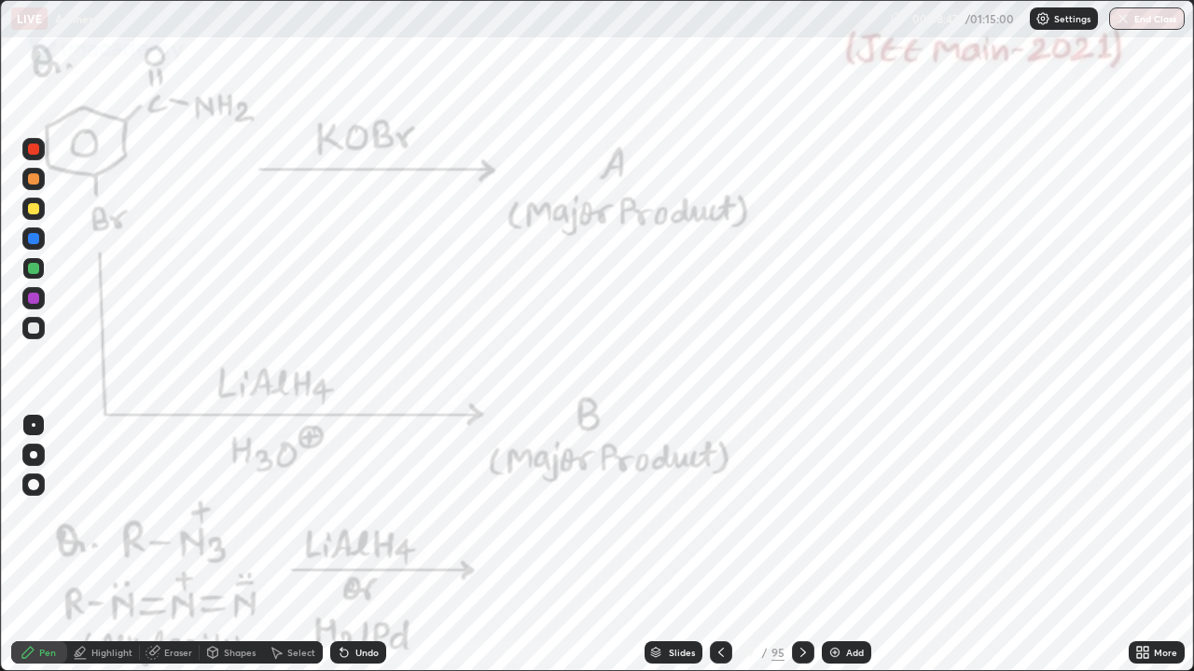
click at [803, 545] on icon at bounding box center [802, 652] width 15 height 15
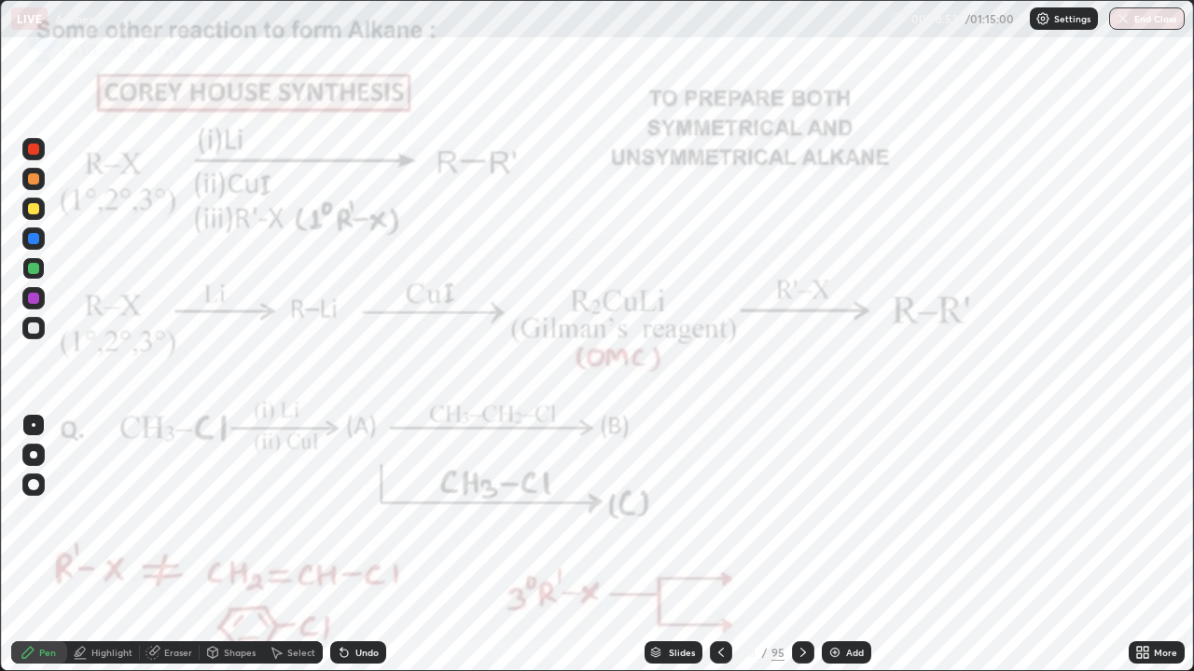
click at [800, 545] on icon at bounding box center [803, 652] width 6 height 9
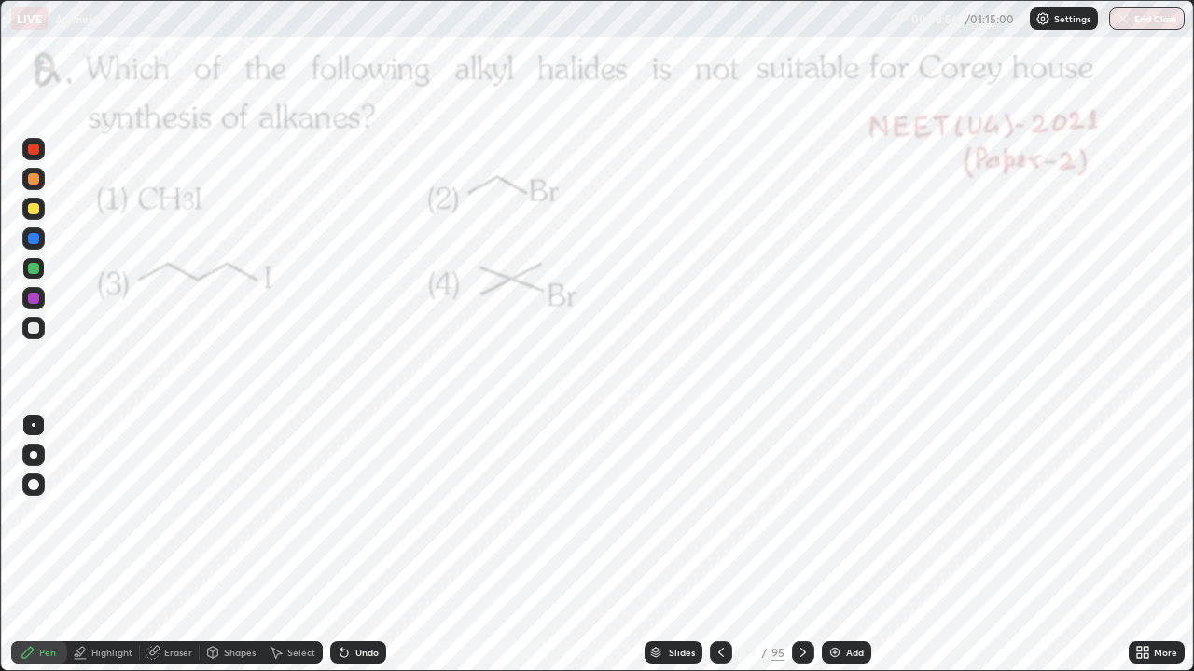
click at [800, 545] on icon at bounding box center [802, 652] width 15 height 15
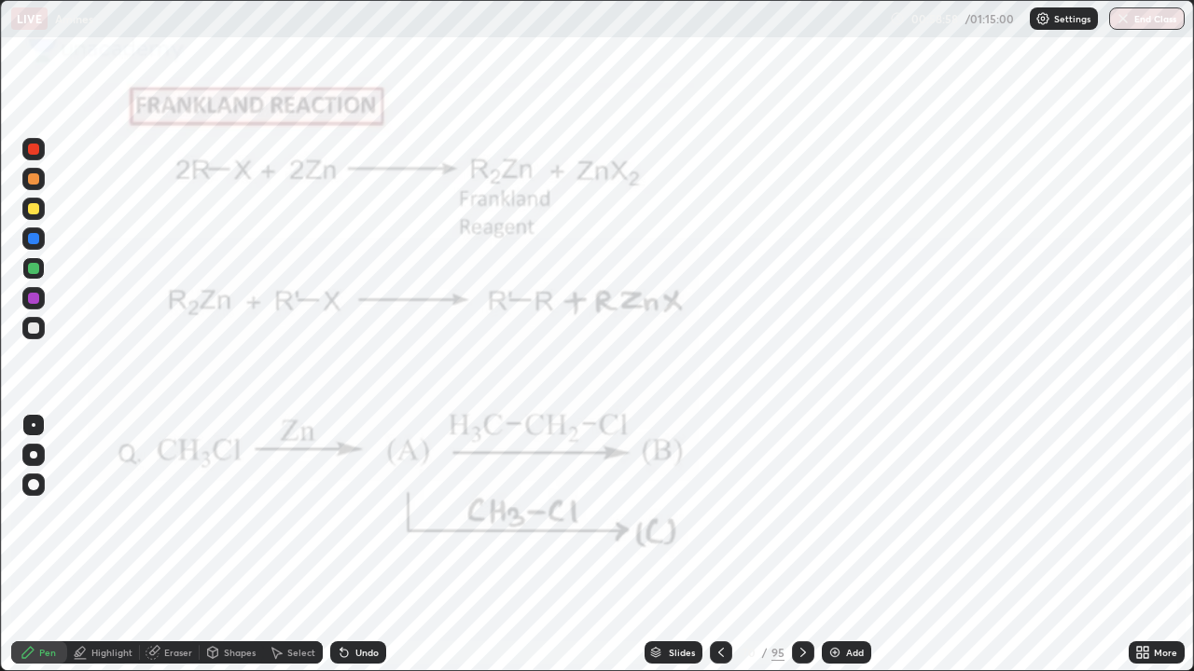
click at [799, 545] on icon at bounding box center [802, 652] width 15 height 15
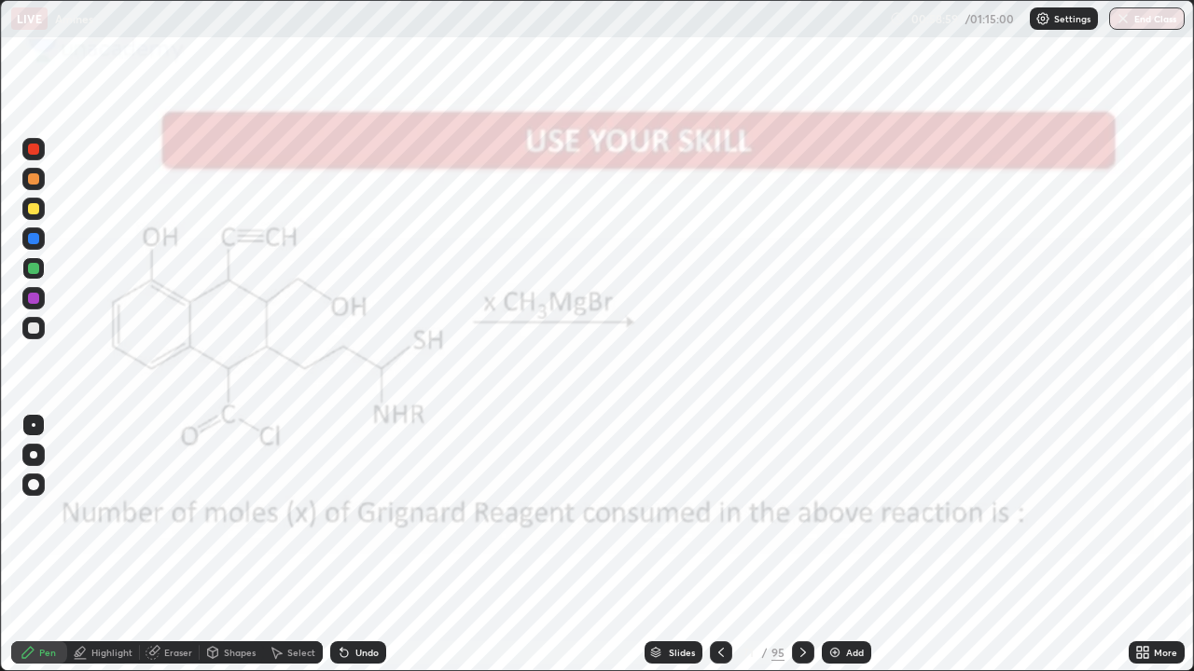
click at [800, 545] on icon at bounding box center [802, 652] width 15 height 15
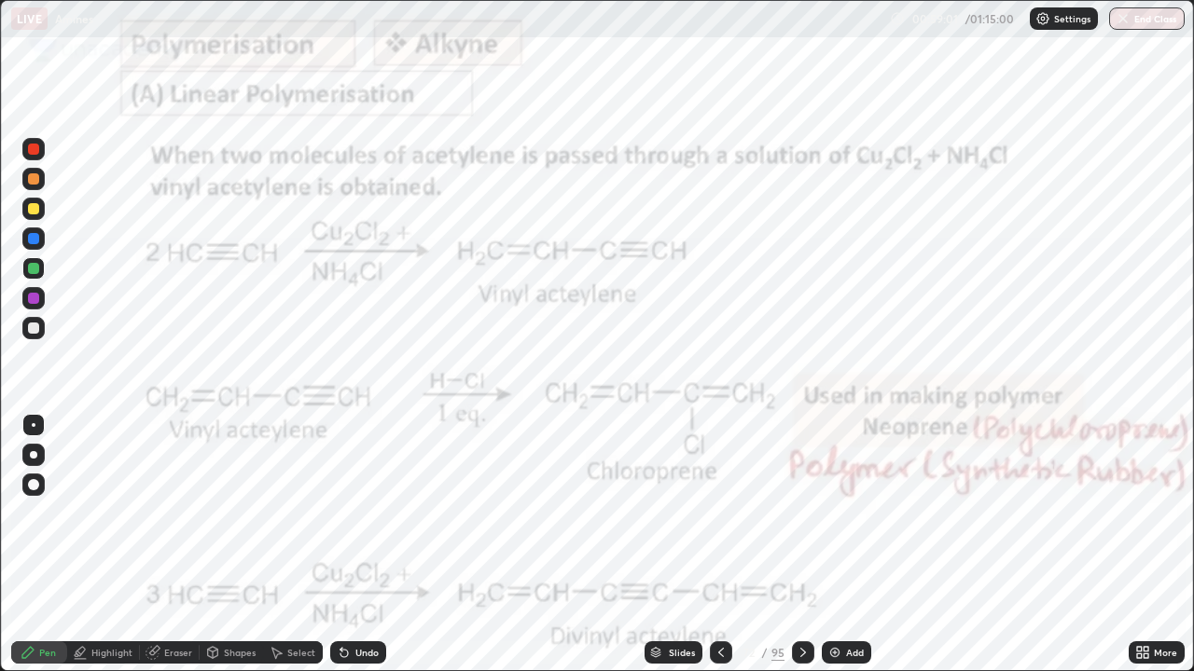
click at [800, 545] on icon at bounding box center [802, 652] width 15 height 15
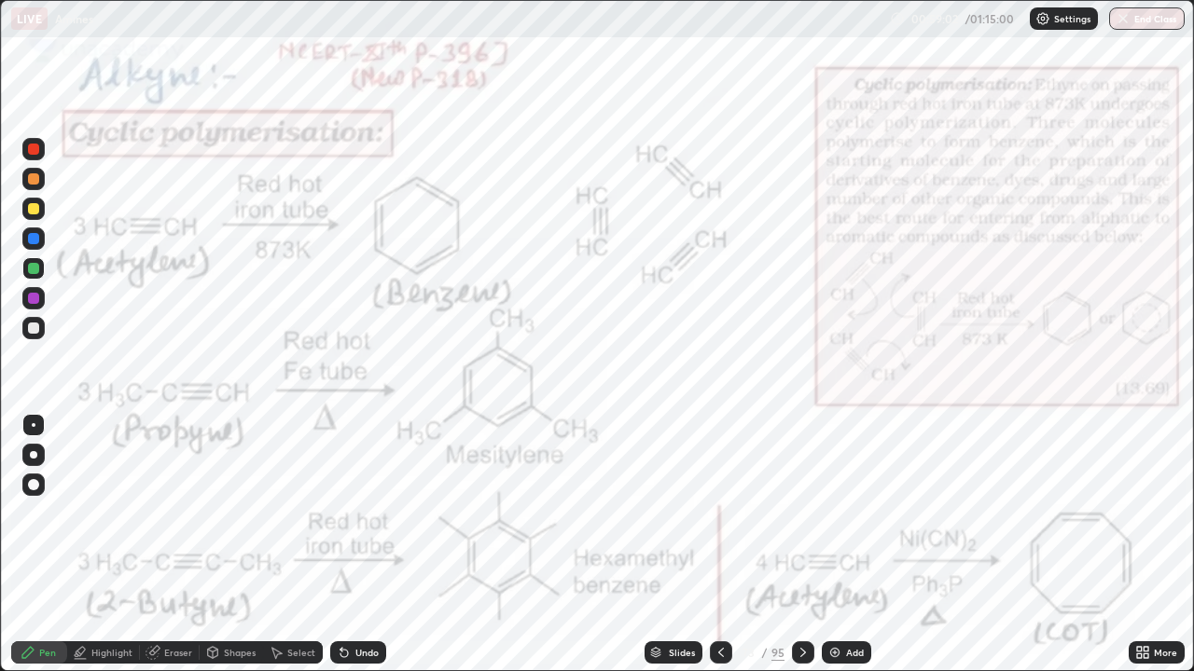
click at [800, 545] on icon at bounding box center [802, 652] width 15 height 15
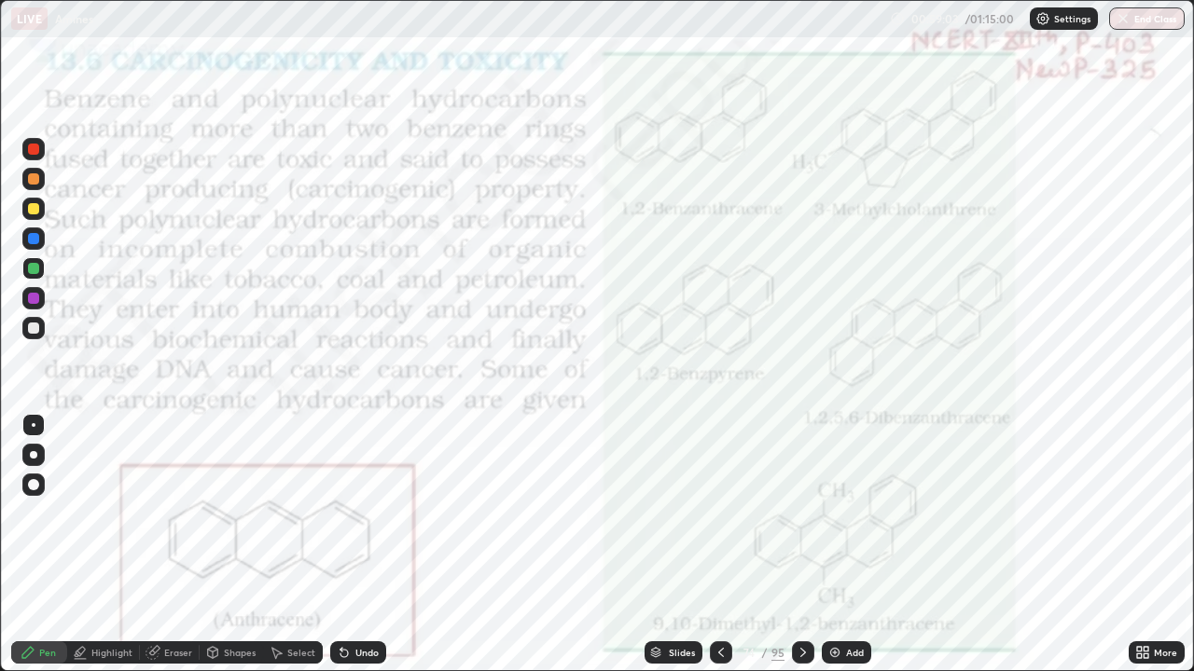
click at [800, 545] on icon at bounding box center [802, 652] width 15 height 15
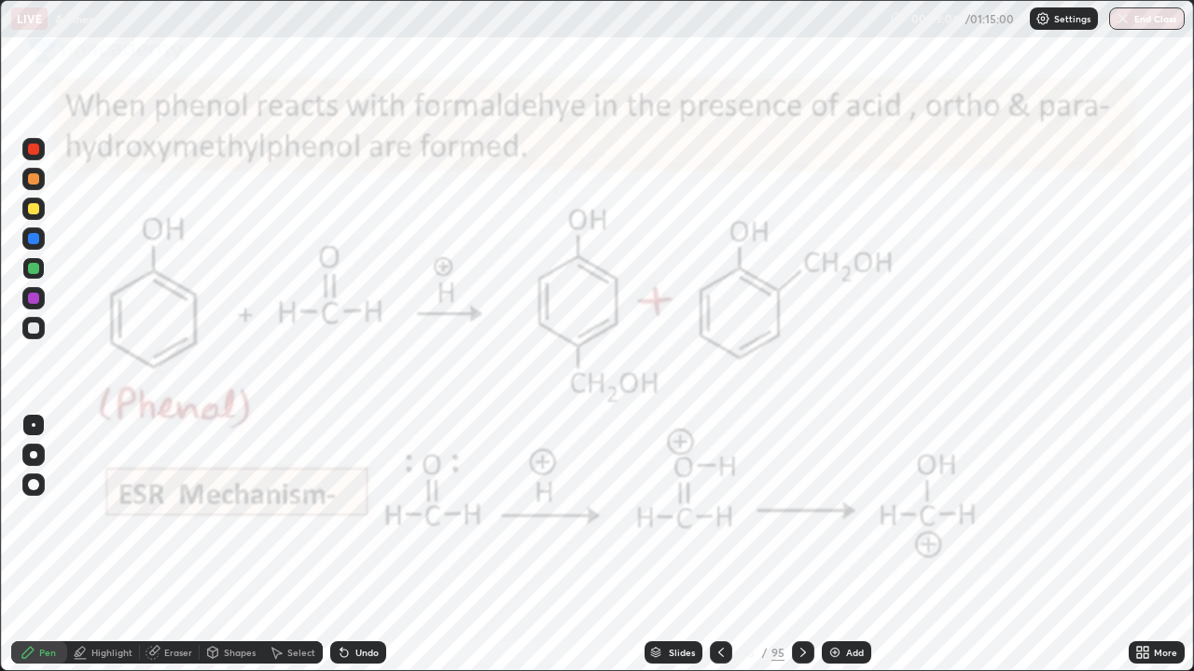
click at [1132, 22] on button "End Class" at bounding box center [1147, 18] width 76 height 22
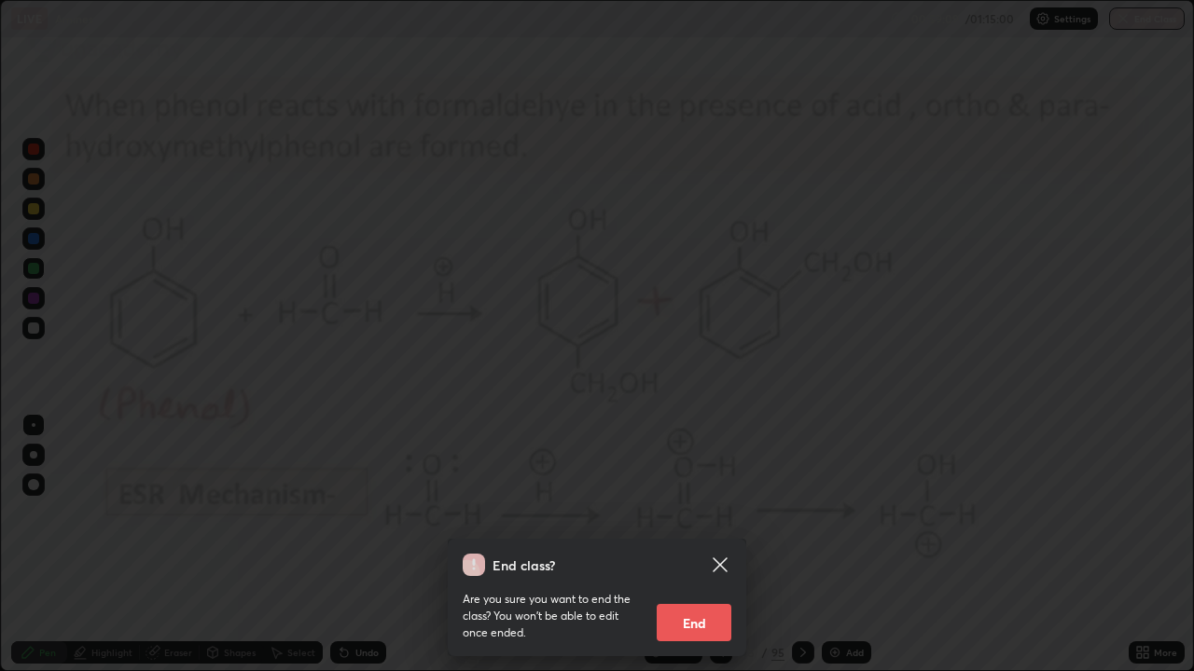
click at [712, 545] on button "End" at bounding box center [693, 622] width 75 height 37
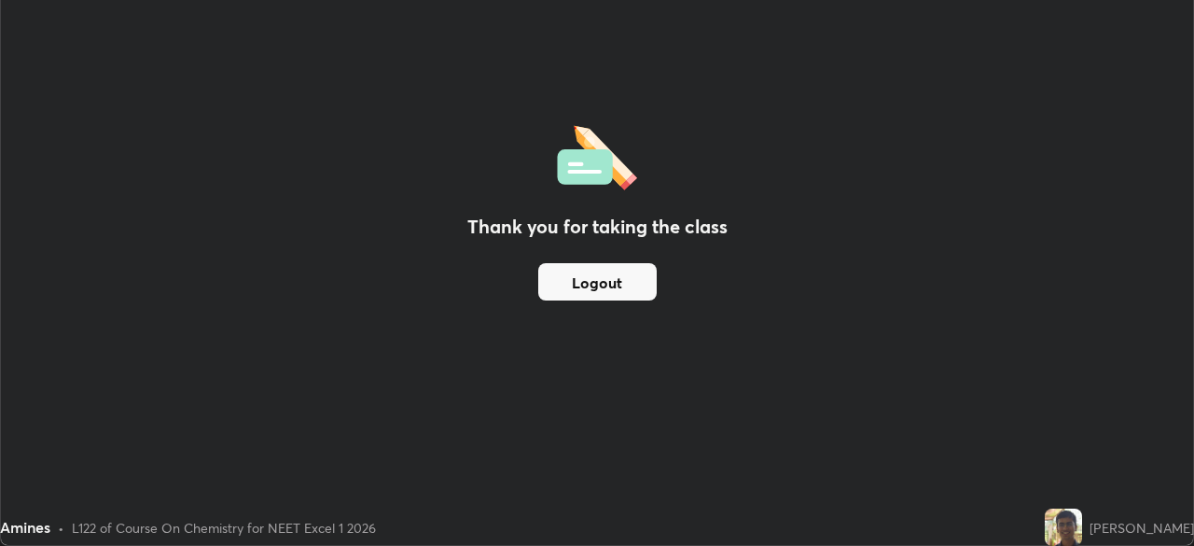
scroll to position [92706, 92058]
